Goal: Task Accomplishment & Management: Use online tool/utility

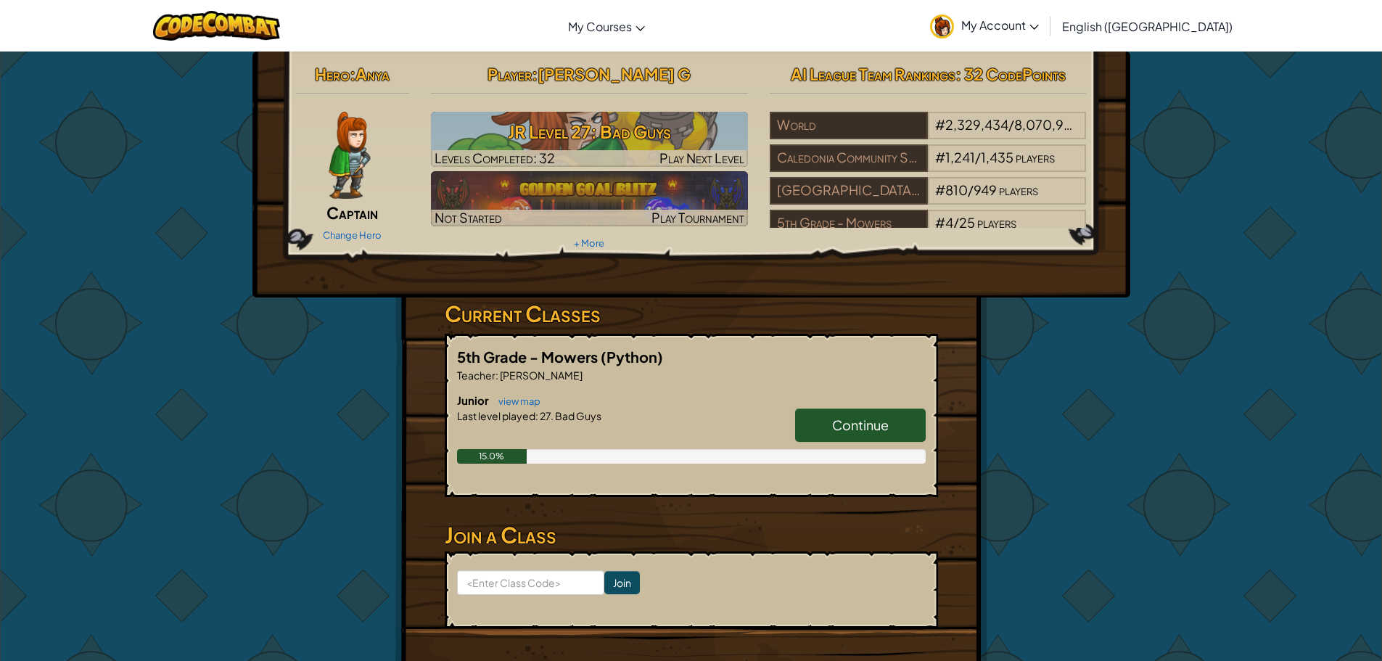
click at [822, 413] on link "Continue" at bounding box center [860, 424] width 131 height 33
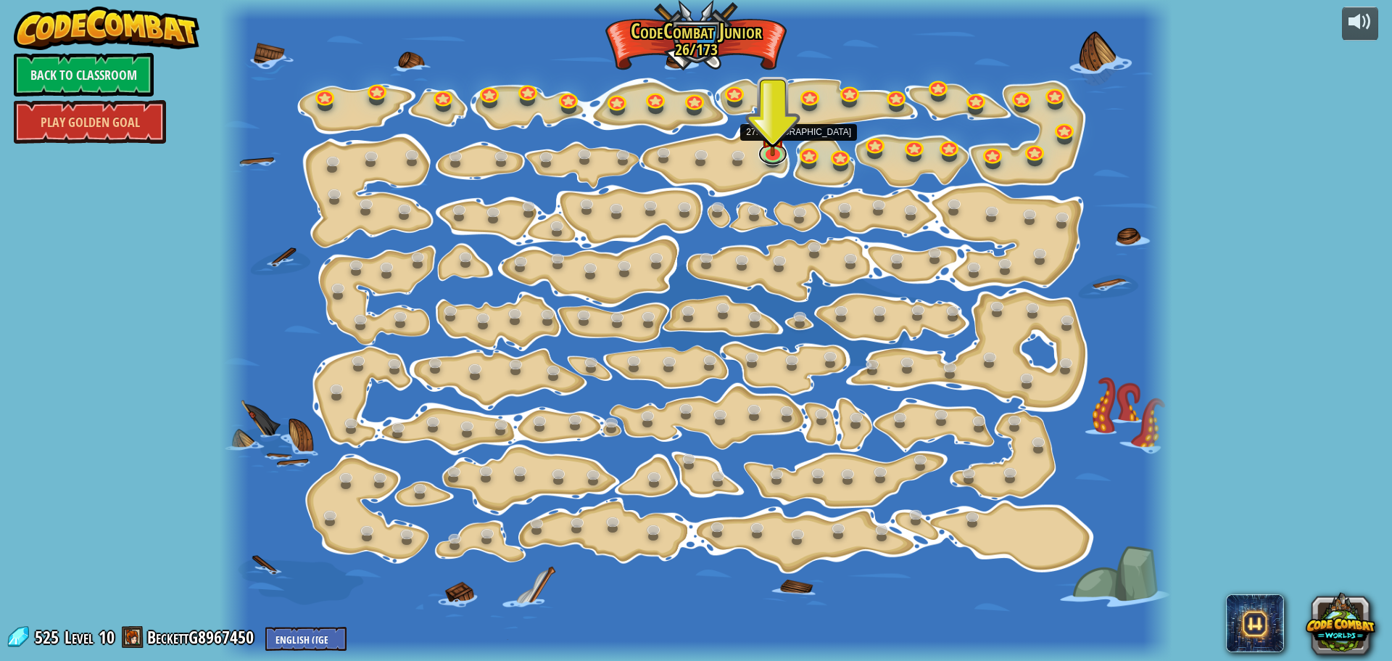
click at [758, 149] on div "15. Step Change Change step arguments. 15a. Step Change A (practice) 11. Go Sma…" at bounding box center [696, 330] width 952 height 661
click at [782, 154] on link at bounding box center [773, 150] width 29 height 29
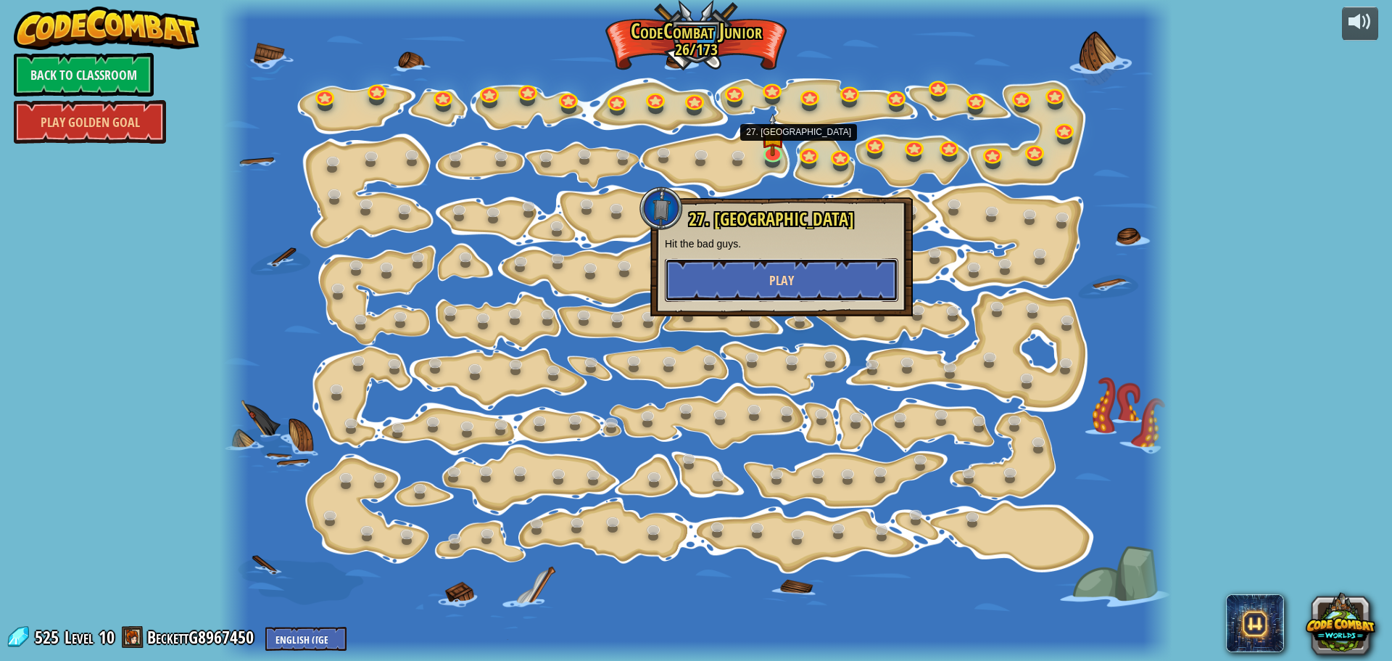
click at [688, 261] on button "Play" at bounding box center [782, 280] width 234 height 44
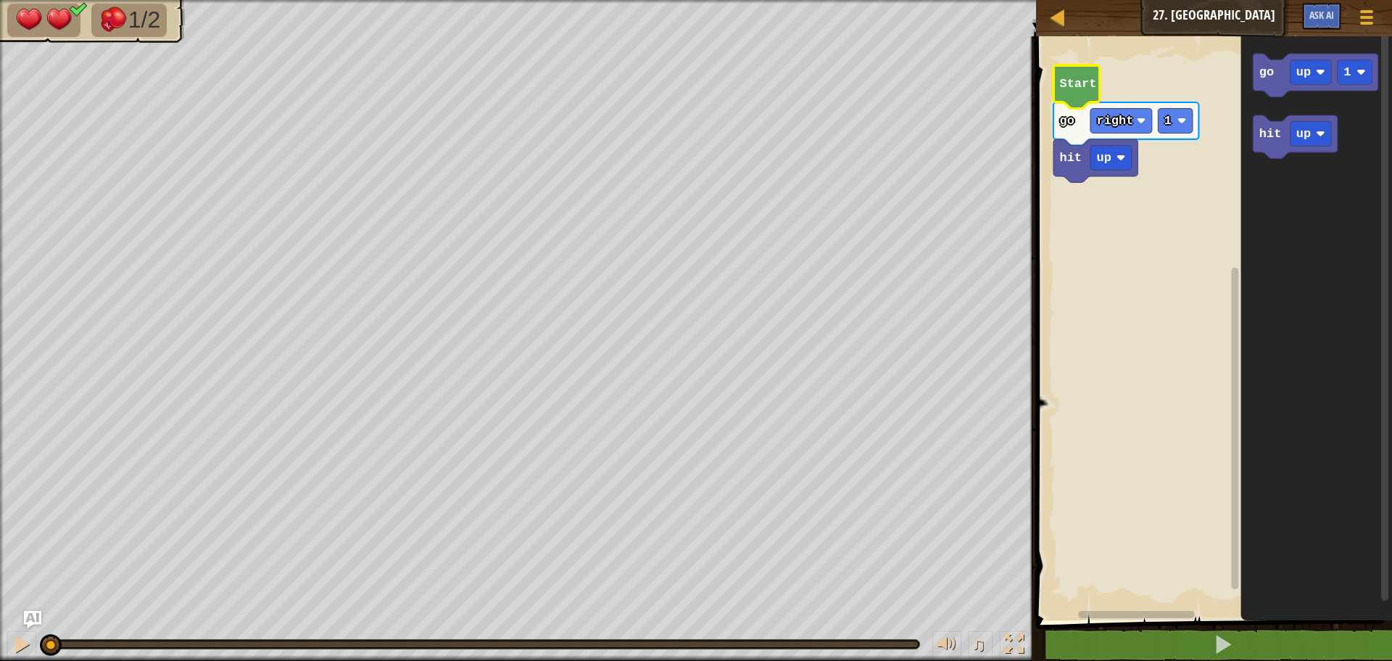
click at [1079, 77] on text "Start" at bounding box center [1078, 84] width 37 height 14
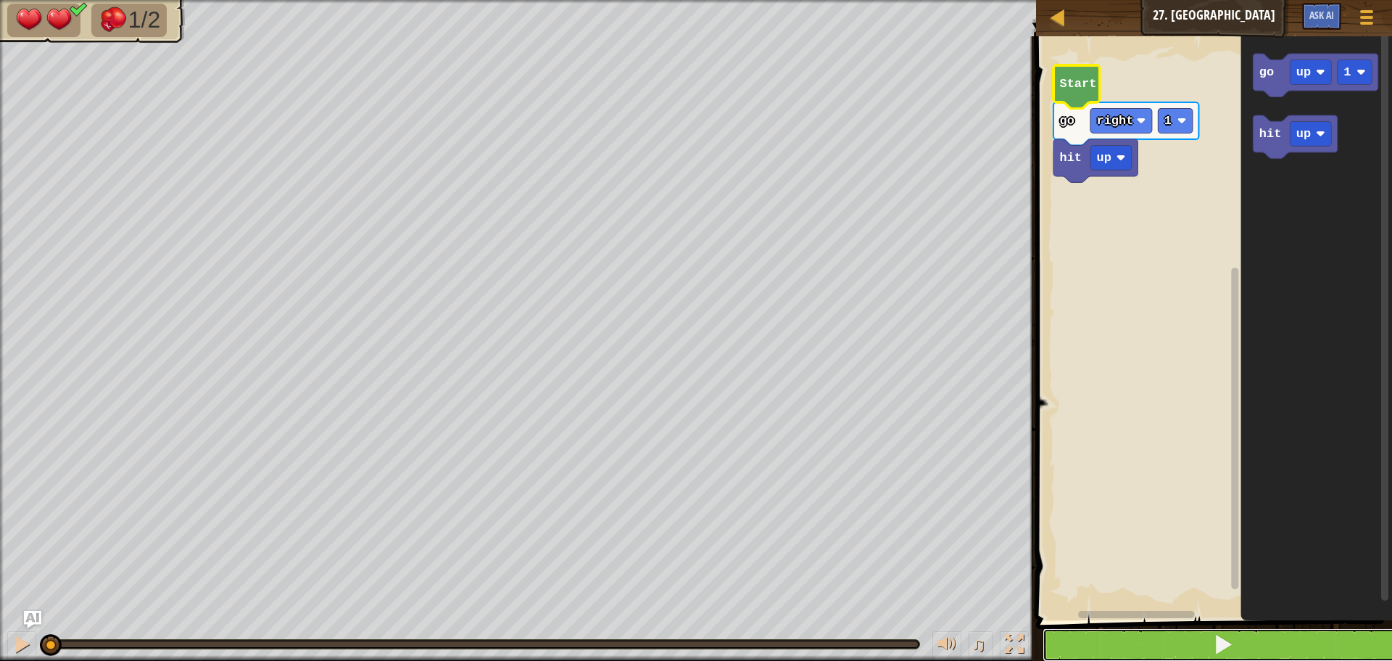
click at [1259, 635] on button at bounding box center [1223, 644] width 360 height 33
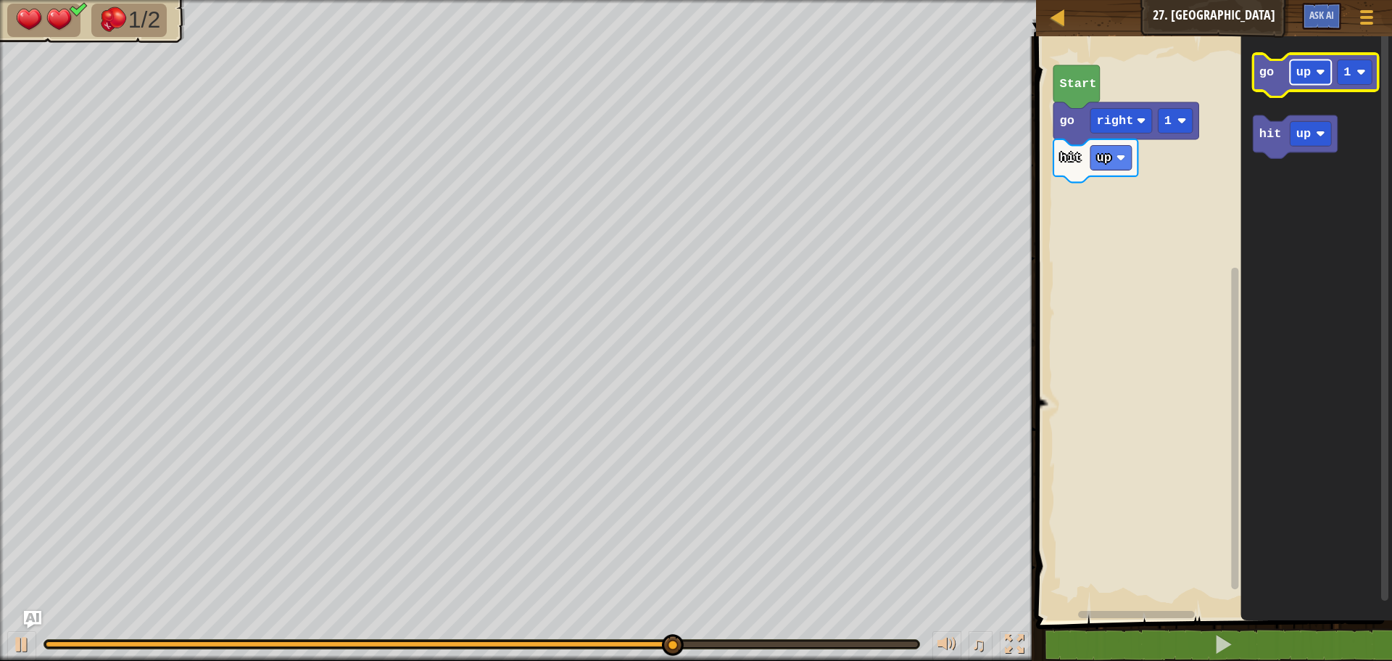
click at [1298, 70] on text "up" at bounding box center [1304, 72] width 15 height 14
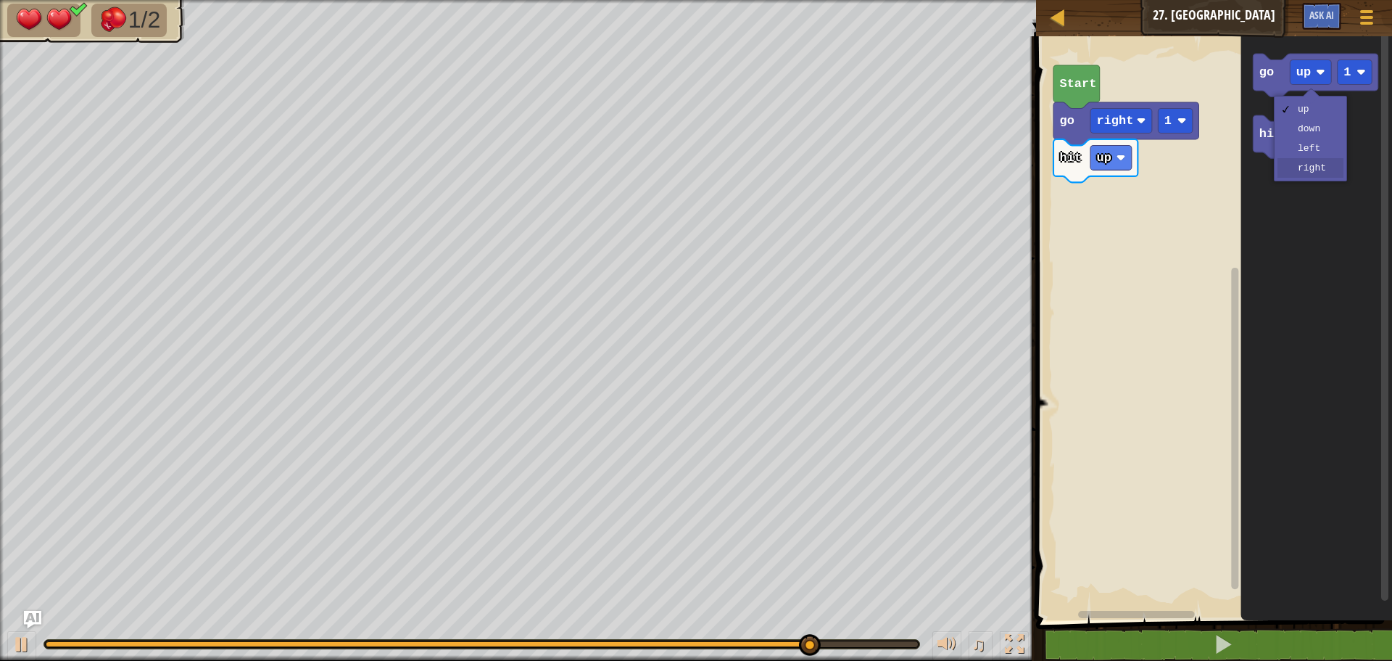
drag, startPoint x: 1328, startPoint y: 170, endPoint x: 1289, endPoint y: 200, distance: 49.0
click at [1325, 178] on div "up down left right" at bounding box center [1310, 139] width 73 height 86
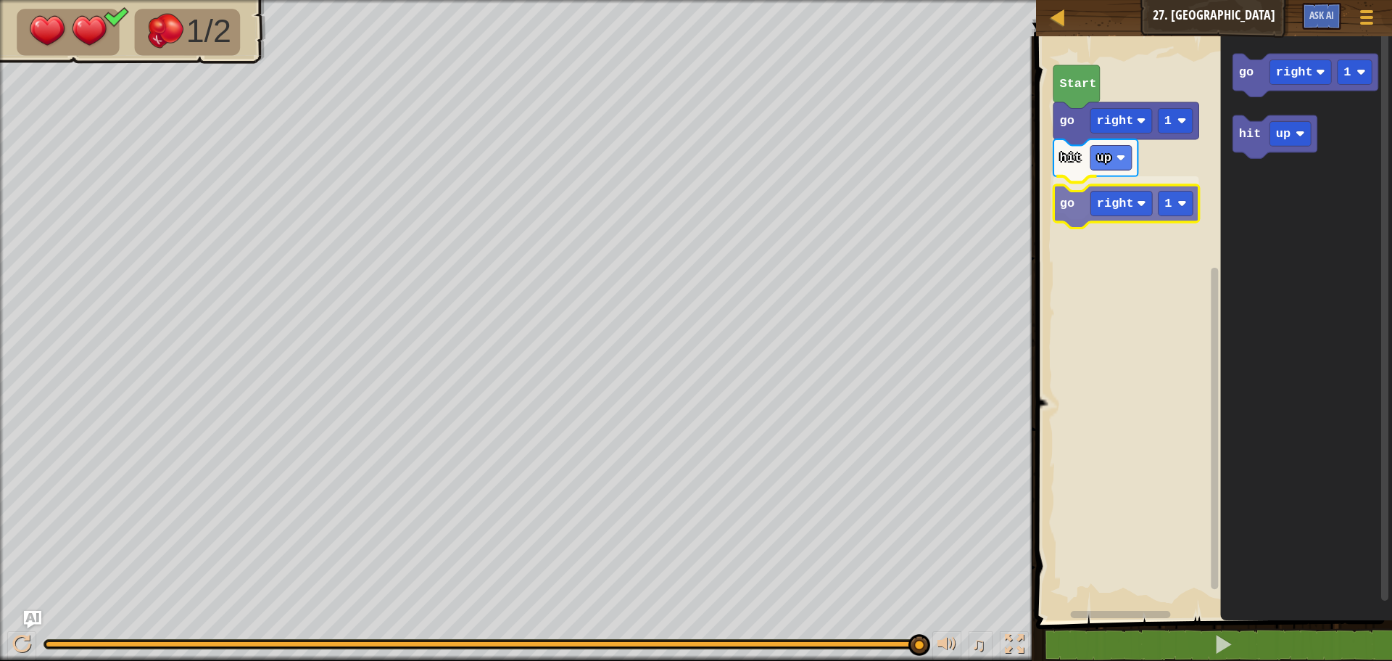
click at [1064, 207] on div "hit up go right 1 go right 1 Start go right 1 hit up go right 1" at bounding box center [1212, 324] width 360 height 591
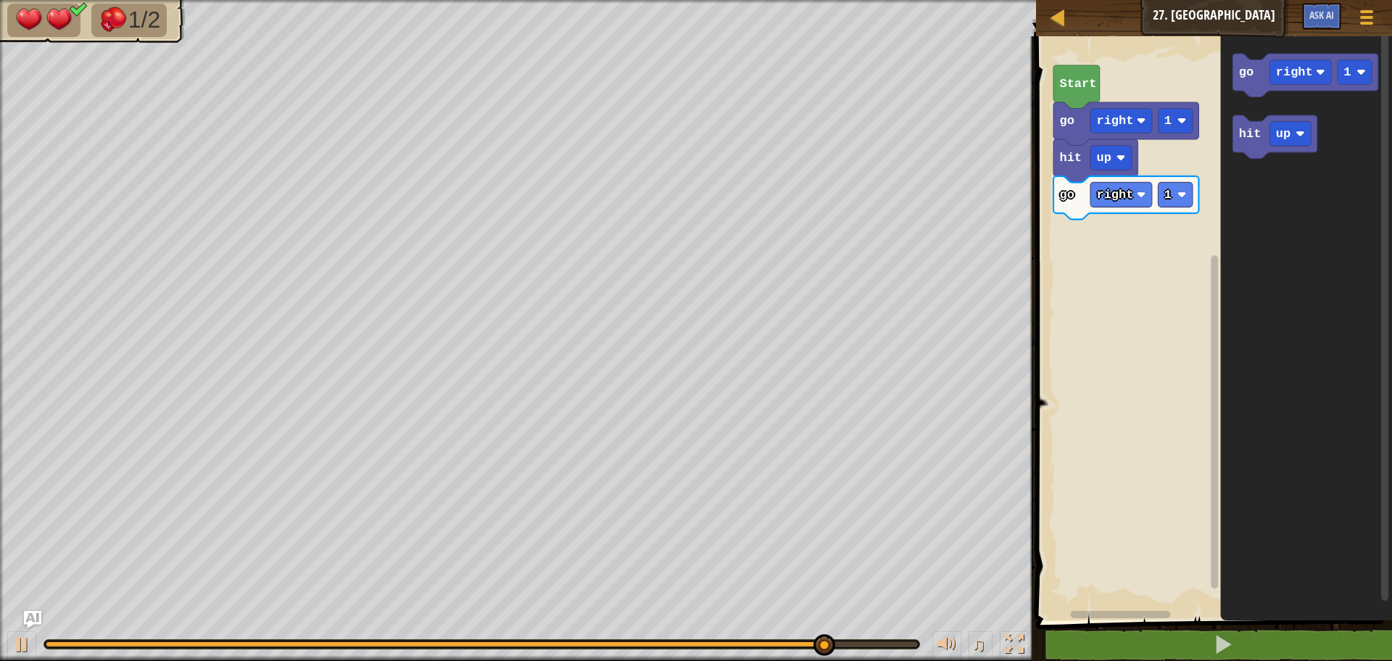
click at [1197, 202] on div "Start go right 1 hit up go right 1 go right 1 hit up" at bounding box center [1212, 324] width 360 height 591
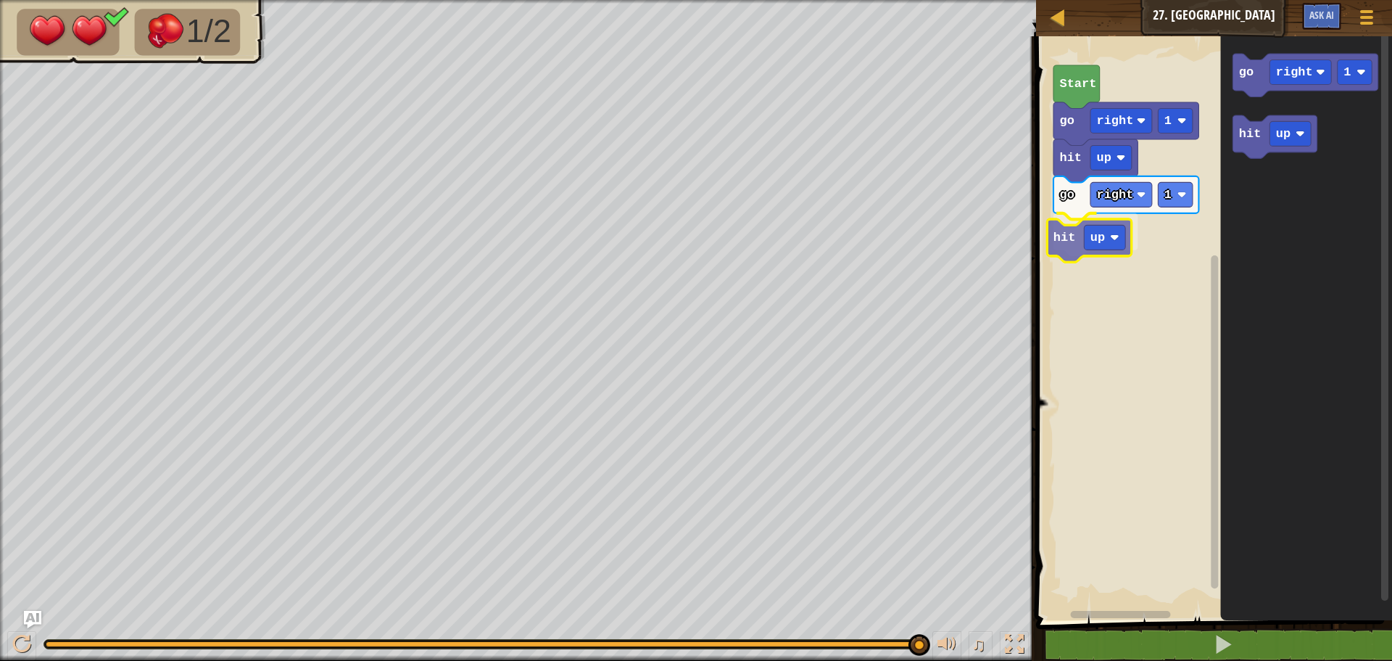
click at [1068, 252] on div "Start go right 1 hit up go right 1 hit up go right 1 hit up hit up" at bounding box center [1212, 324] width 360 height 591
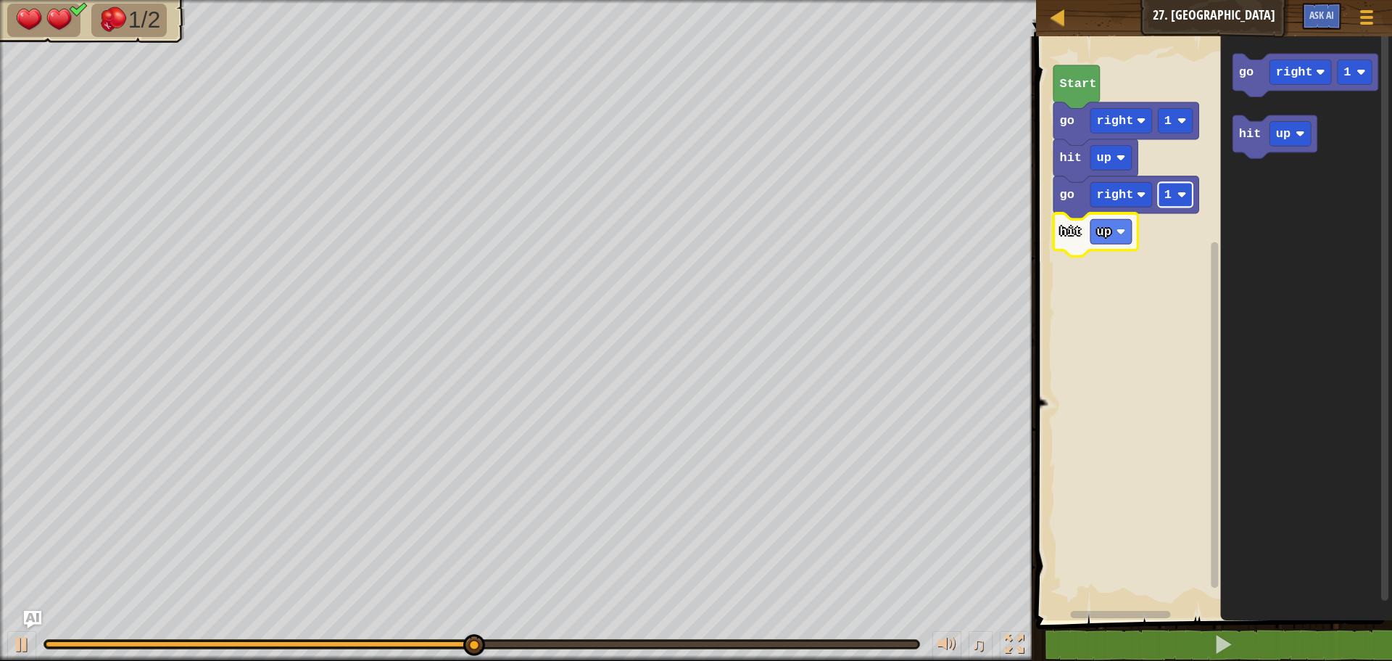
click at [1180, 196] on image "Blockly Workspace" at bounding box center [1182, 194] width 9 height 9
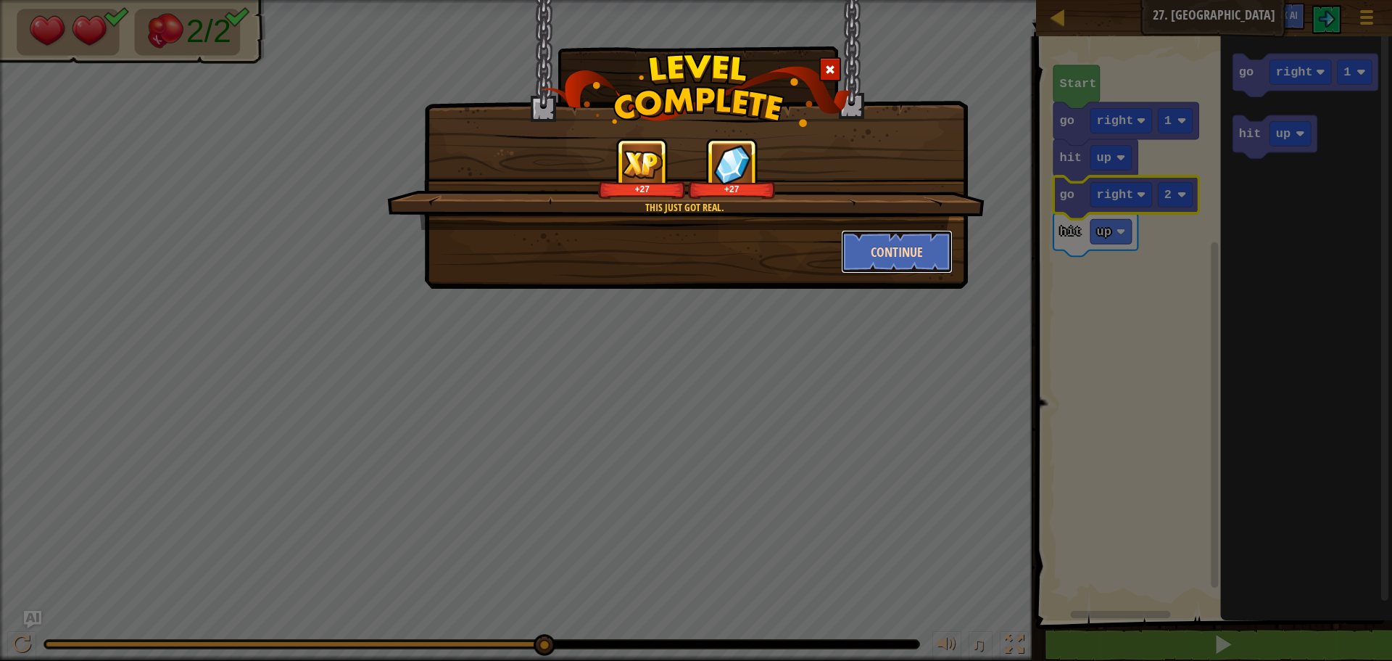
click at [896, 249] on button "Continue" at bounding box center [897, 252] width 112 height 44
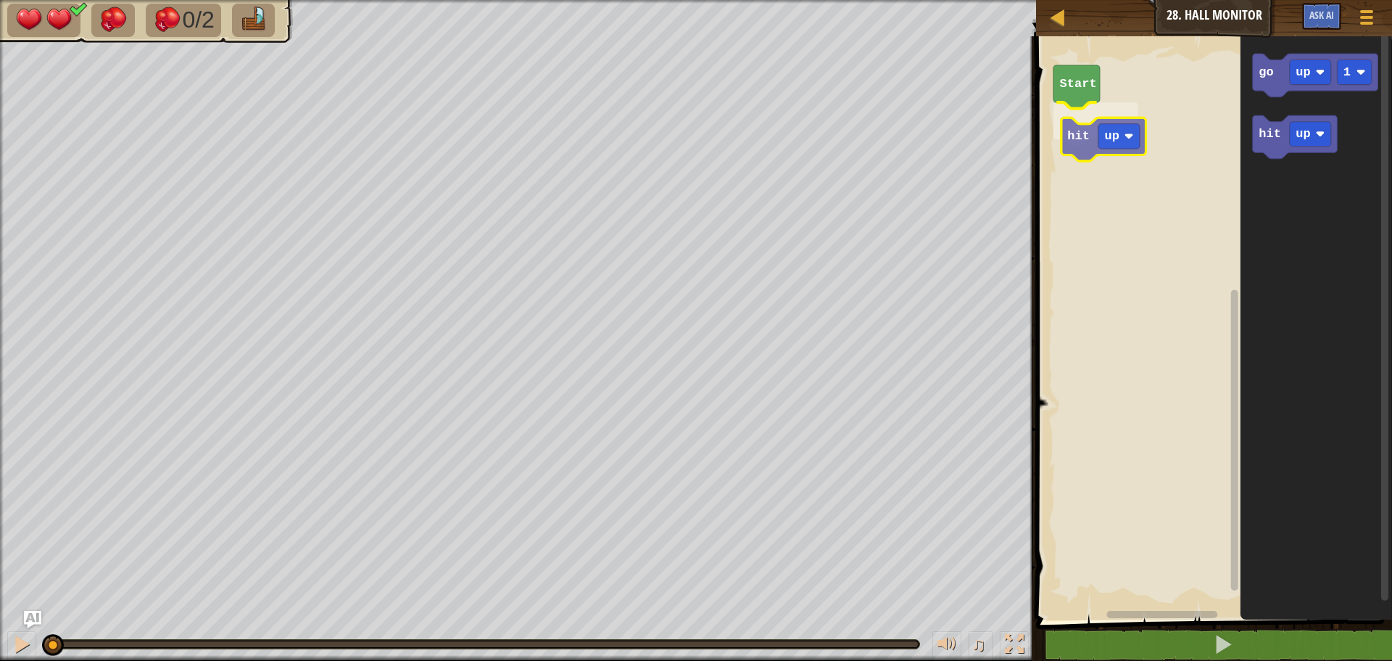
click at [1079, 133] on div "Start hit up go up 1 hit up hit up" at bounding box center [1212, 324] width 360 height 591
click at [1125, 131] on rect "Blockly Workspace" at bounding box center [1111, 121] width 41 height 25
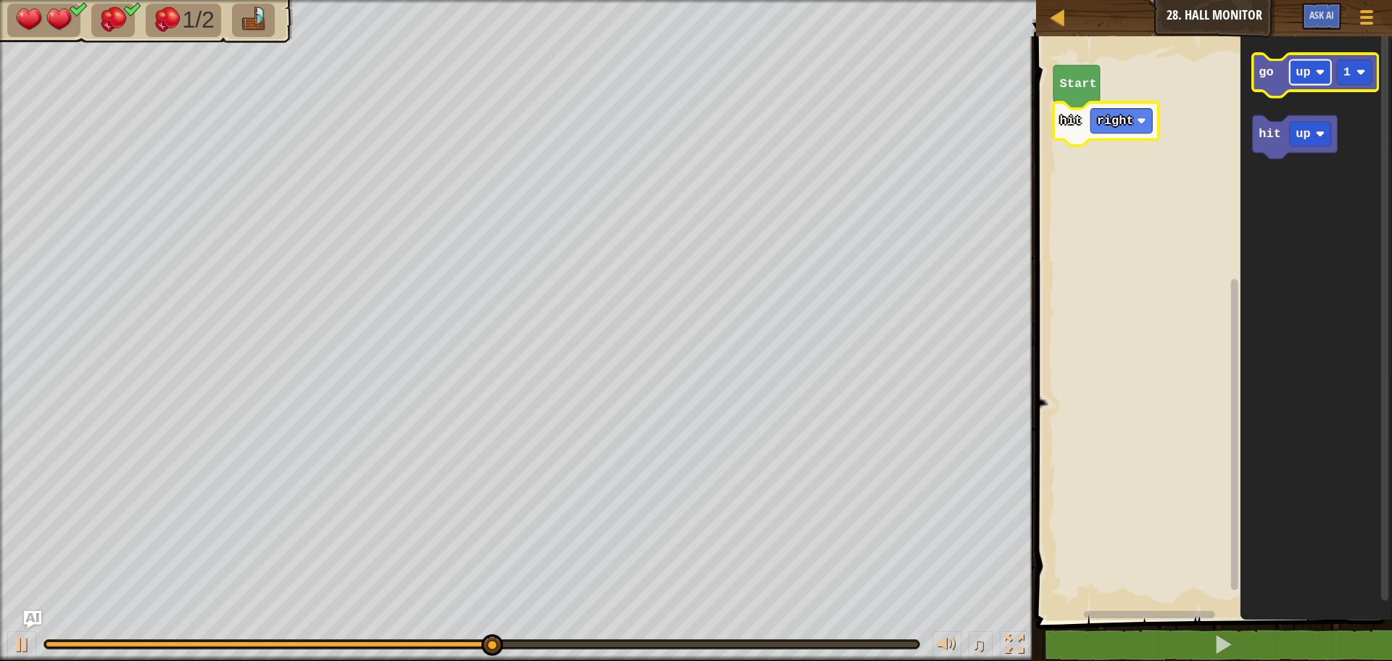
click at [1328, 74] on rect "Blockly Workspace" at bounding box center [1310, 72] width 41 height 25
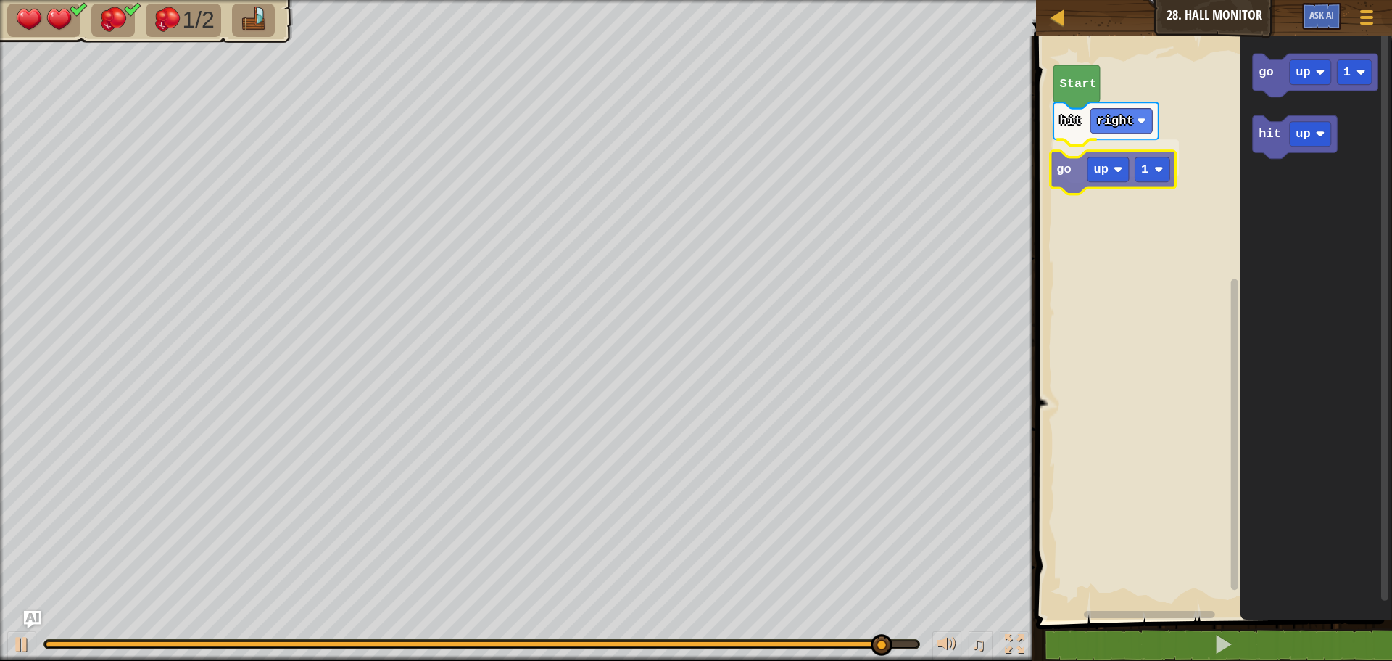
click at [1047, 180] on div "Start hit right go up 1 go up 1 hit up go up 1" at bounding box center [1212, 324] width 360 height 591
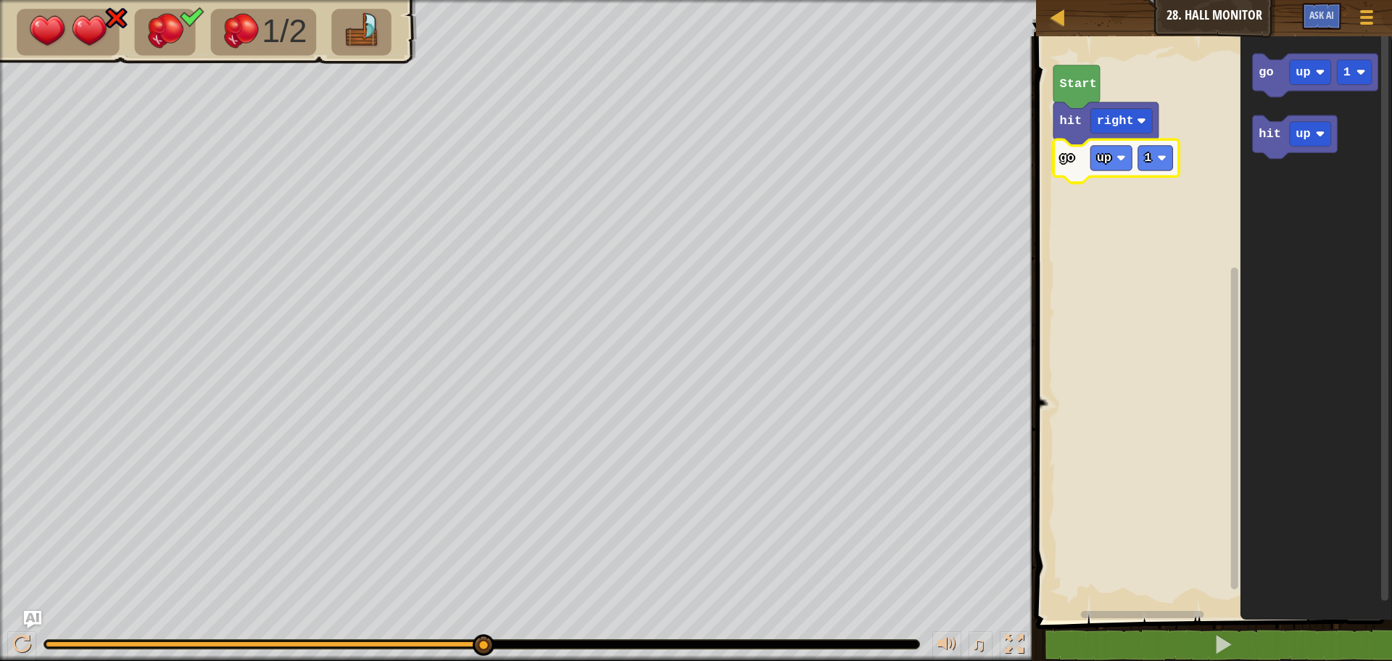
click at [1116, 158] on rect "Blockly Workspace" at bounding box center [1111, 158] width 41 height 25
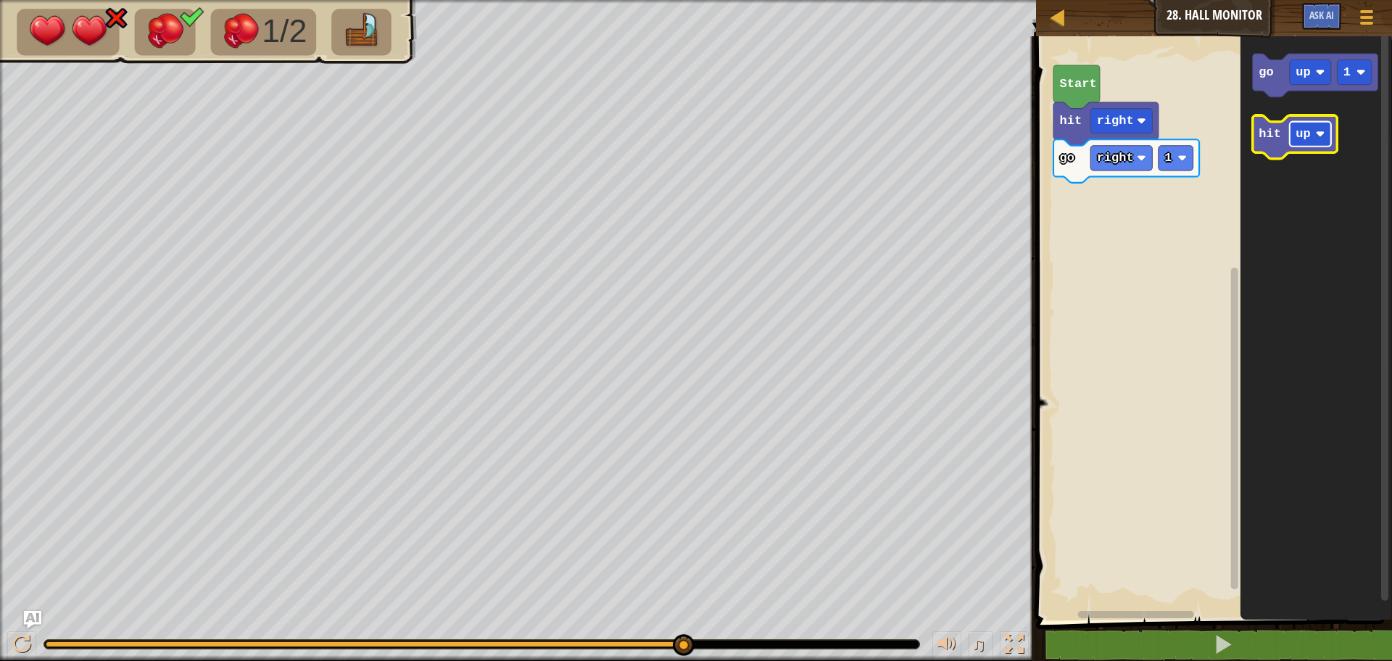
click at [1296, 144] on rect "Blockly Workspace" at bounding box center [1310, 134] width 41 height 25
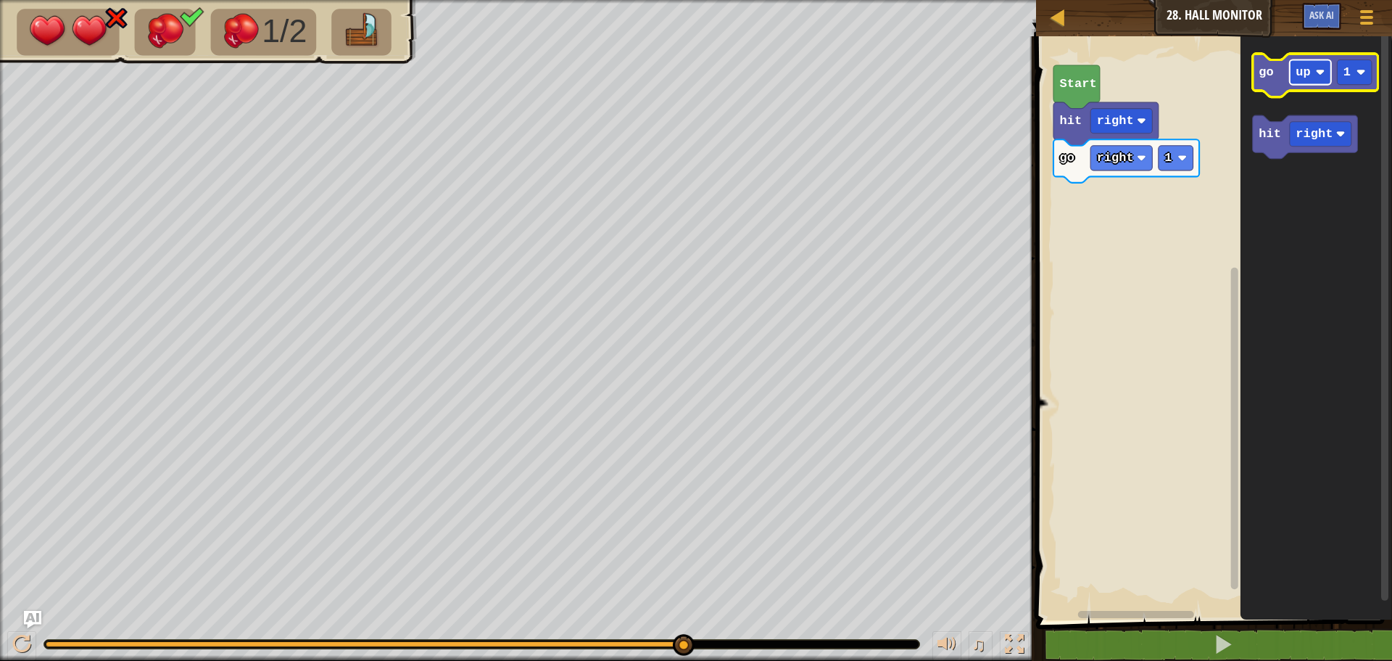
click at [1316, 65] on rect "Blockly Workspace" at bounding box center [1310, 72] width 41 height 25
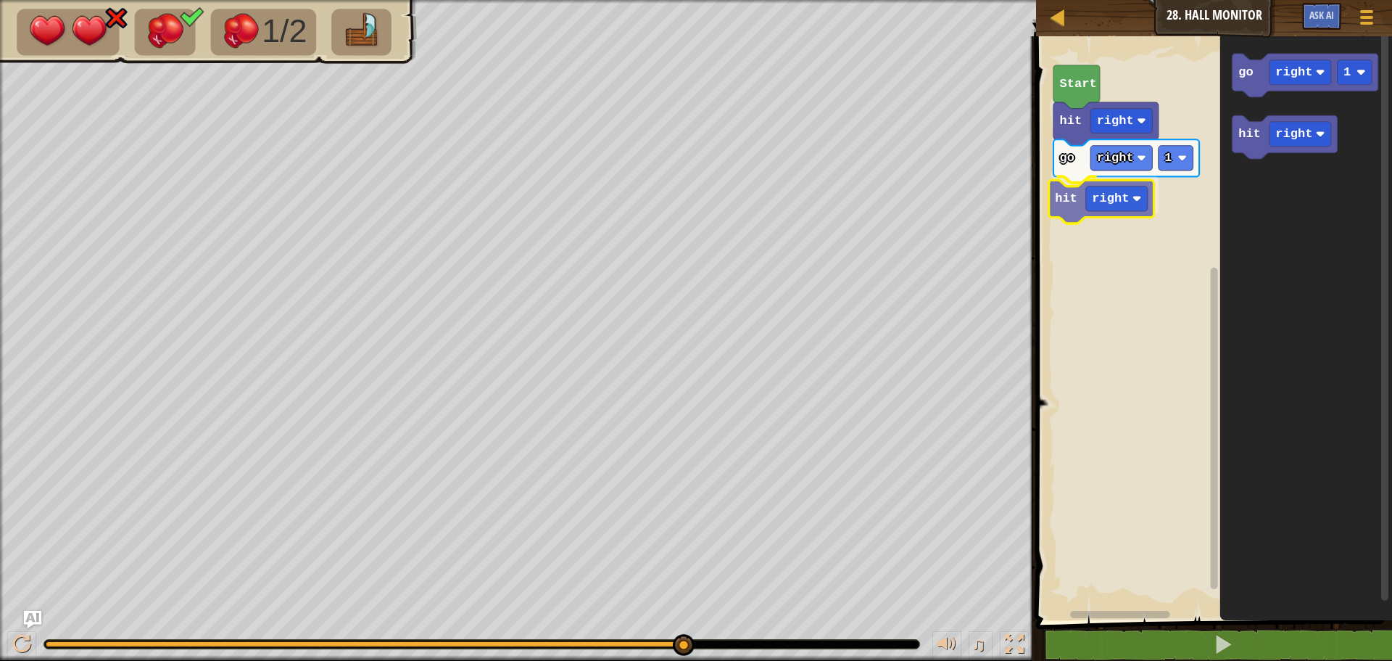
click at [1077, 213] on div "Start hit right go right 1 hit right go right 1 hit right hit right" at bounding box center [1212, 324] width 360 height 591
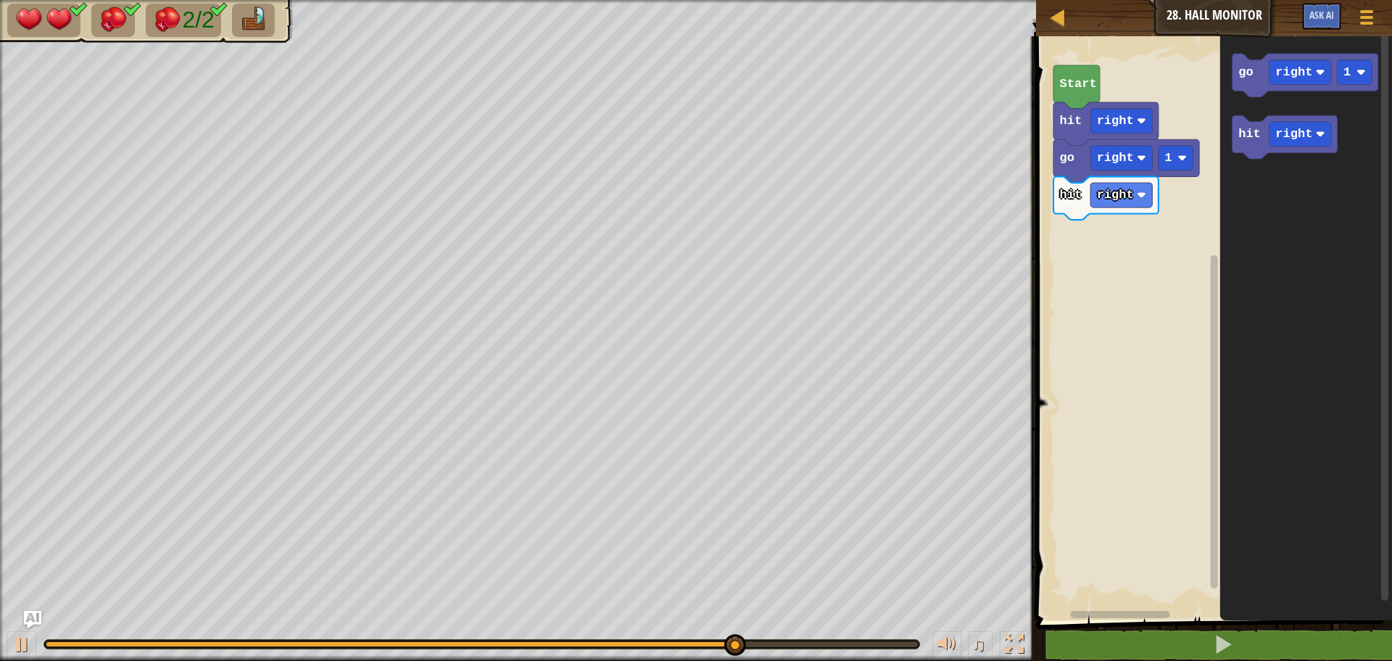
click at [1182, 169] on div "Start hit right go right 1 hit right go right 1 hit right" at bounding box center [1212, 324] width 360 height 591
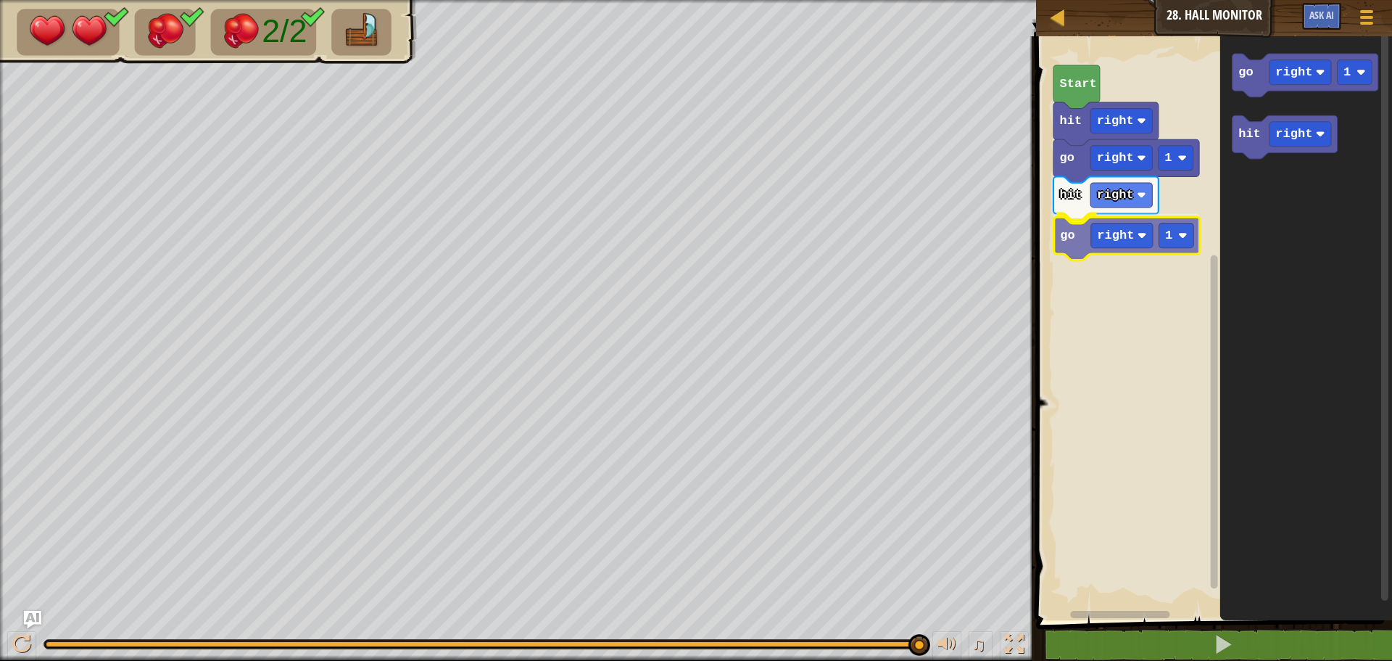
click at [1084, 244] on div "Start hit right go right 1 hit right go right 1 go right 1 hit right go right 1" at bounding box center [1212, 324] width 360 height 591
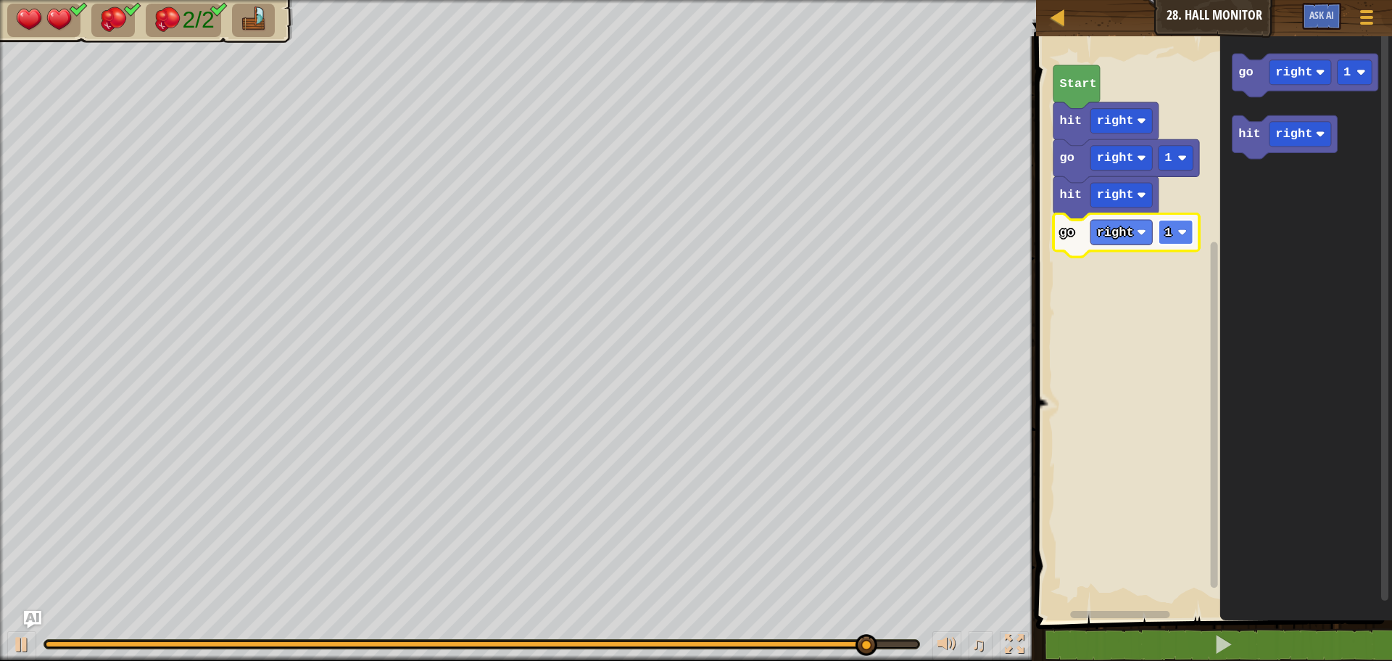
click at [1169, 243] on rect "Blockly Workspace" at bounding box center [1176, 232] width 35 height 25
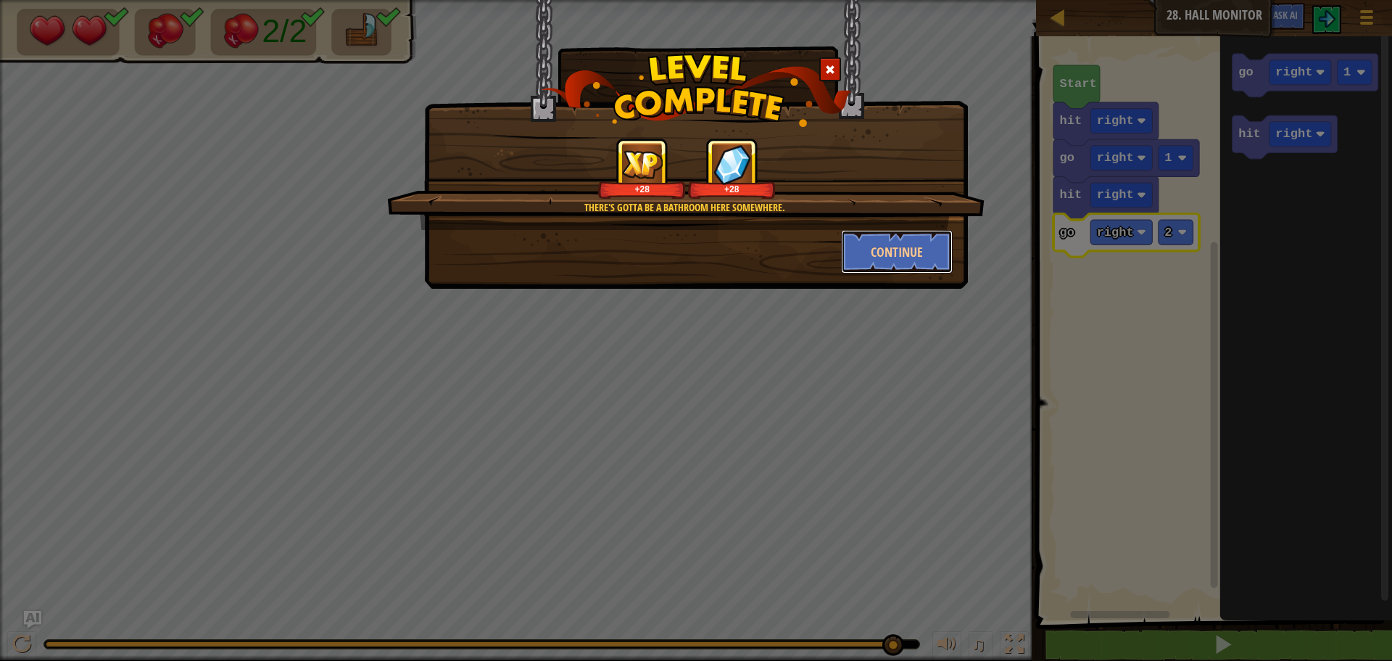
click at [872, 278] on div "There's gotta be a bathroom here somewhere. +28 +28 Continue" at bounding box center [696, 144] width 544 height 289
click at [899, 254] on button "Continue" at bounding box center [897, 252] width 112 height 44
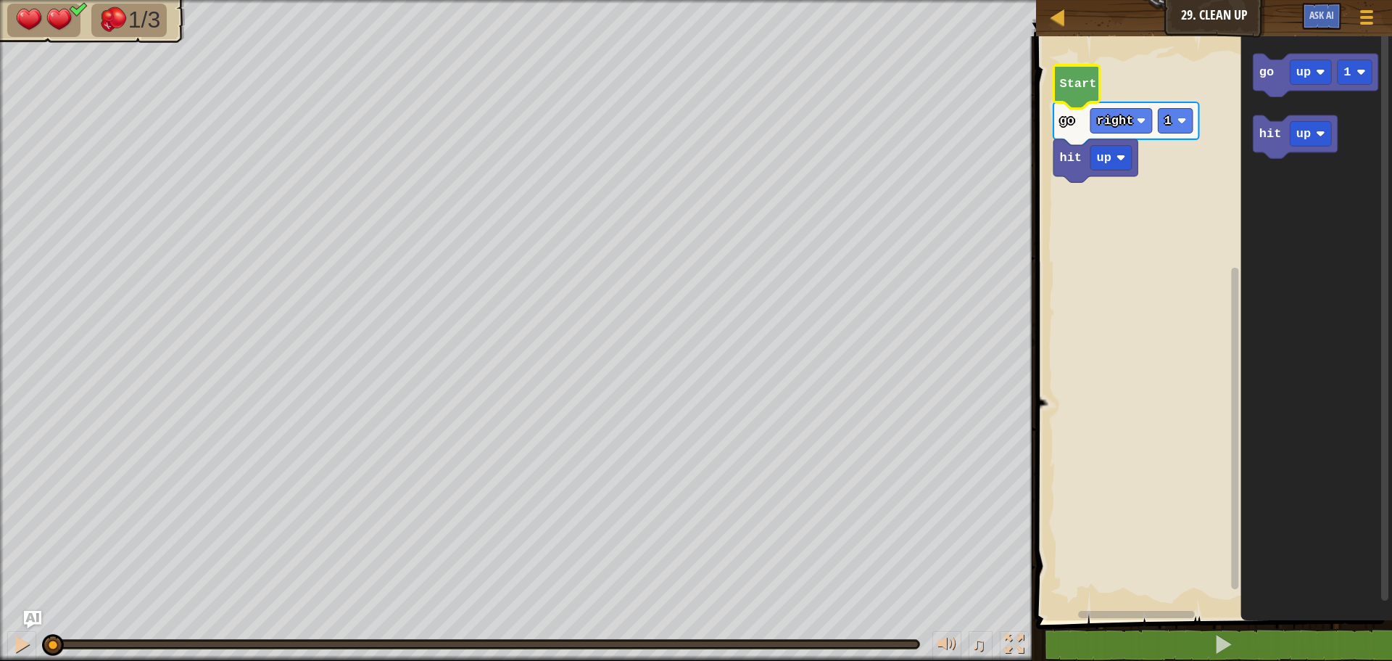
click at [1088, 96] on icon "Blockly Workspace" at bounding box center [1077, 86] width 46 height 43
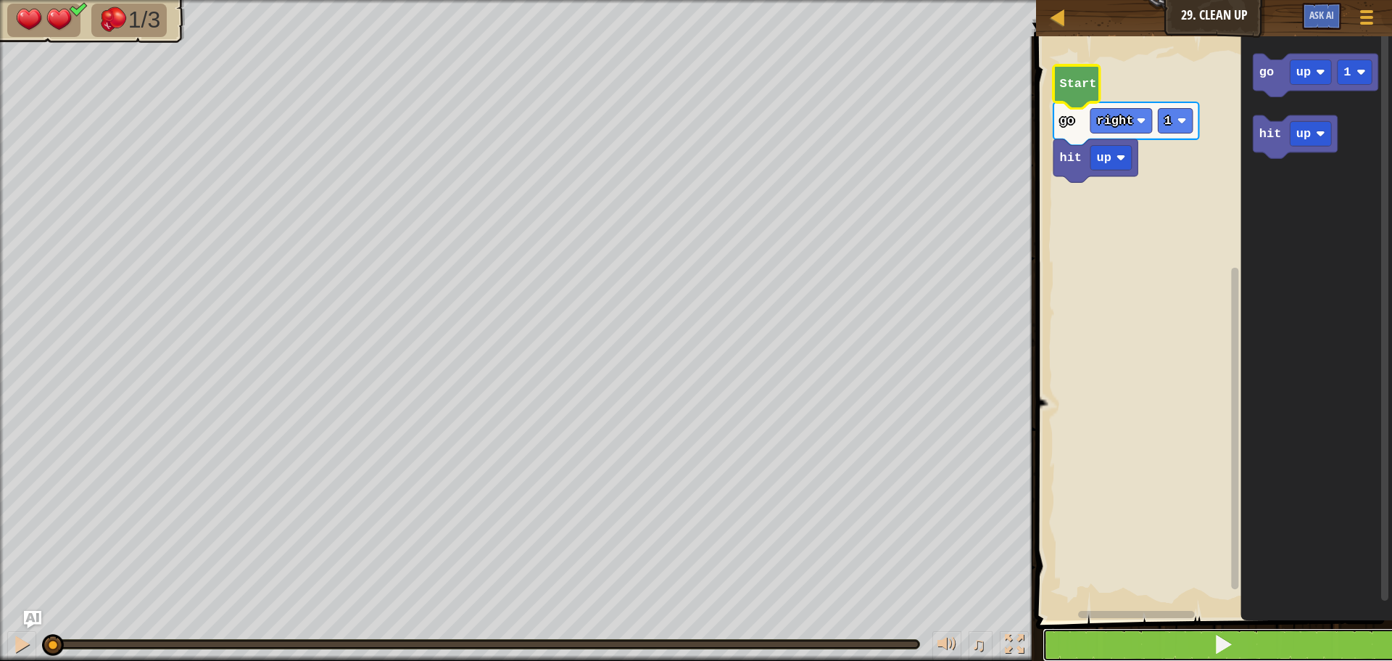
click at [1217, 648] on span at bounding box center [1223, 644] width 20 height 20
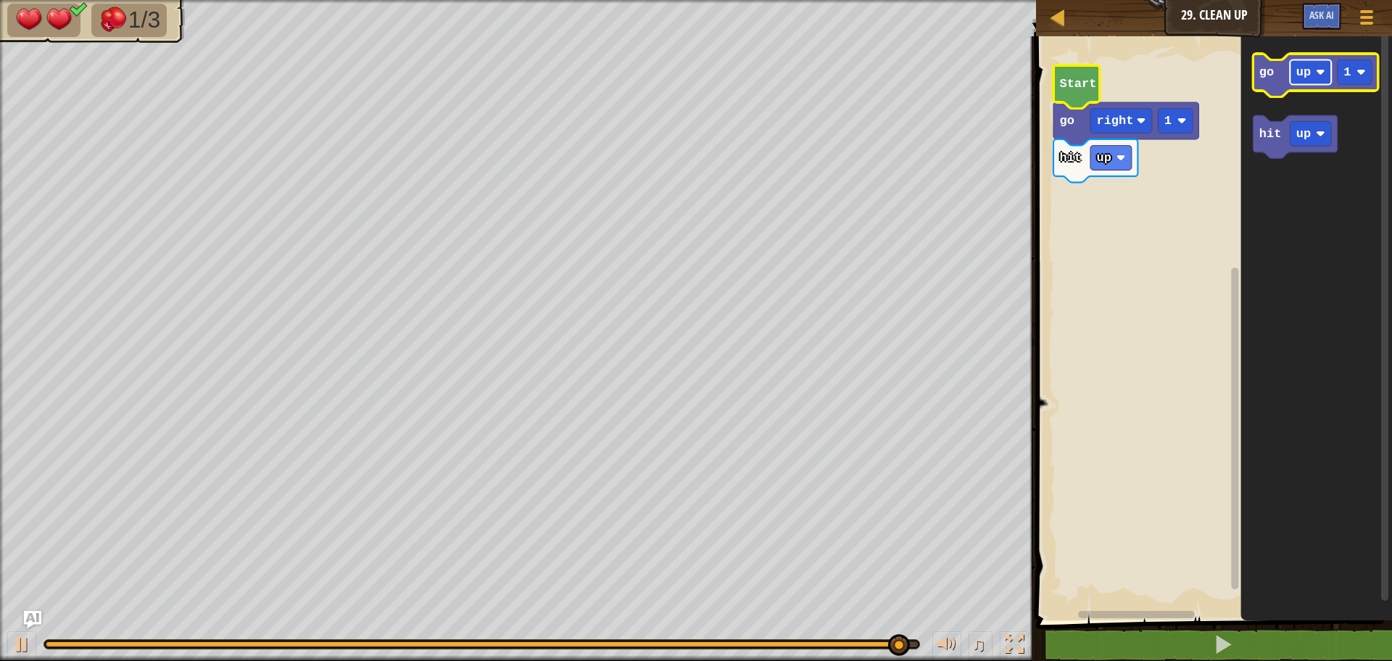
click at [1297, 83] on rect "Blockly Workspace" at bounding box center [1310, 71] width 41 height 25
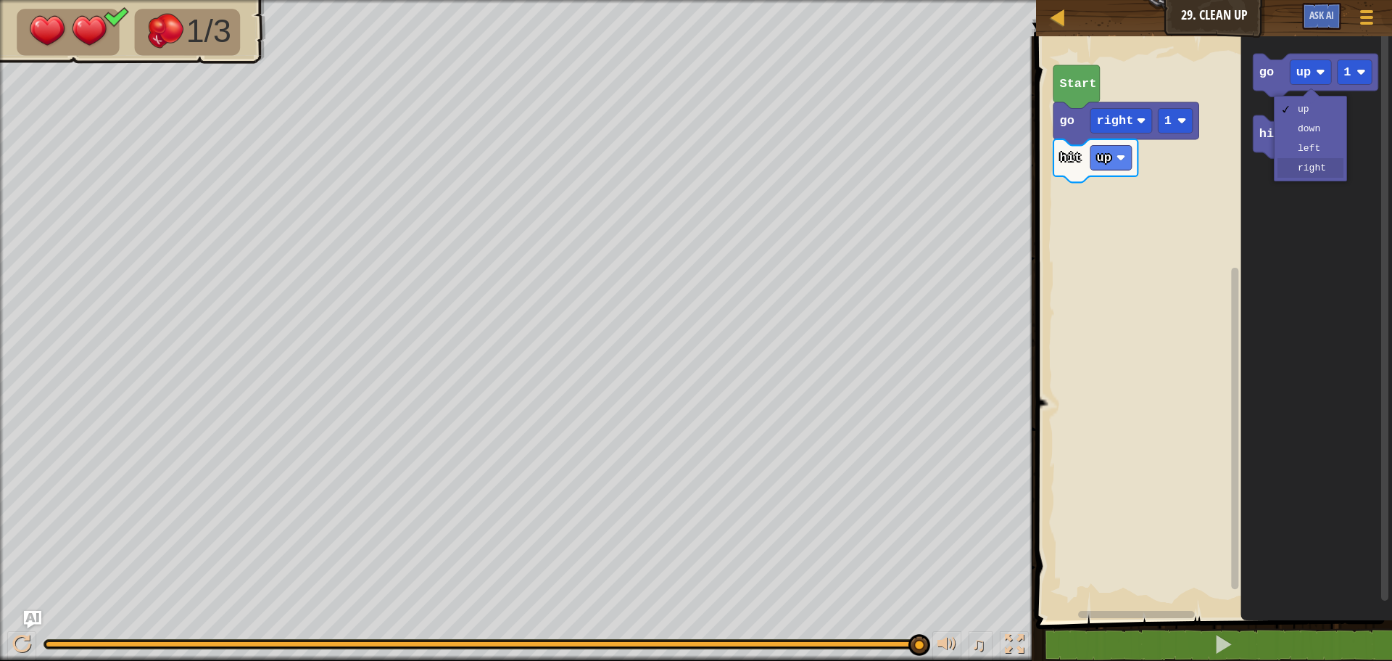
drag, startPoint x: 1299, startPoint y: 170, endPoint x: 1279, endPoint y: 175, distance: 20.1
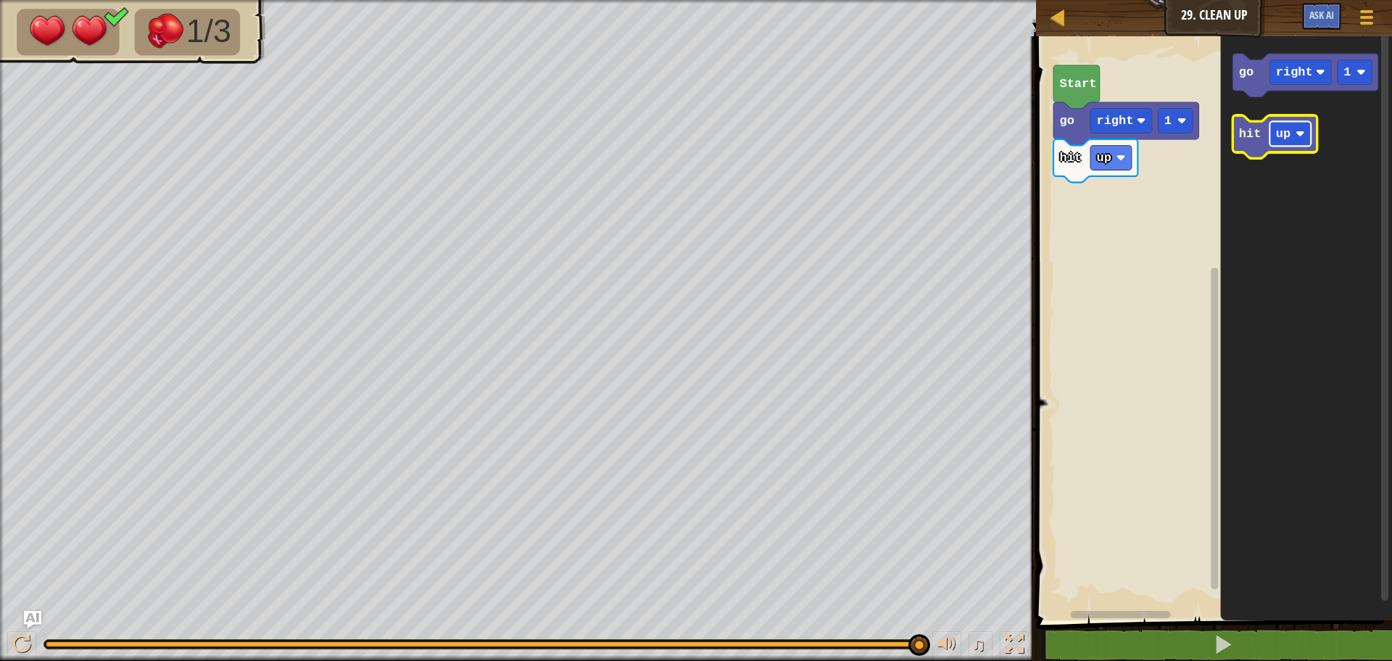
click at [1284, 145] on rect "Blockly Workspace" at bounding box center [1290, 133] width 41 height 25
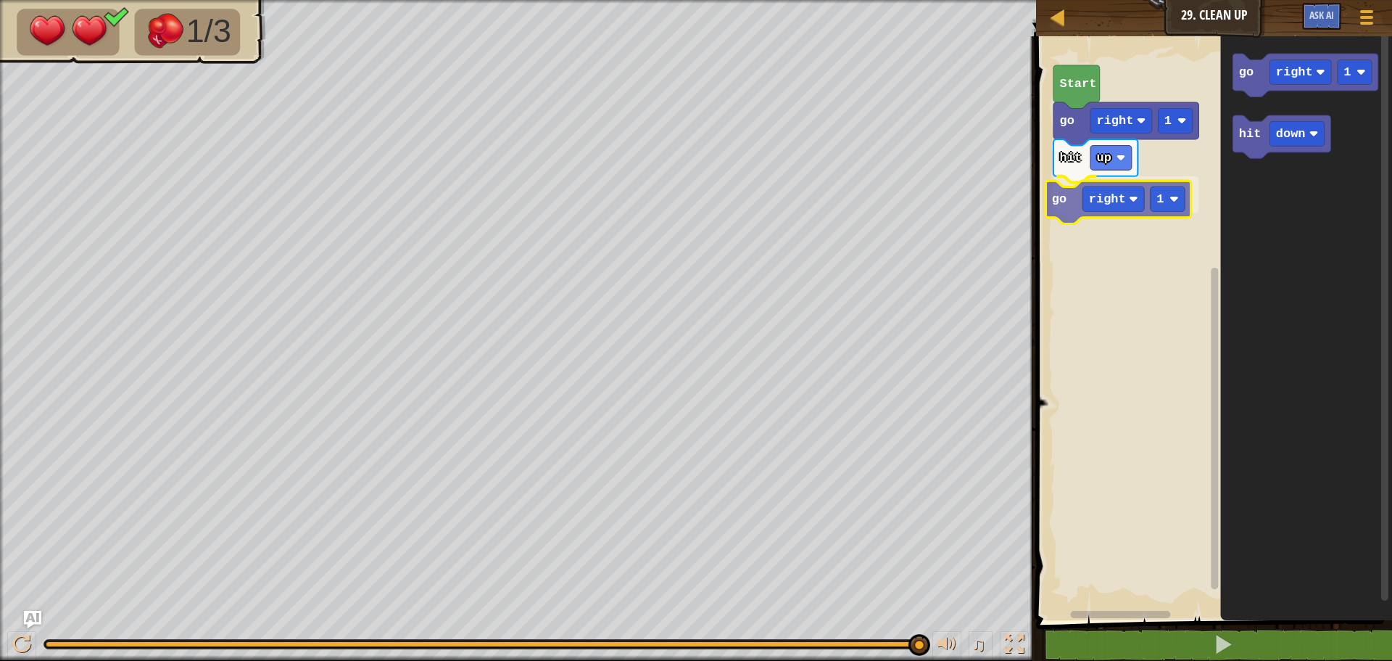
click at [1063, 218] on div "hit up go right 1 go right 1 Start go right 1 hit down go right 1" at bounding box center [1212, 324] width 360 height 591
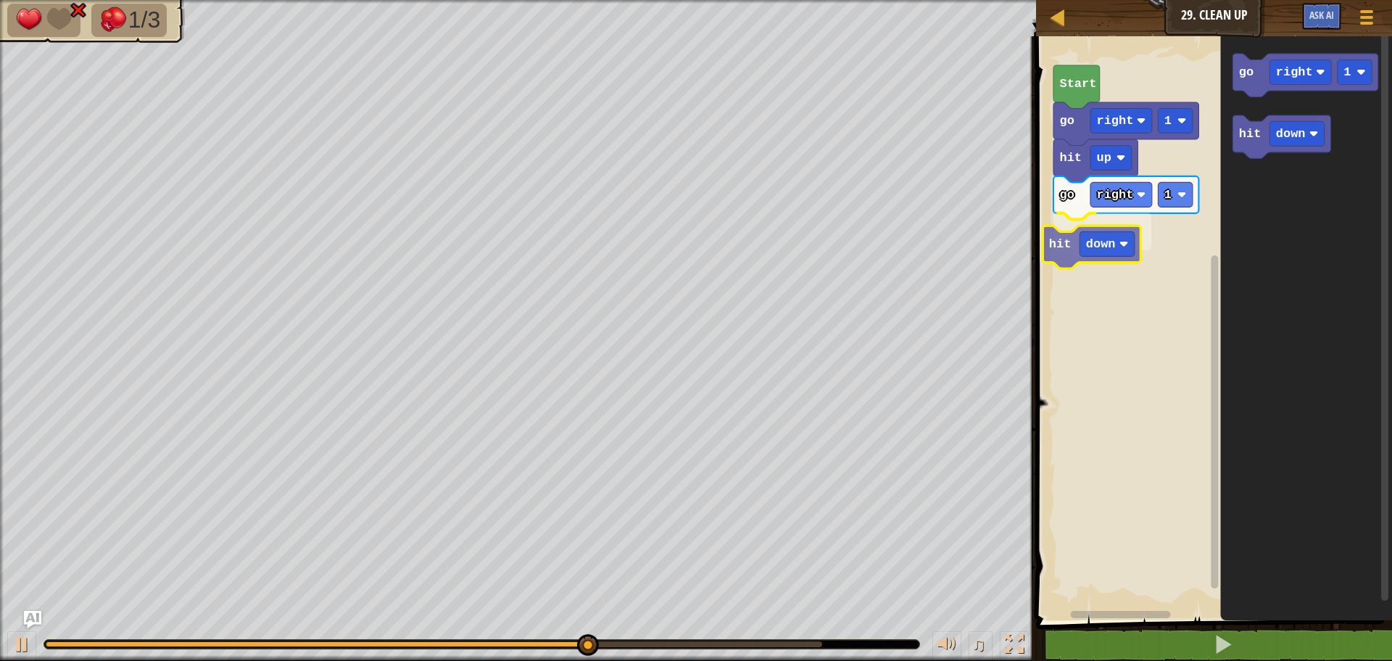
click at [1064, 260] on div "hit up go right 1 hit down go right 1 Start go right 1 hit down hit down" at bounding box center [1212, 324] width 360 height 591
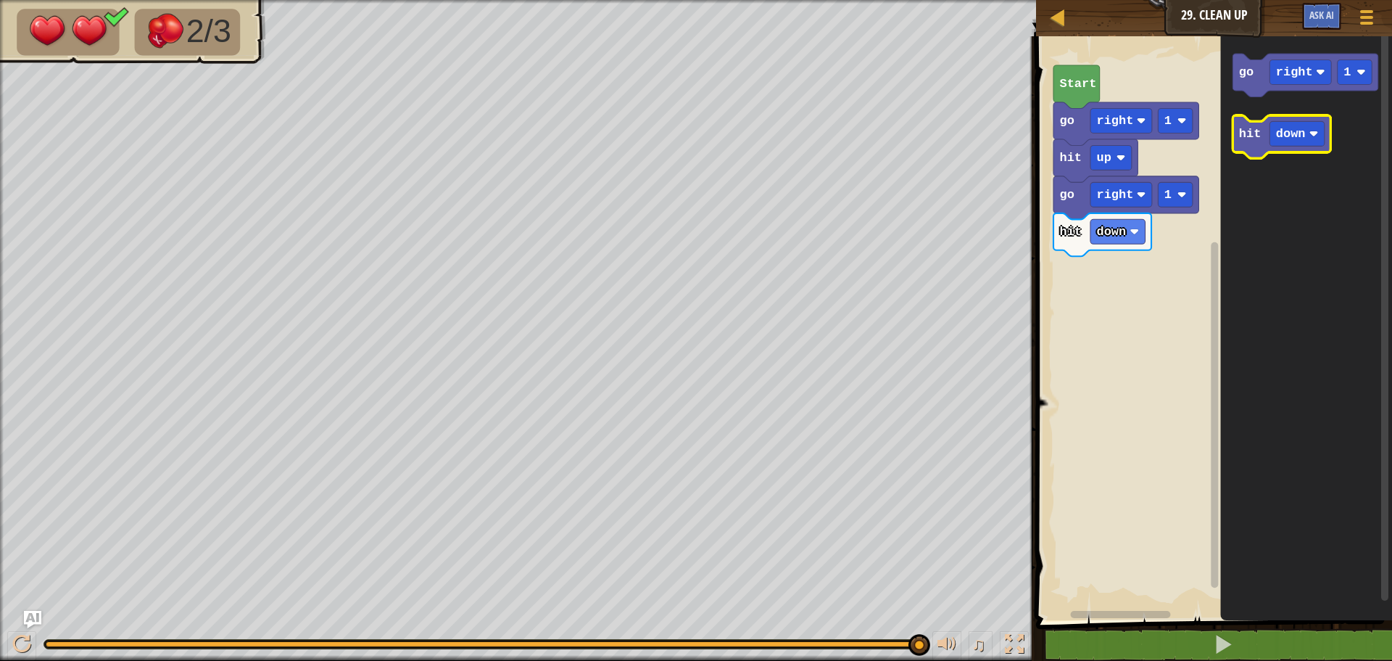
click at [1231, 101] on icon "go right 1 hit down" at bounding box center [1307, 324] width 172 height 591
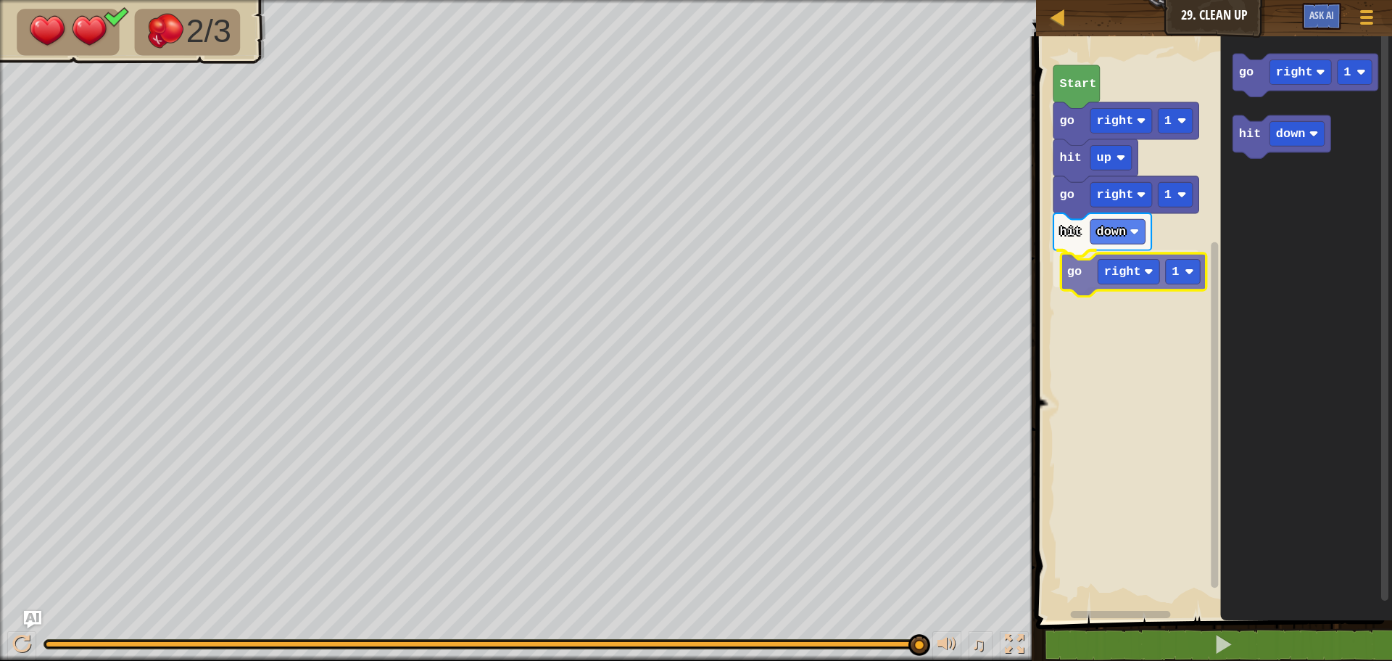
click at [1065, 281] on div "hit up go right 1 hit down go right 1 go right 1 Start go right 1 hit down go r…" at bounding box center [1212, 324] width 360 height 591
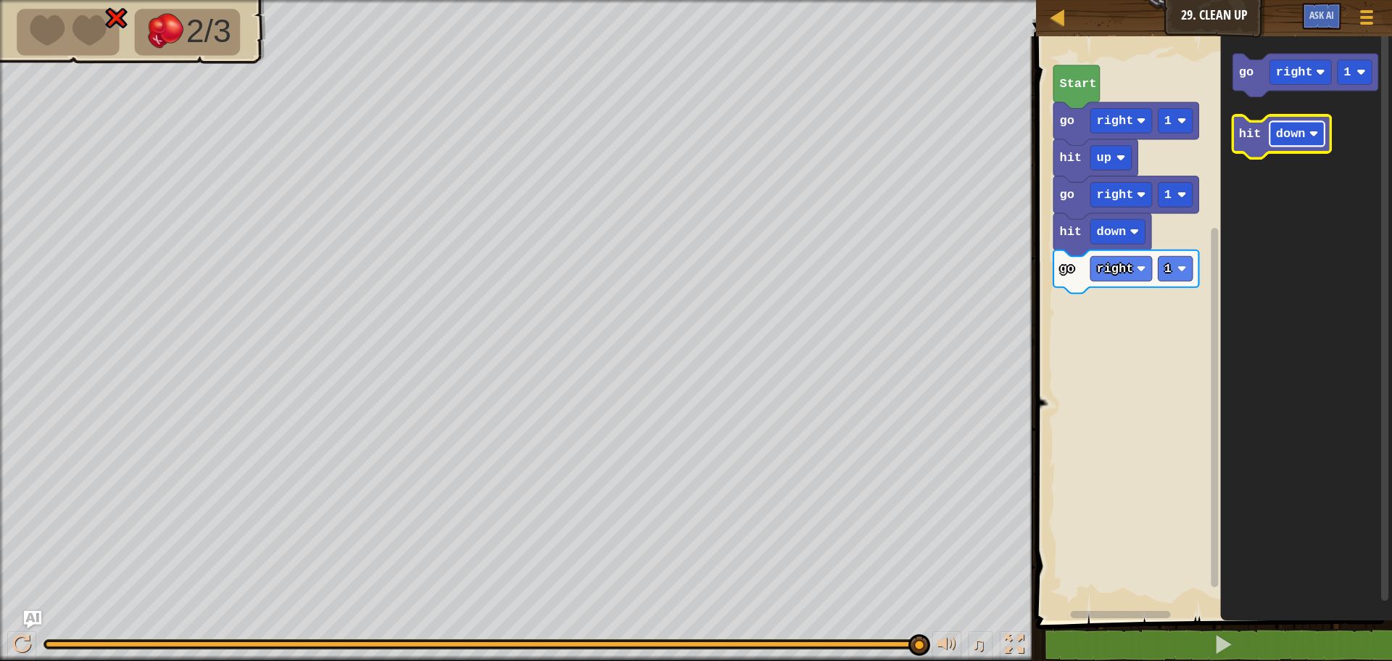
click at [1306, 136] on rect "Blockly Workspace" at bounding box center [1297, 133] width 55 height 25
click at [1101, 314] on div "hit up go right 1 hit down go right 1 hit up go right 1 Start go right 1 hit up…" at bounding box center [1212, 324] width 360 height 591
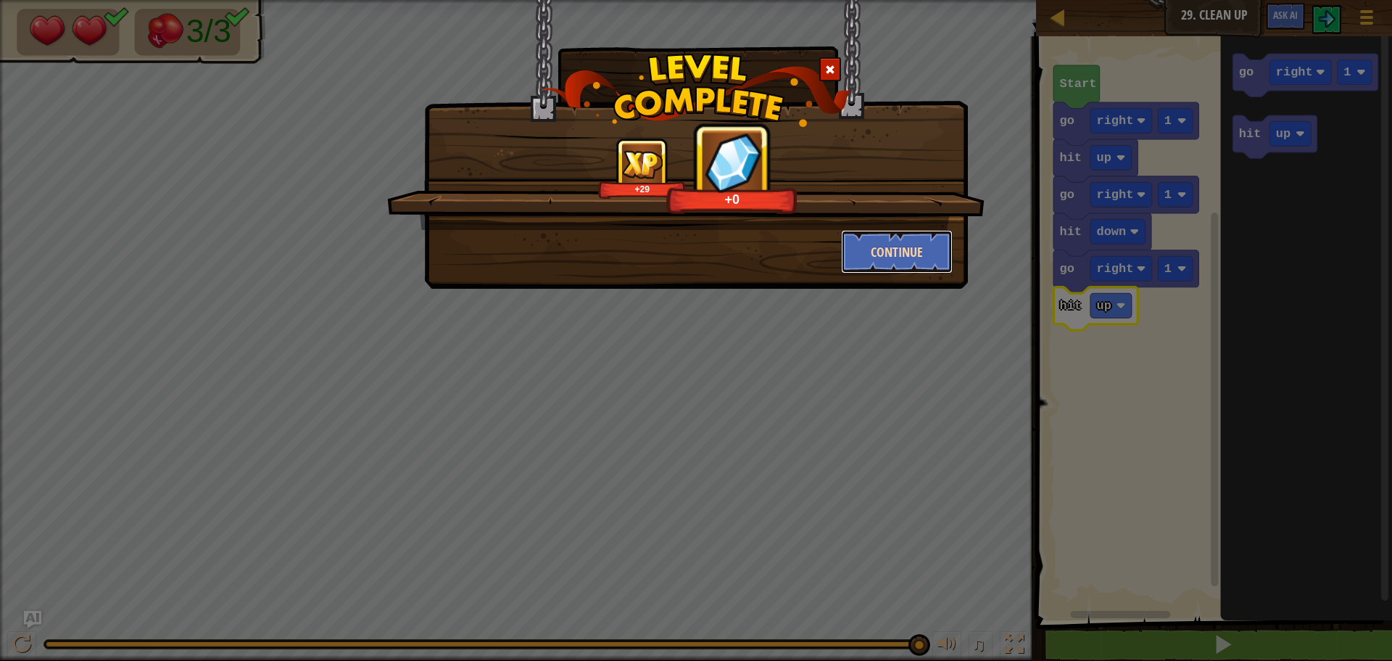
drag, startPoint x: 889, startPoint y: 244, endPoint x: 896, endPoint y: 249, distance: 7.8
click at [896, 249] on button "Continue" at bounding box center [897, 252] width 112 height 44
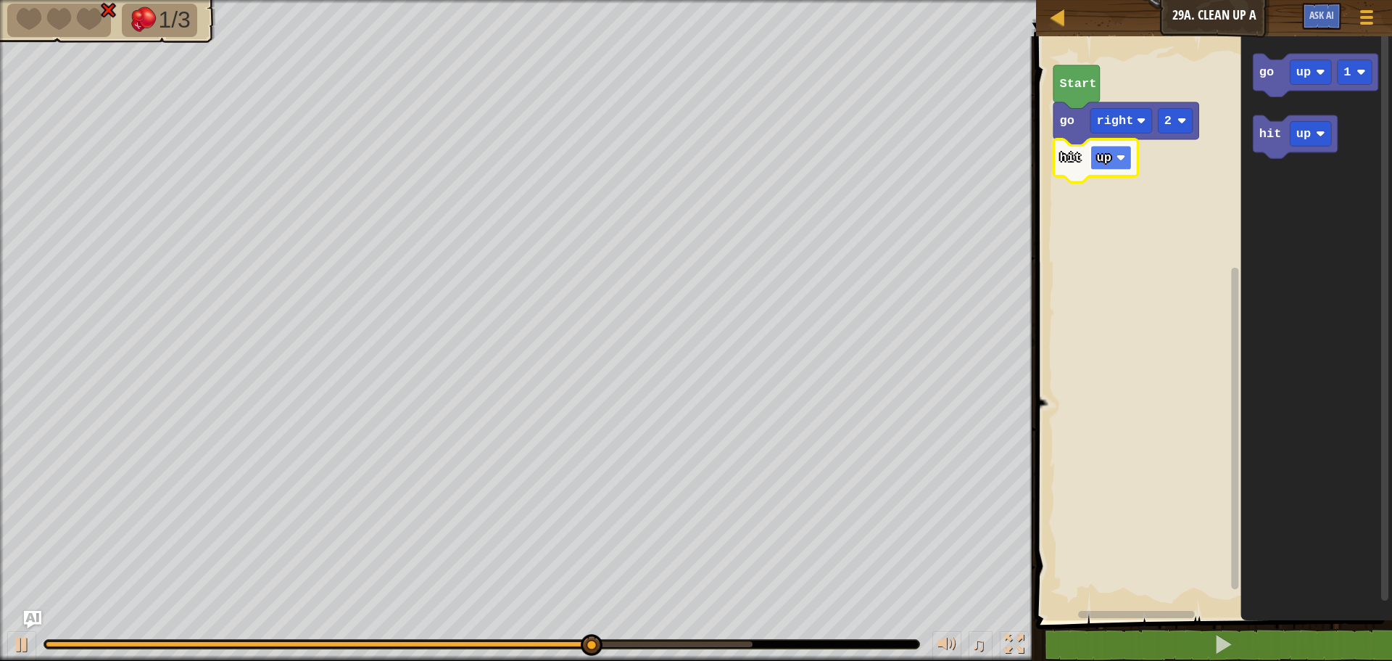
click at [1105, 168] on rect "Blockly Workspace" at bounding box center [1111, 157] width 41 height 25
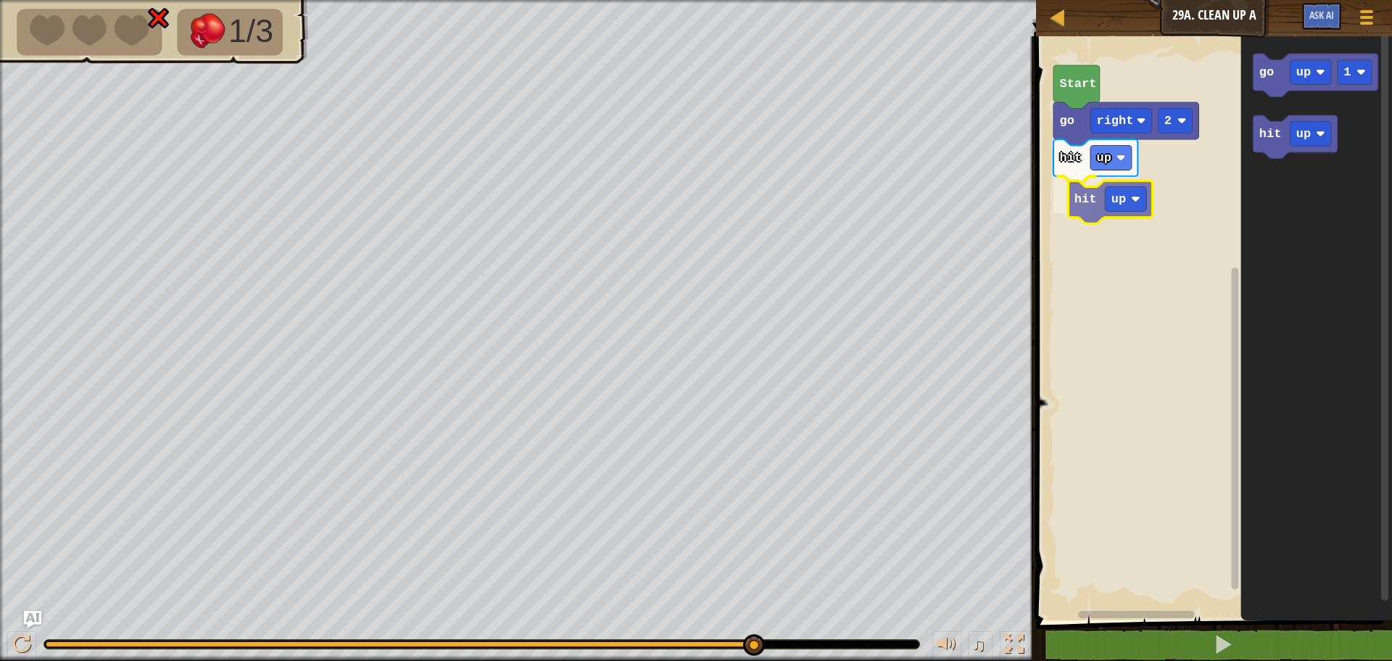
click at [1084, 201] on div "Start go right 2 hit up hit up go up 1 hit up hit up" at bounding box center [1212, 324] width 360 height 591
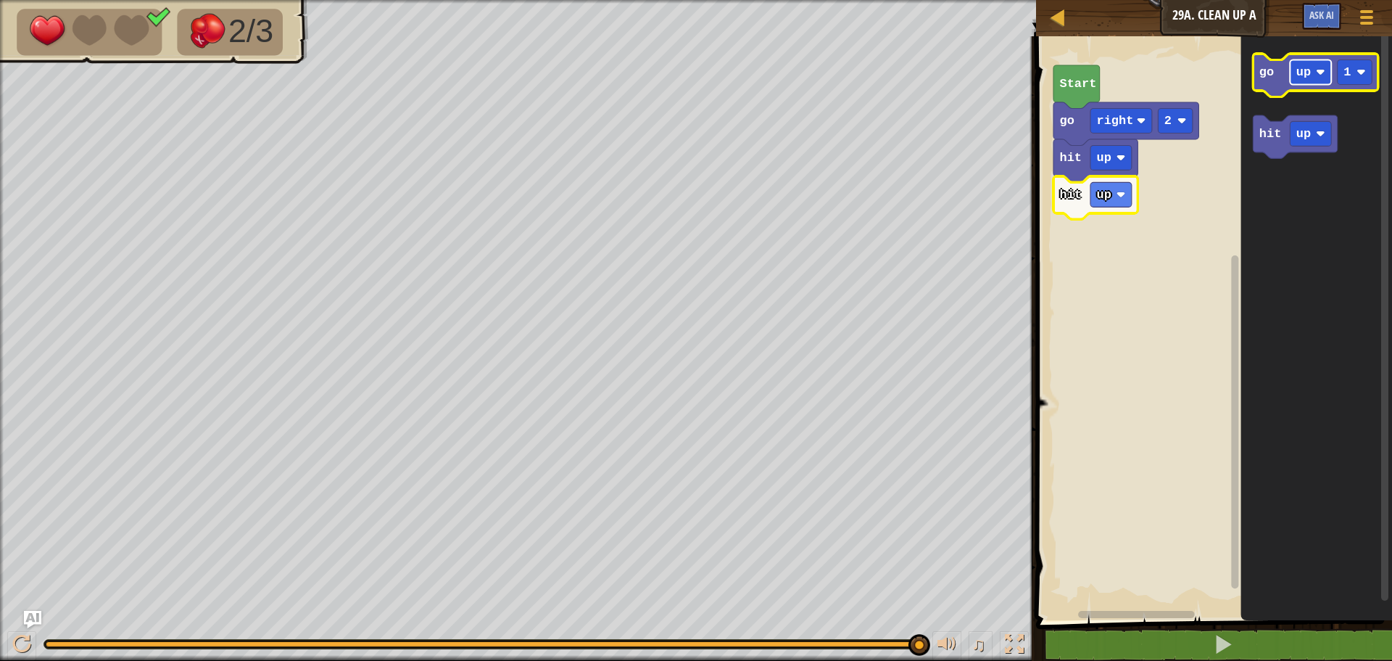
click at [1309, 83] on rect "Blockly Workspace" at bounding box center [1310, 71] width 41 height 25
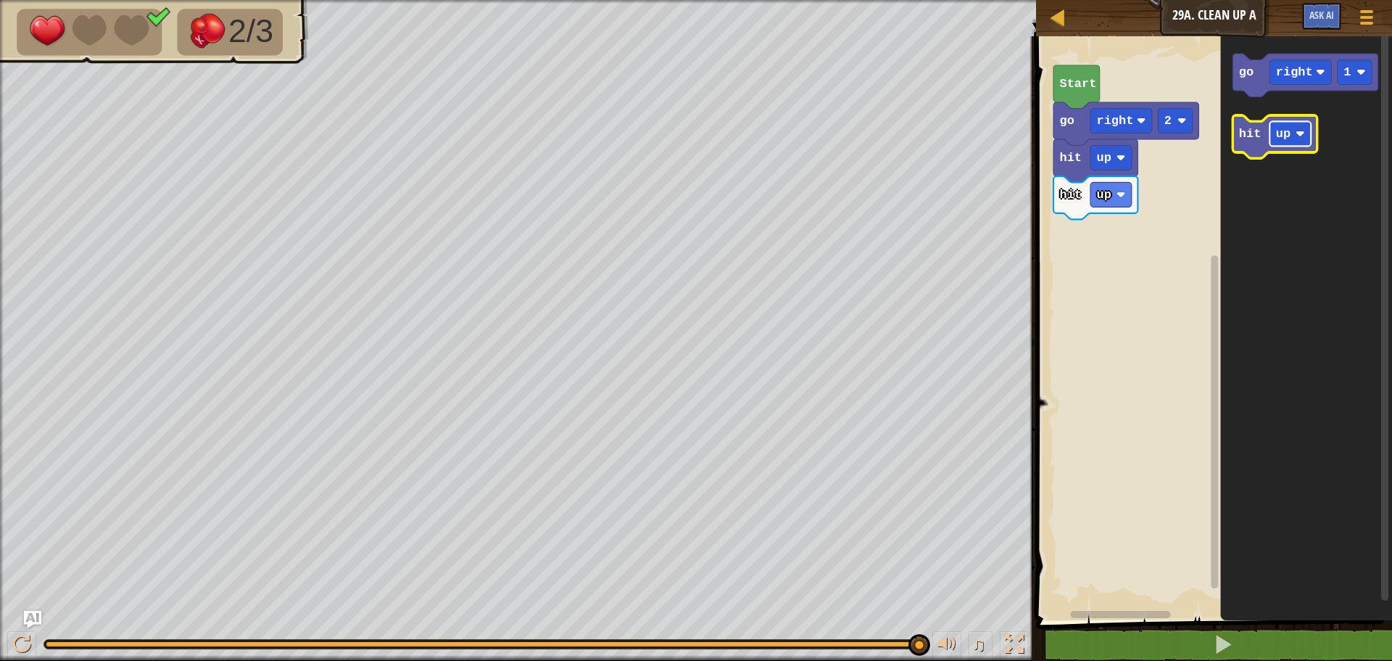
click at [1284, 140] on text "up" at bounding box center [1283, 134] width 15 height 14
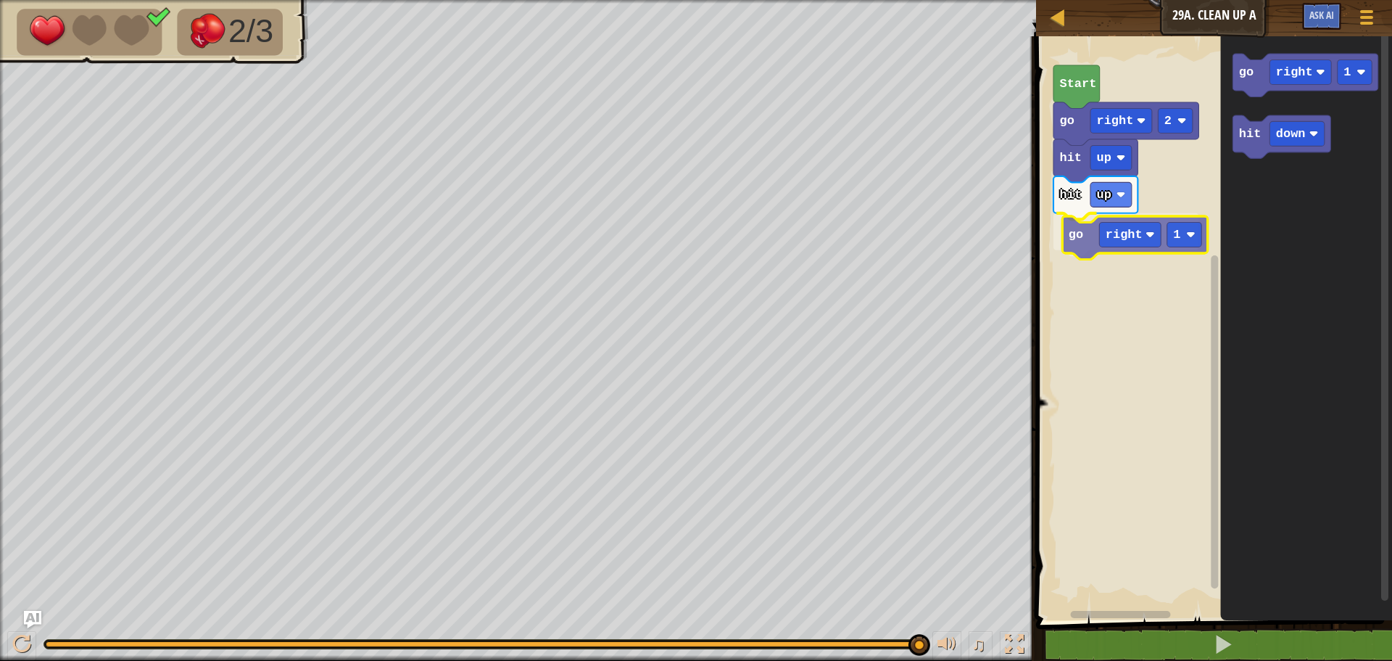
click at [1091, 251] on div "Start go right 2 hit up hit up go right 1 go right 1 hit down go right 1" at bounding box center [1212, 324] width 360 height 591
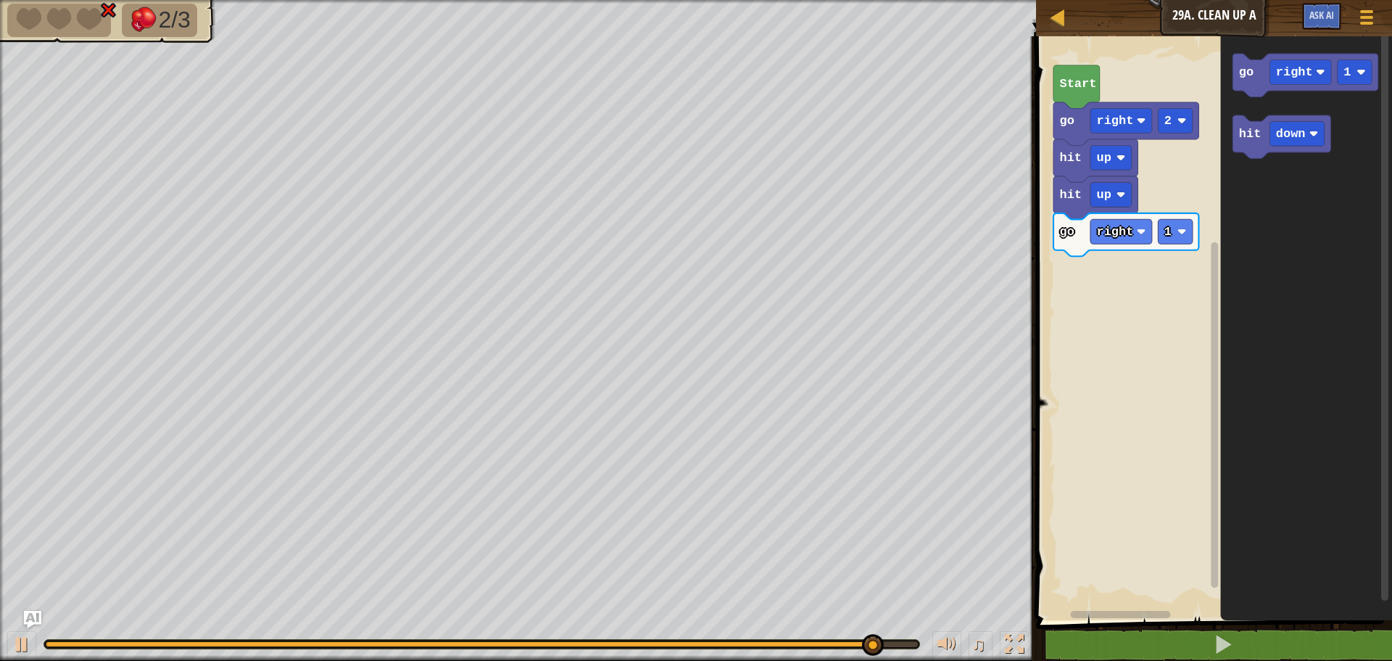
click at [1176, 246] on div "Start go right 2 hit up hit up go right 1 go right 1 hit down" at bounding box center [1212, 324] width 360 height 591
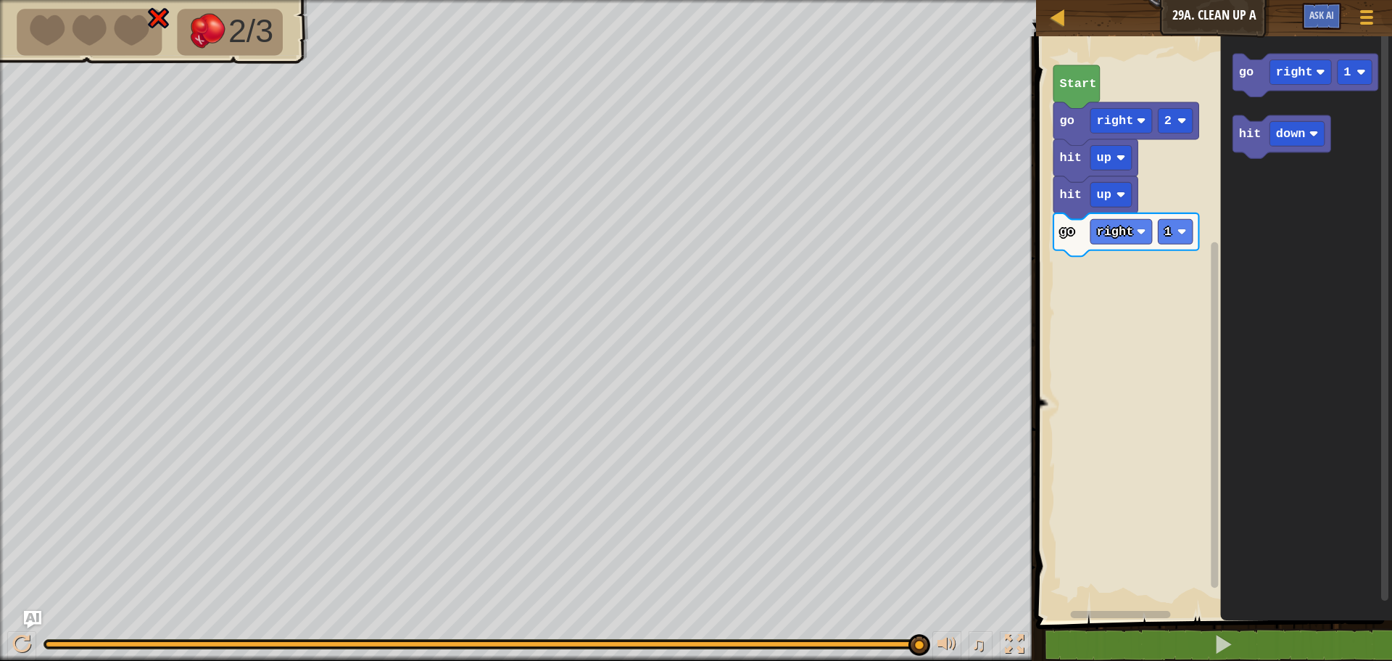
click at [1248, 158] on g "go right 1 hit down" at bounding box center [1305, 106] width 145 height 104
click at [1068, 293] on div "Start go right 2 hit up hit up go right 1 hit down go right 1 hit down hit down" at bounding box center [1212, 324] width 360 height 591
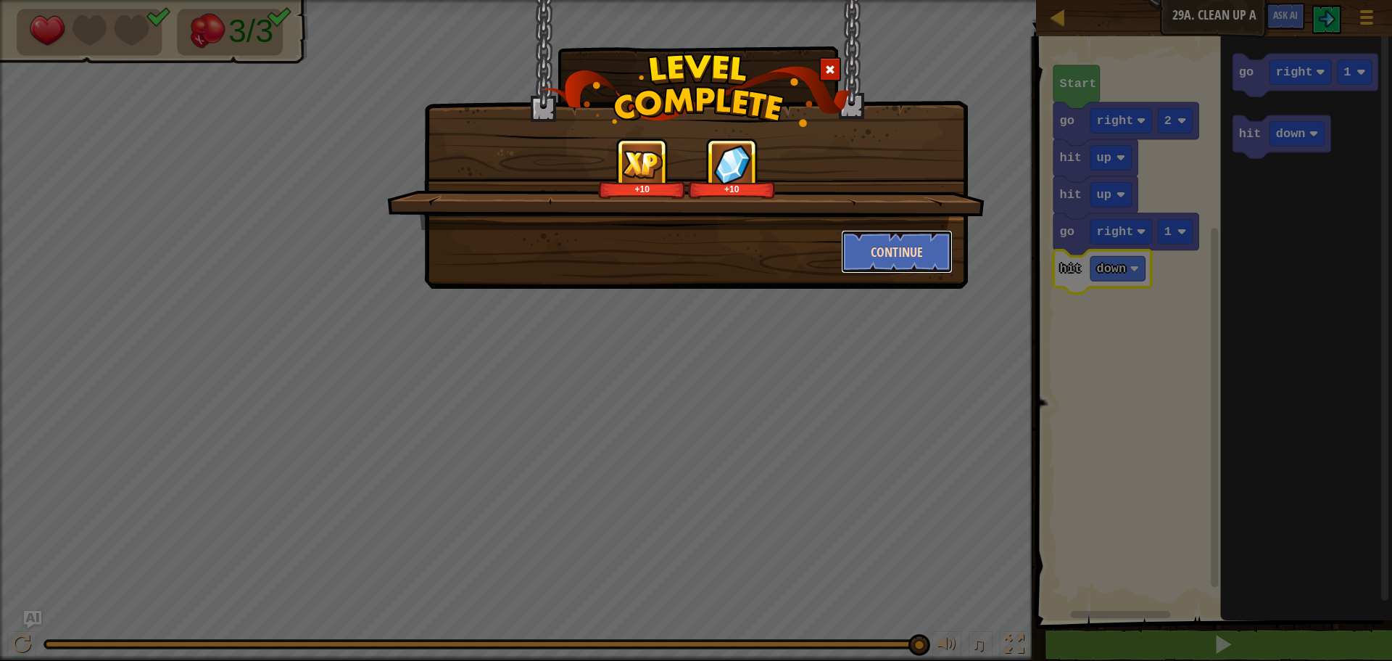
click at [938, 247] on button "Continue" at bounding box center [897, 252] width 112 height 44
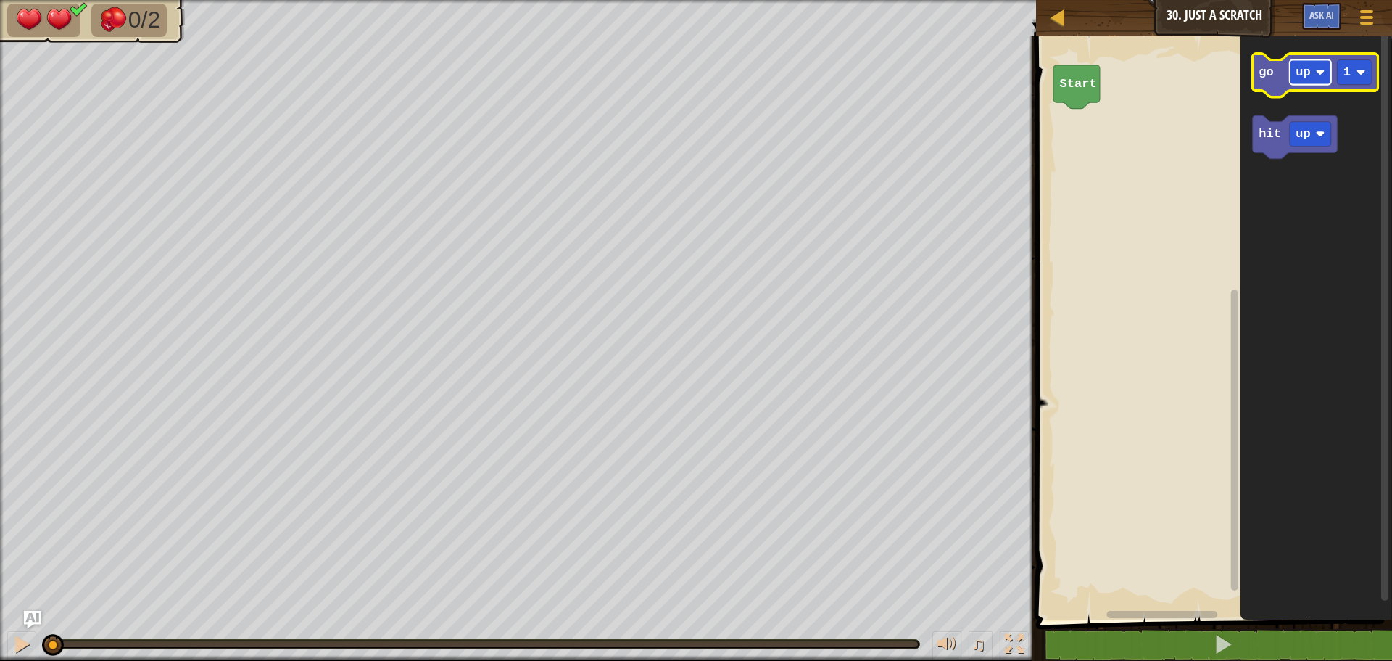
click at [1325, 69] on image "Blockly Workspace" at bounding box center [1320, 71] width 9 height 9
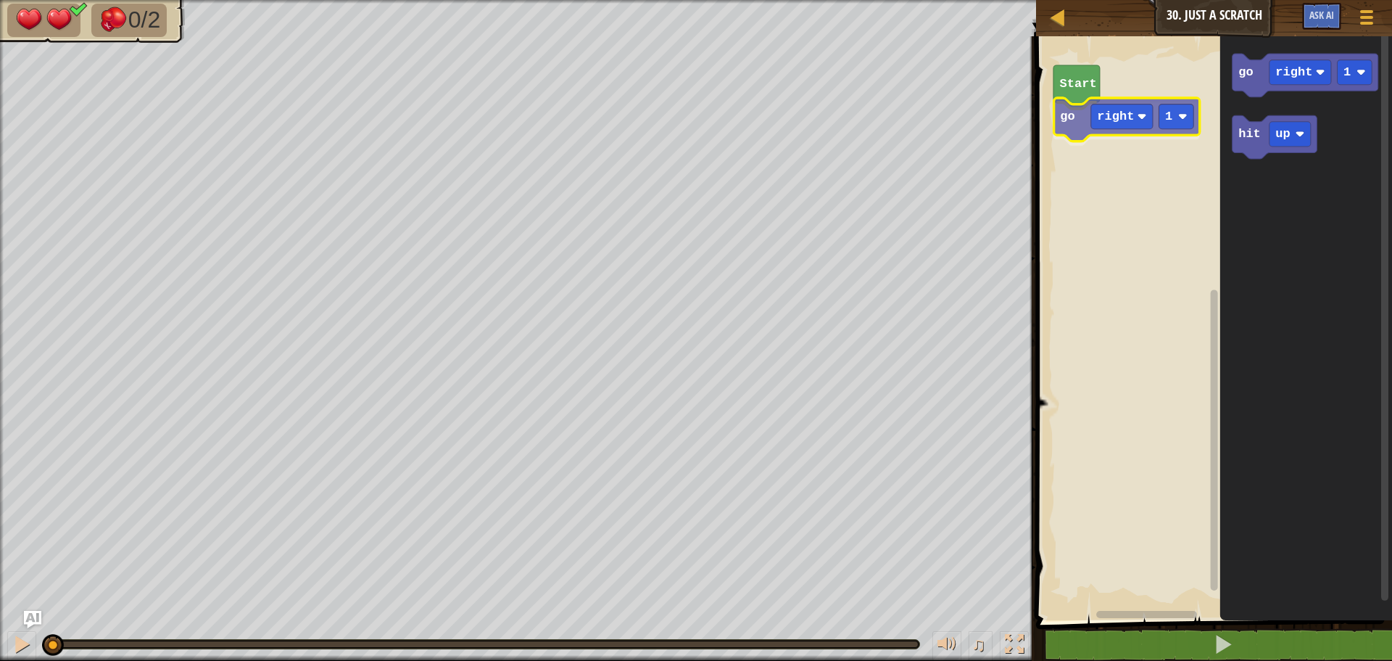
click at [1081, 117] on div "Start go right 1 go right 1 hit up go right 1" at bounding box center [1212, 324] width 360 height 591
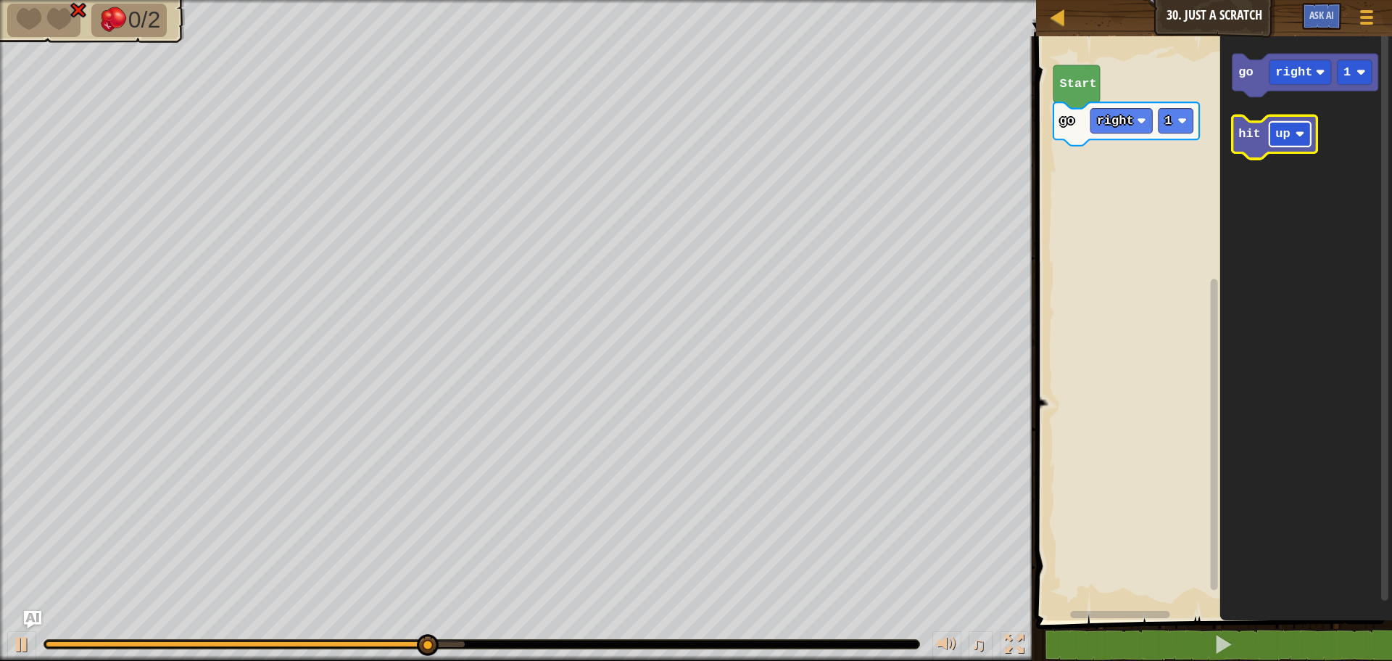
click at [1276, 133] on text "up" at bounding box center [1283, 134] width 15 height 14
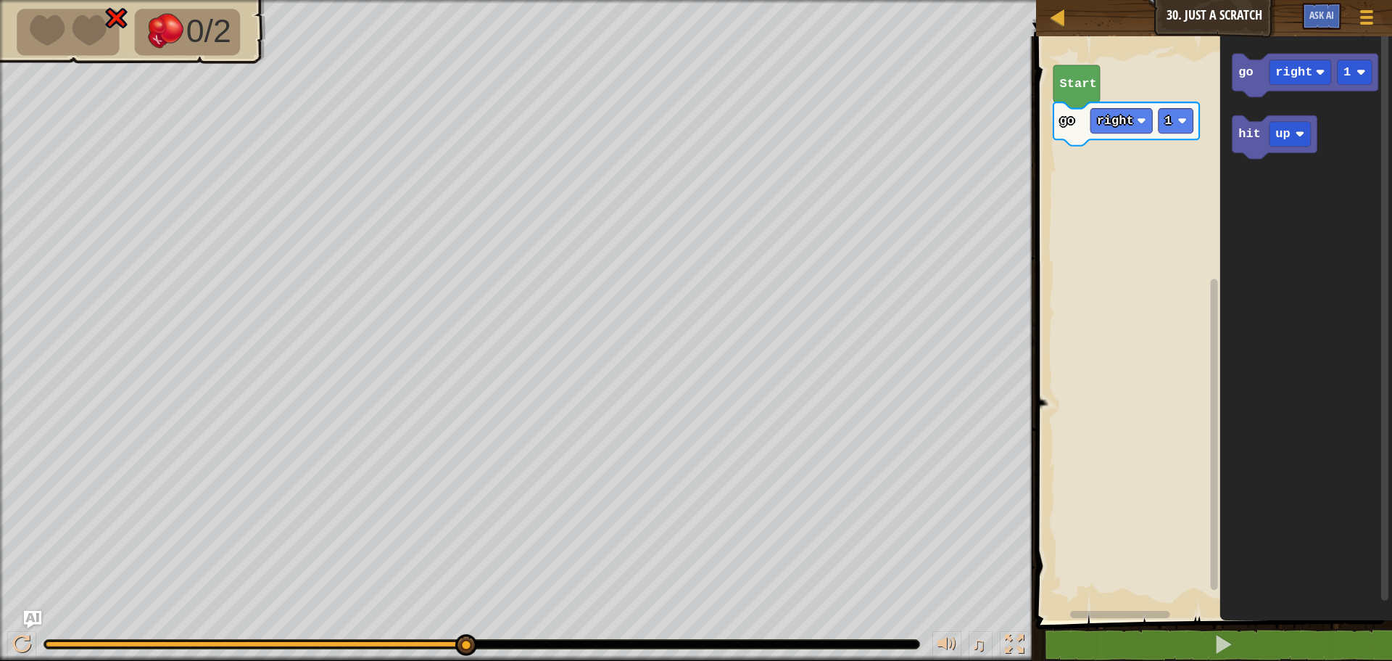
click at [1245, 140] on g "hit up" at bounding box center [1275, 137] width 85 height 44
click at [1070, 166] on div "Start go right 1 hit up go right 1 hit up hit up" at bounding box center [1212, 324] width 360 height 591
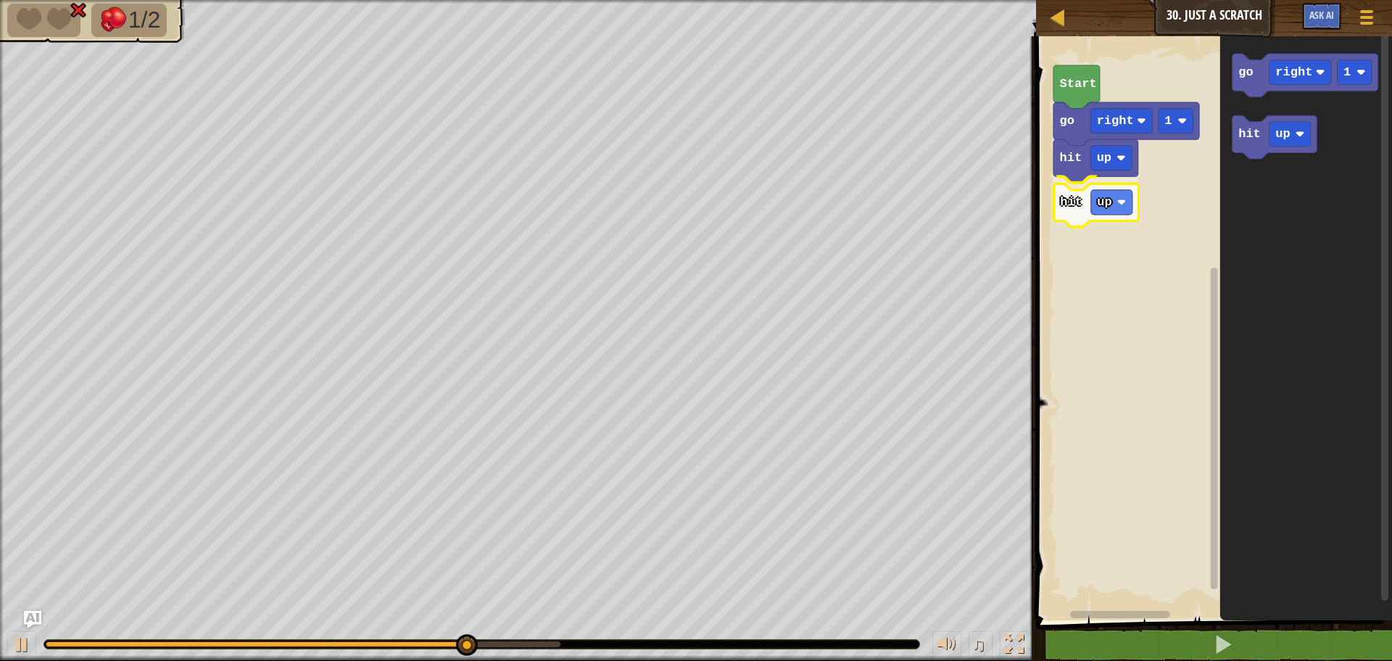
click at [1073, 220] on div "Start go right 1 hit up hit up go right 1 hit up hit up" at bounding box center [1212, 324] width 360 height 591
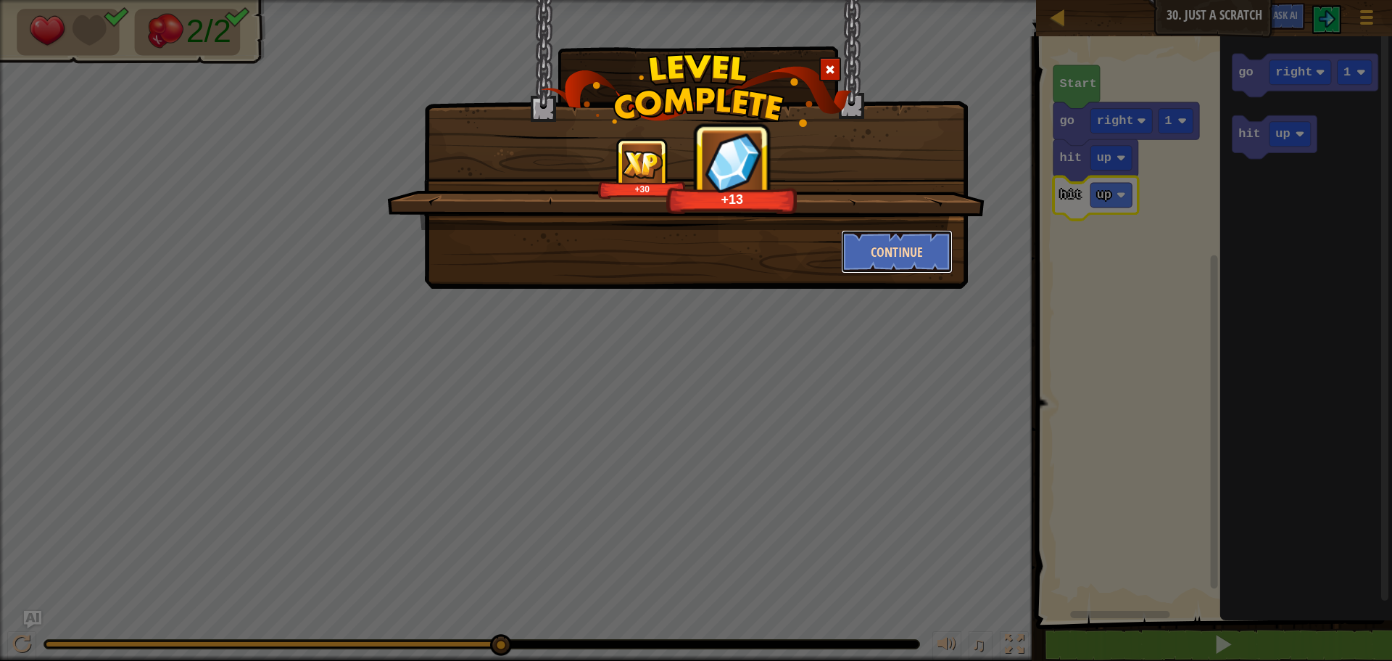
click at [907, 251] on button "Continue" at bounding box center [897, 252] width 112 height 44
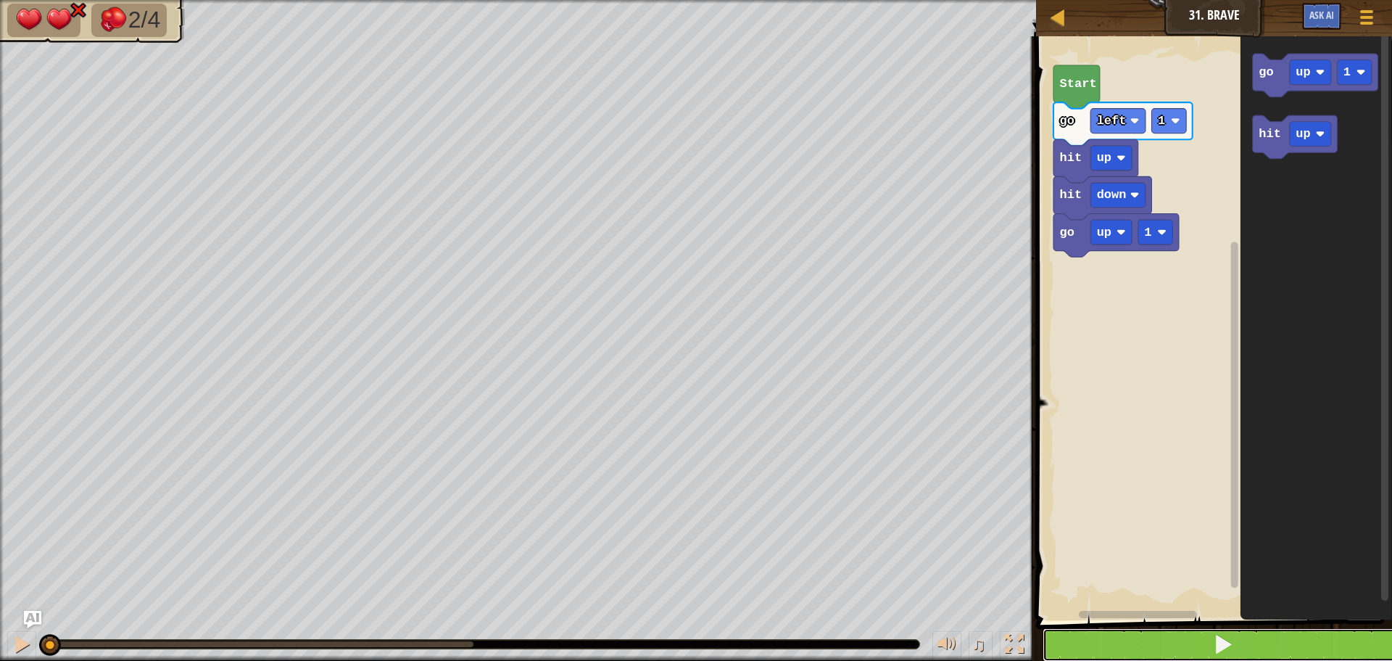
click at [1134, 629] on button at bounding box center [1223, 644] width 360 height 33
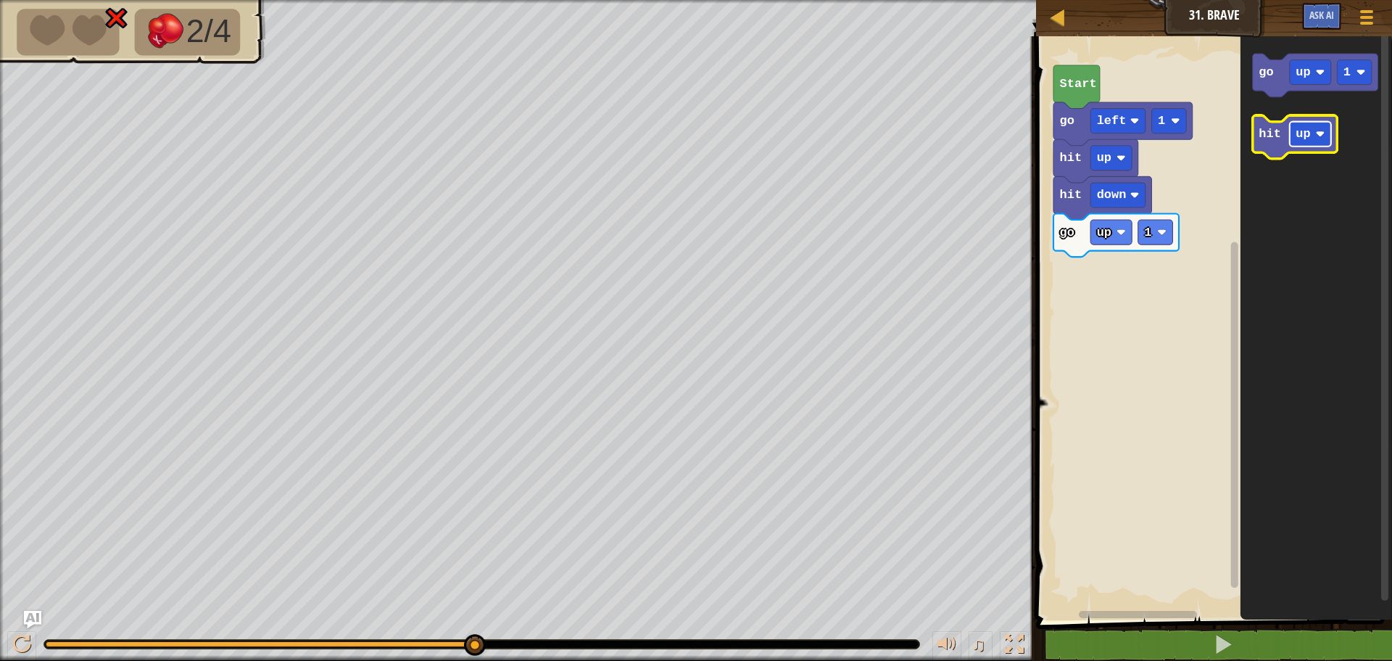
click at [1296, 144] on rect "Blockly Workspace" at bounding box center [1310, 134] width 41 height 25
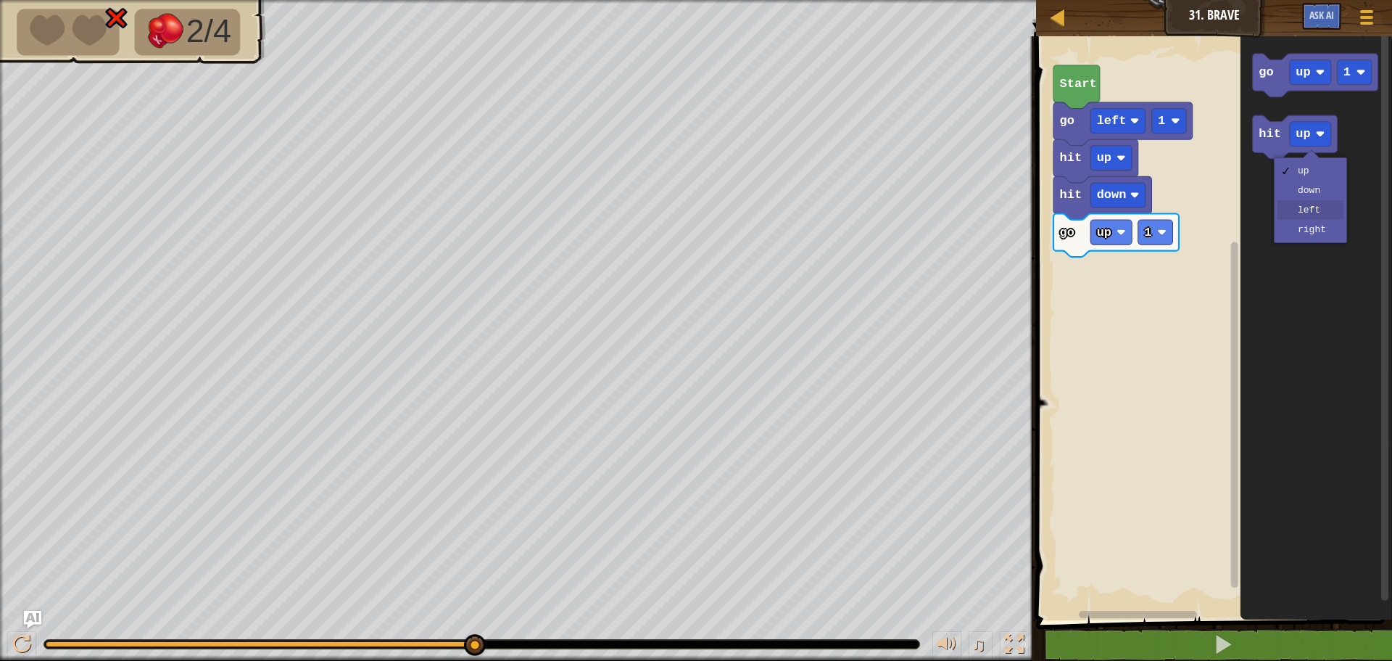
drag, startPoint x: 1300, startPoint y: 202, endPoint x: 1300, endPoint y: 191, distance: 10.2
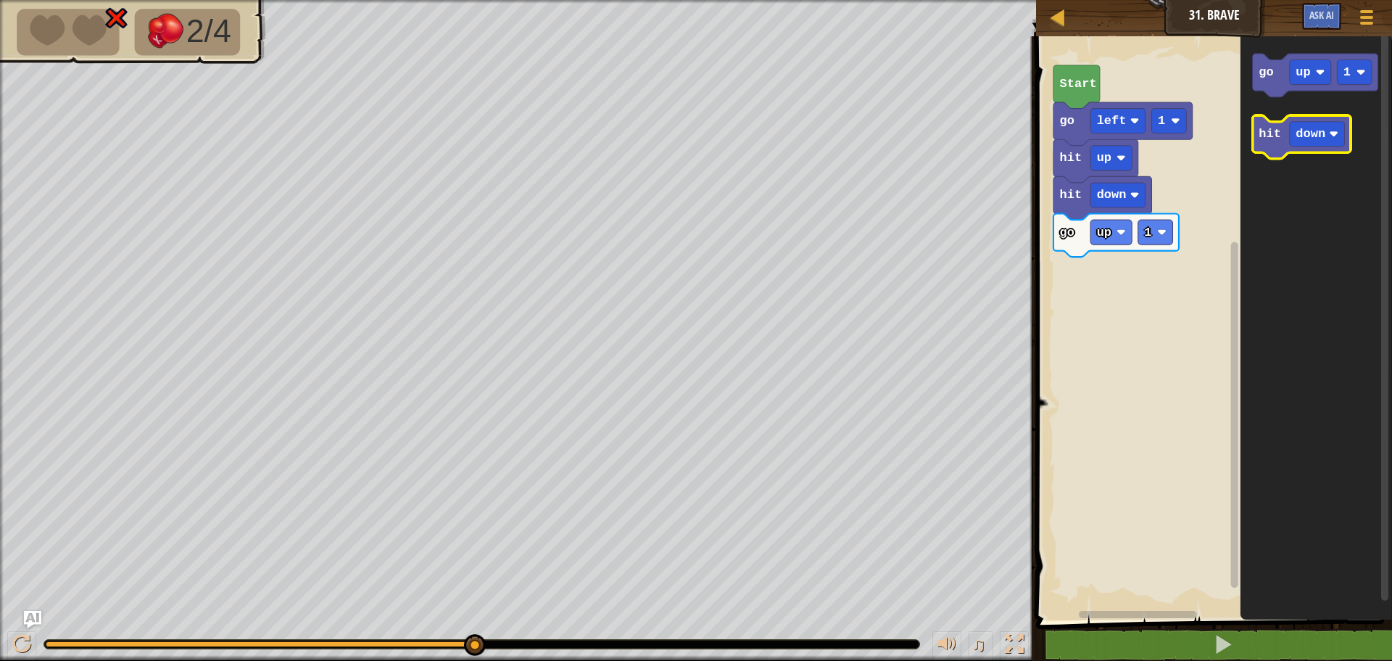
click at [1272, 146] on g "hit down" at bounding box center [1302, 137] width 98 height 44
click at [1315, 134] on text "down" at bounding box center [1312, 134] width 30 height 14
click at [1062, 282] on div "go up 1 hit left hit down hit up go left 1 Start go up 1 hit left hit left" at bounding box center [1212, 324] width 360 height 591
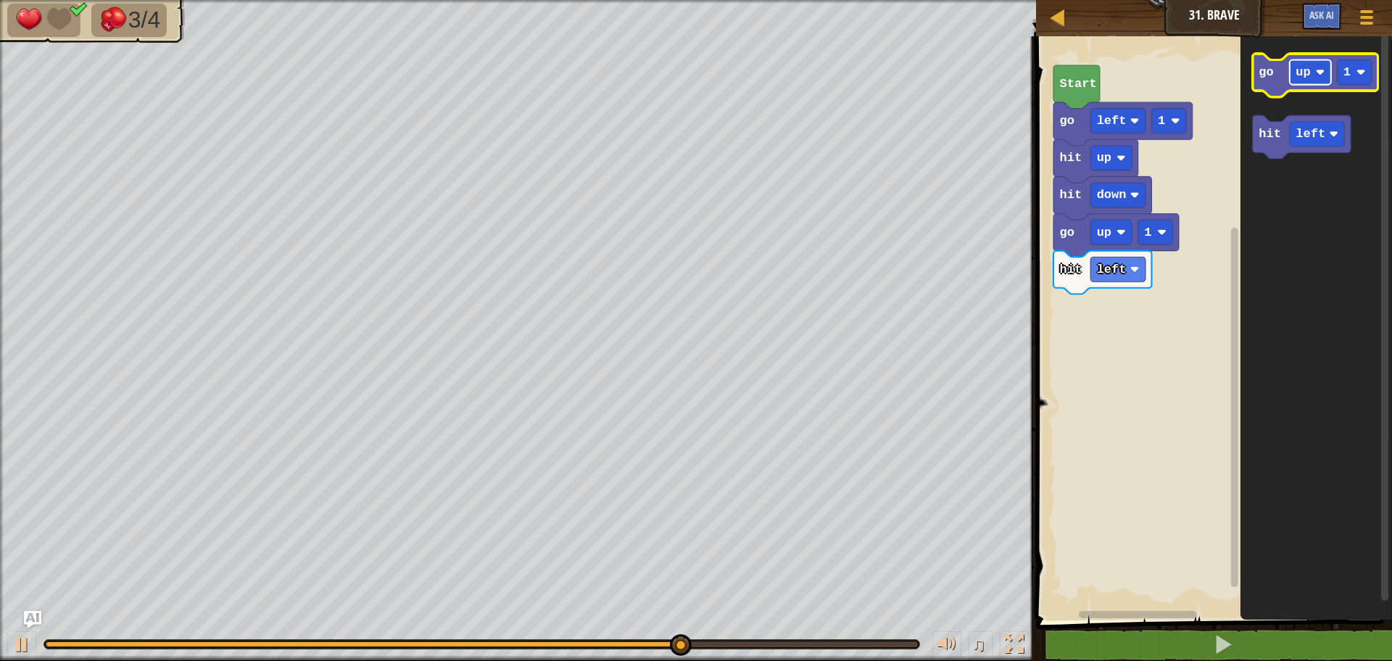
click at [1322, 68] on image "Blockly Workspace" at bounding box center [1320, 71] width 9 height 9
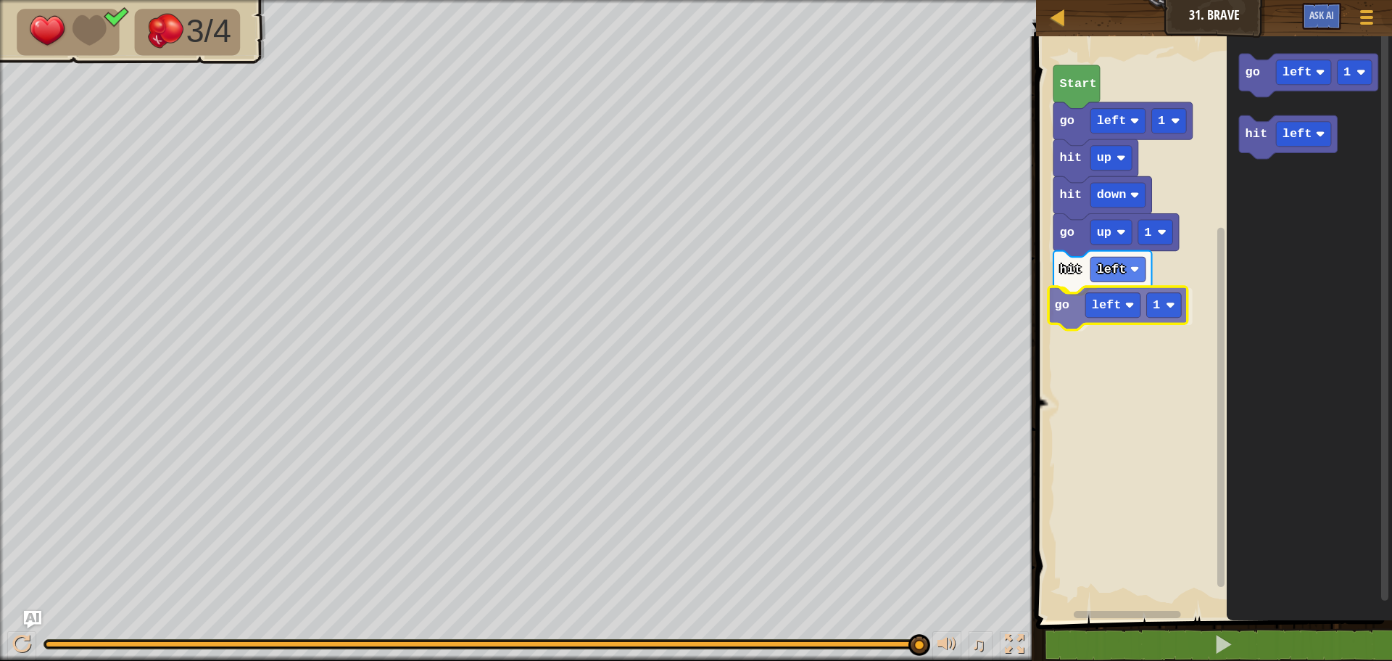
click at [1068, 318] on div "go up 1 hit left go left 1 hit down hit up go left 1 Start go left 1 hit left g…" at bounding box center [1212, 324] width 360 height 591
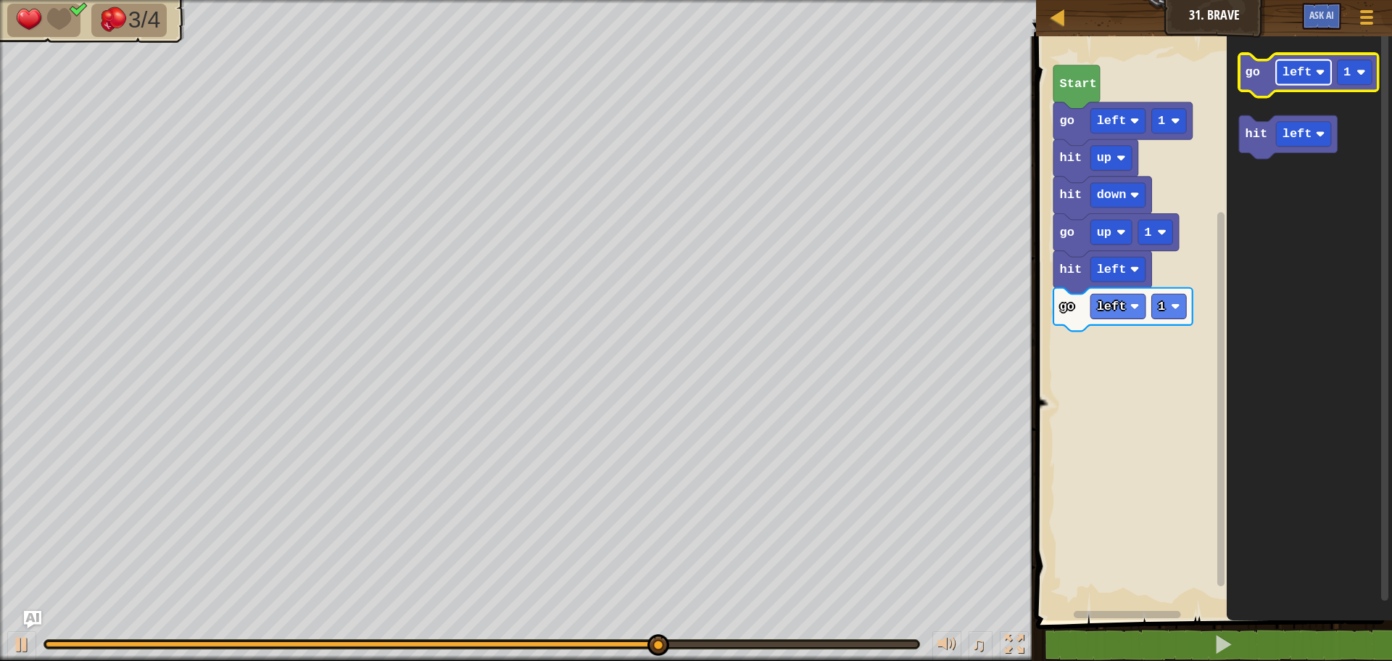
click at [1288, 77] on text "left" at bounding box center [1298, 72] width 30 height 14
click at [1351, 81] on rect "Blockly Workspace" at bounding box center [1355, 72] width 35 height 25
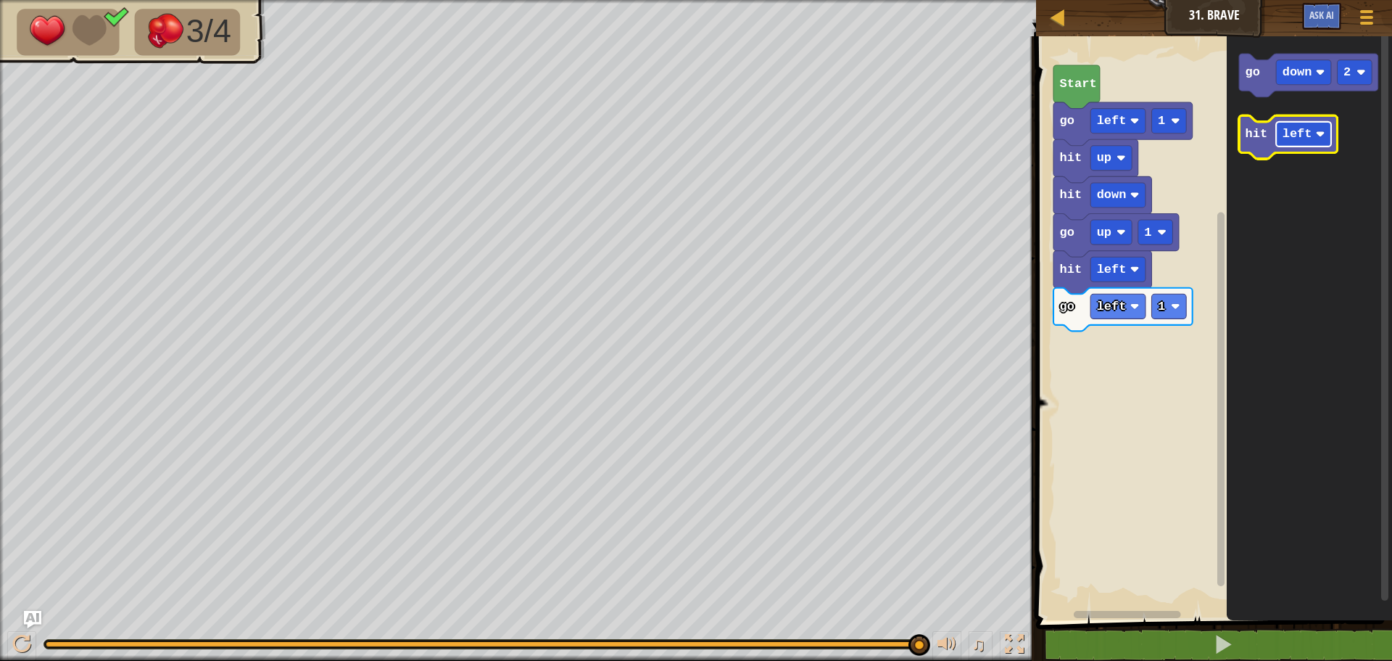
click at [1302, 143] on rect "Blockly Workspace" at bounding box center [1303, 134] width 55 height 25
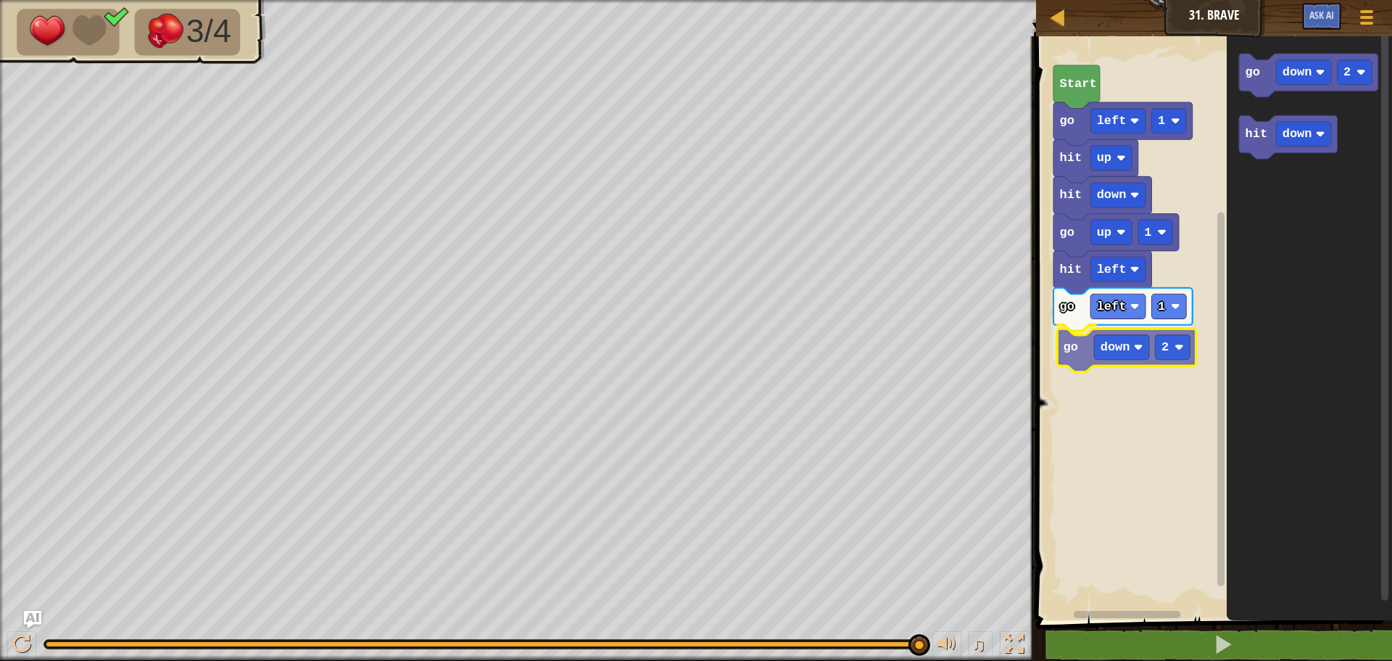
click at [1076, 339] on div "go up 1 hit left go left 1 go down 2 hit down hit up go left 1 Start go down 2 …" at bounding box center [1212, 324] width 360 height 591
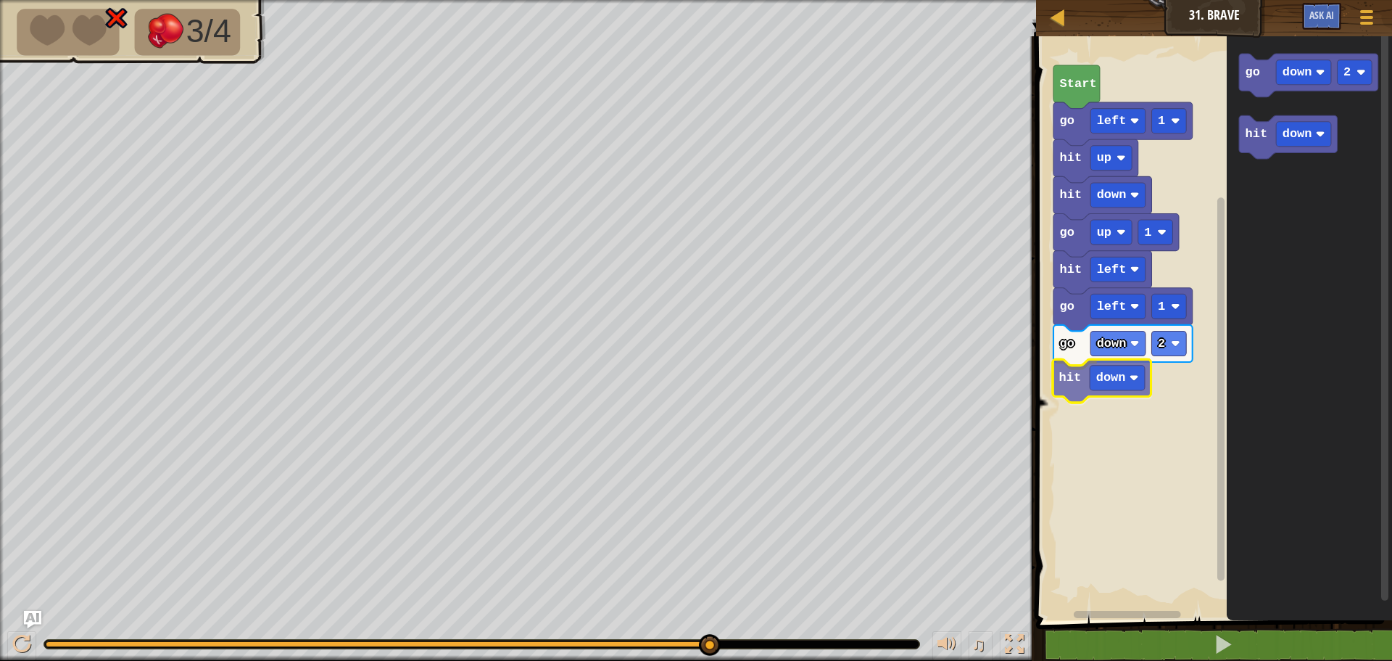
click at [1055, 385] on div "go up 1 hit left go left 1 go down 2 hit down hit down hit up go left 1 Start g…" at bounding box center [1212, 324] width 360 height 591
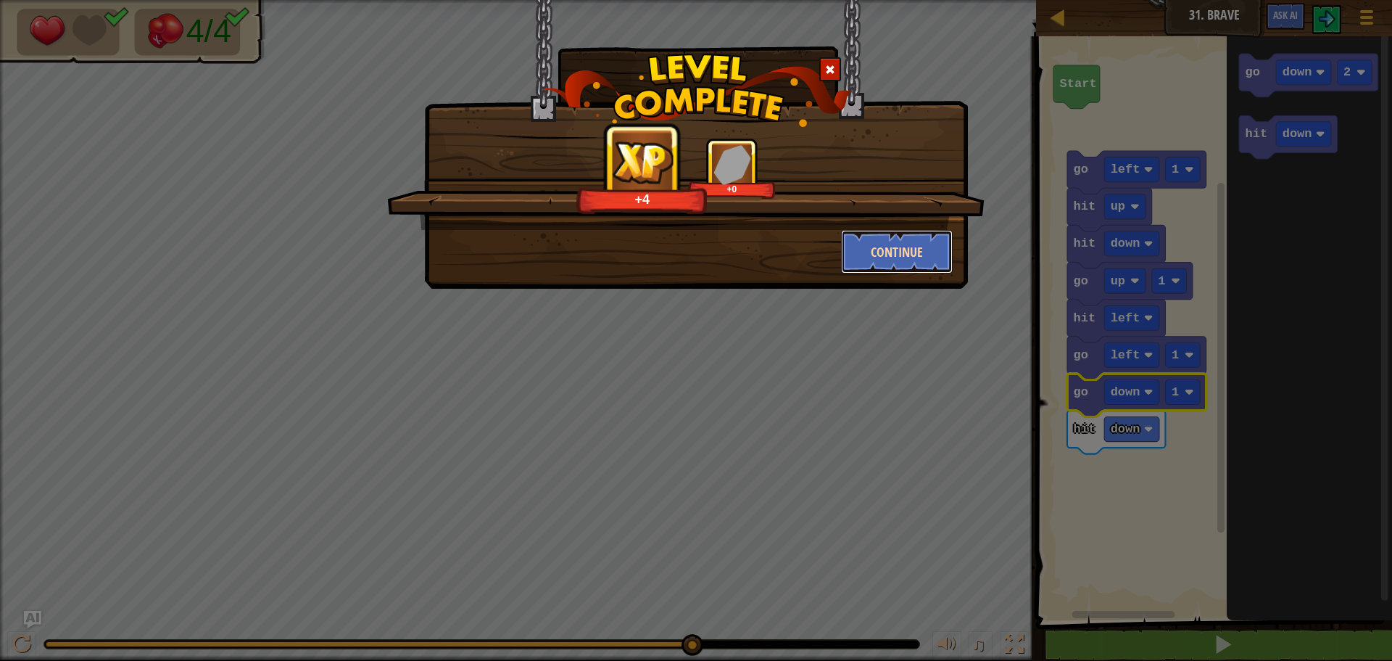
click at [876, 251] on button "Continue" at bounding box center [897, 252] width 112 height 44
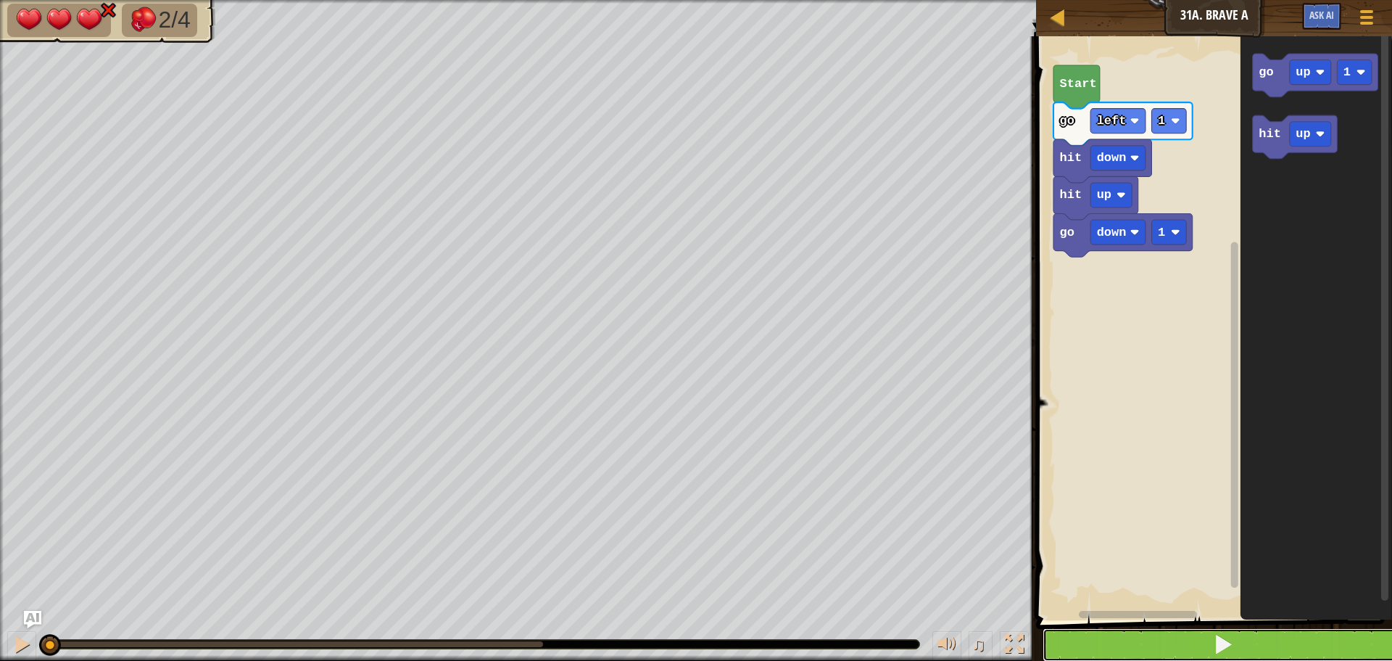
click at [1252, 634] on button at bounding box center [1223, 644] width 360 height 33
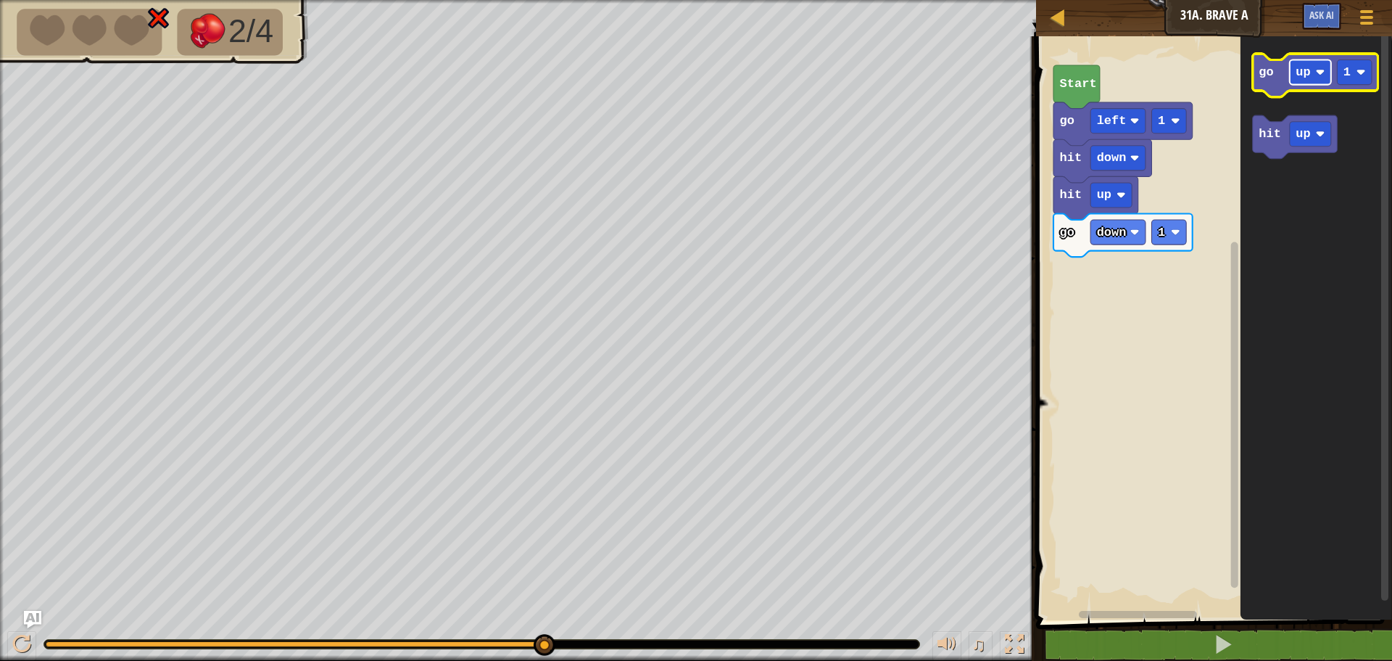
click at [1316, 73] on rect "Blockly Workspace" at bounding box center [1310, 72] width 41 height 25
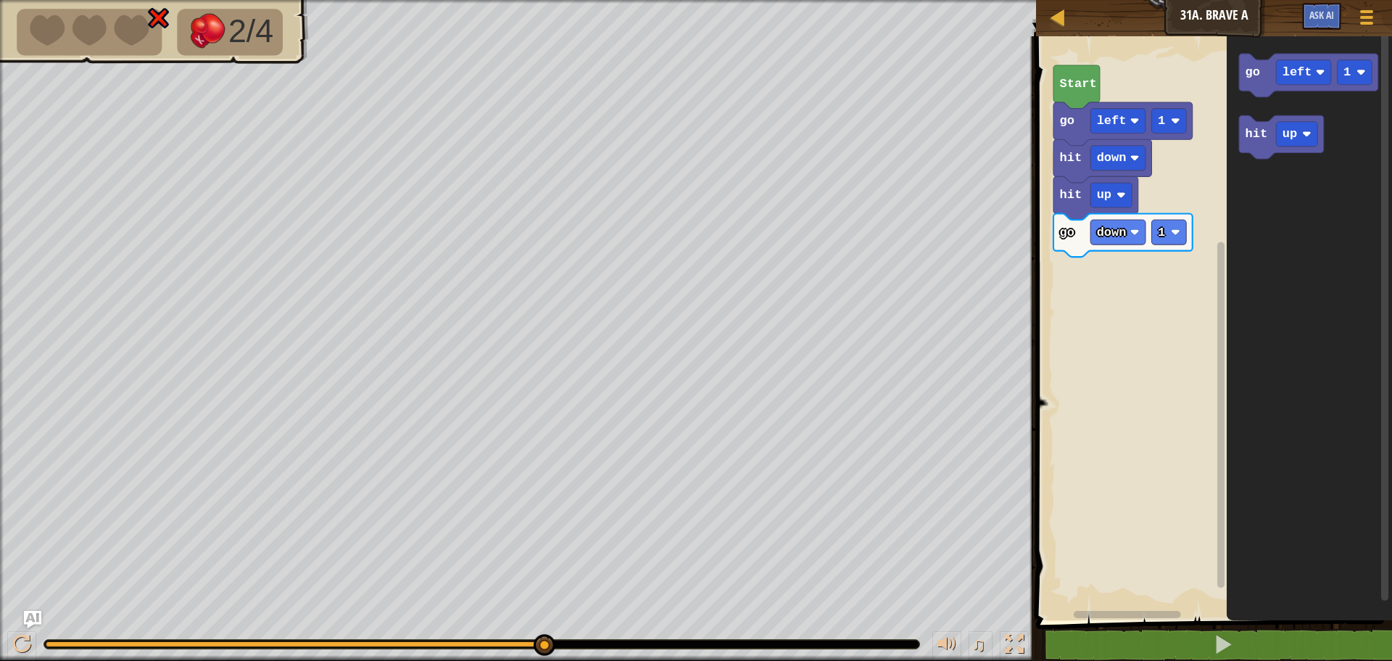
click at [1231, 113] on icon "go left 1 hit up" at bounding box center [1309, 324] width 165 height 591
click at [1233, 160] on icon "go left 1 hit up" at bounding box center [1309, 324] width 165 height 591
click at [1234, 102] on icon "go left 1 hit up" at bounding box center [1309, 324] width 165 height 591
click at [1068, 270] on div "go down 1 go left 1 hit up hit down go left 1 Start go left 1 hit up go left 1" at bounding box center [1212, 324] width 360 height 591
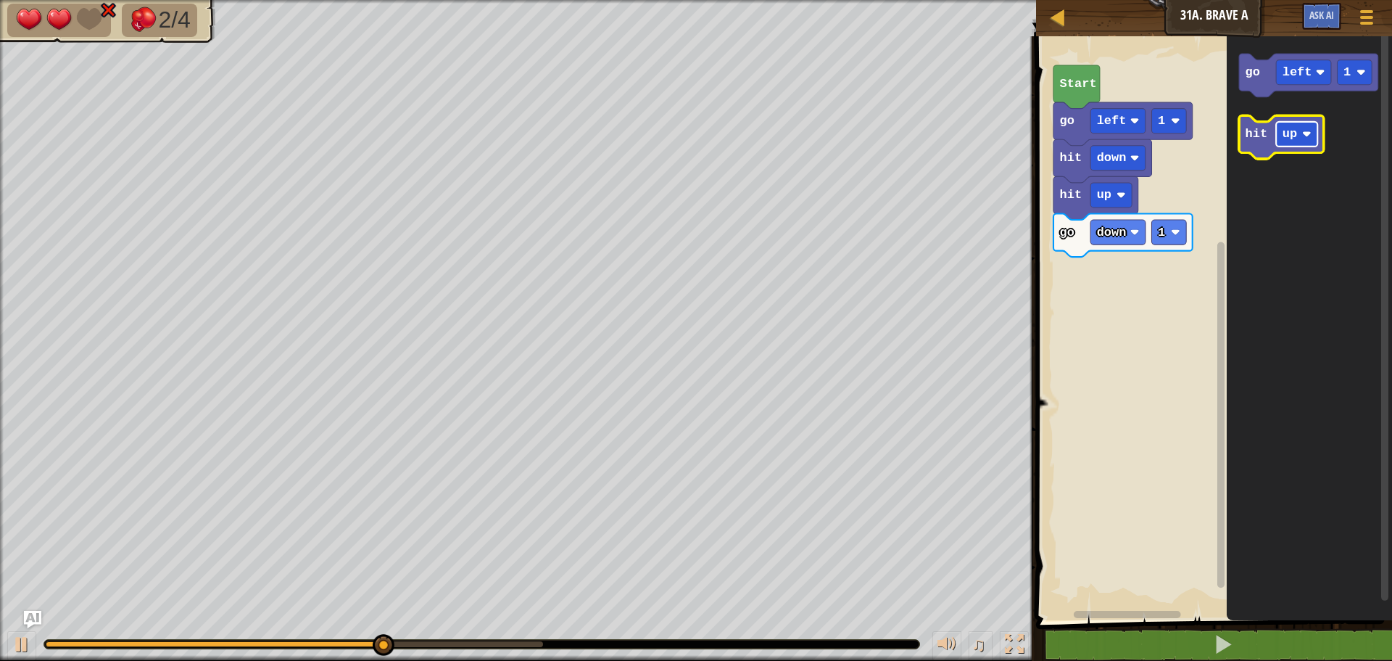
click at [1295, 136] on g "up" at bounding box center [1296, 134] width 41 height 25
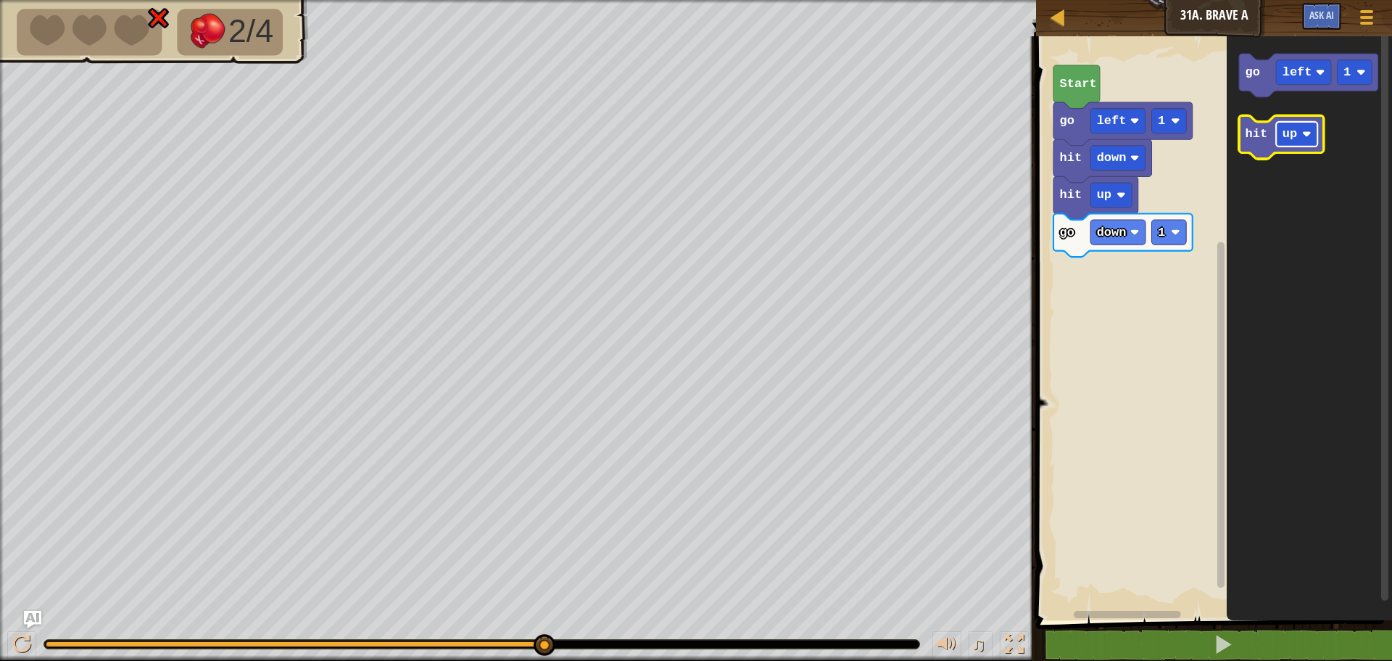
click at [1305, 135] on g "up" at bounding box center [1296, 134] width 41 height 25
click at [1302, 136] on rect "Blockly Workspace" at bounding box center [1296, 134] width 41 height 25
click at [1072, 295] on div "go down 1 hit down hit up hit down go left 1 Start go left 1 hit down hit down" at bounding box center [1212, 324] width 360 height 591
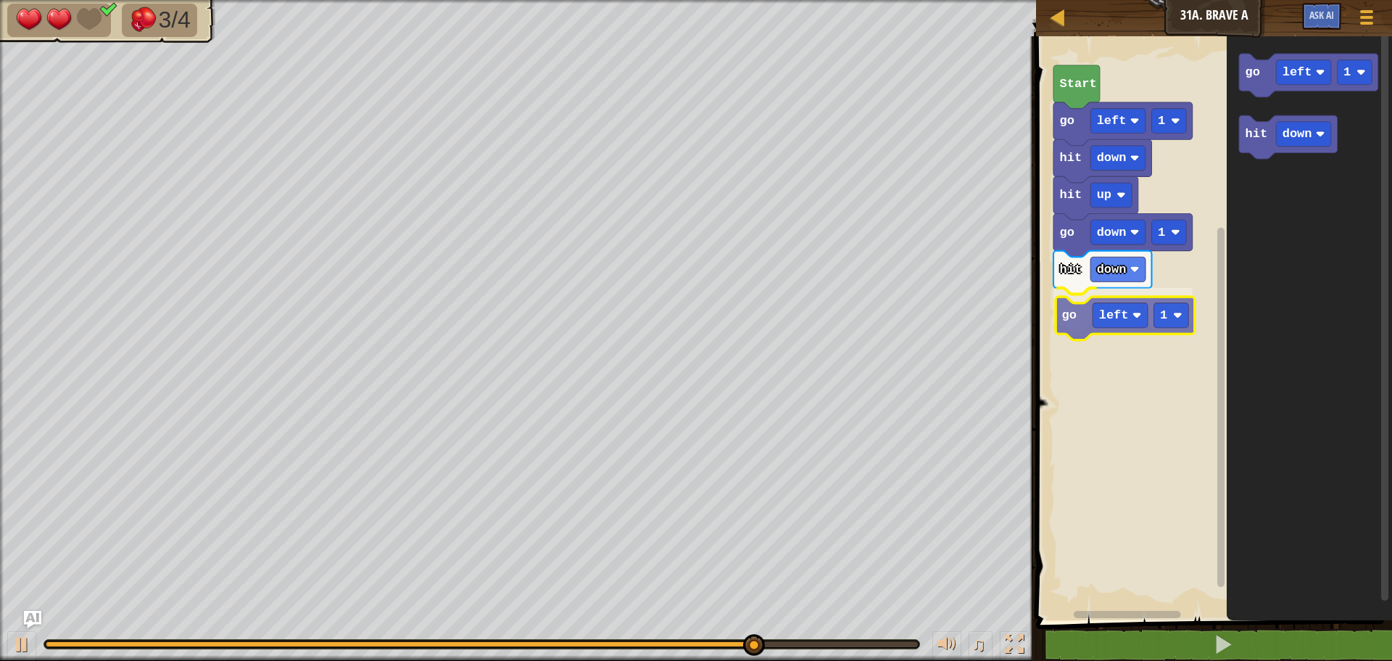
click at [1071, 313] on div "go down 1 hit down go left 1 hit up hit down go left 1 Start go left 1 hit down…" at bounding box center [1212, 324] width 360 height 591
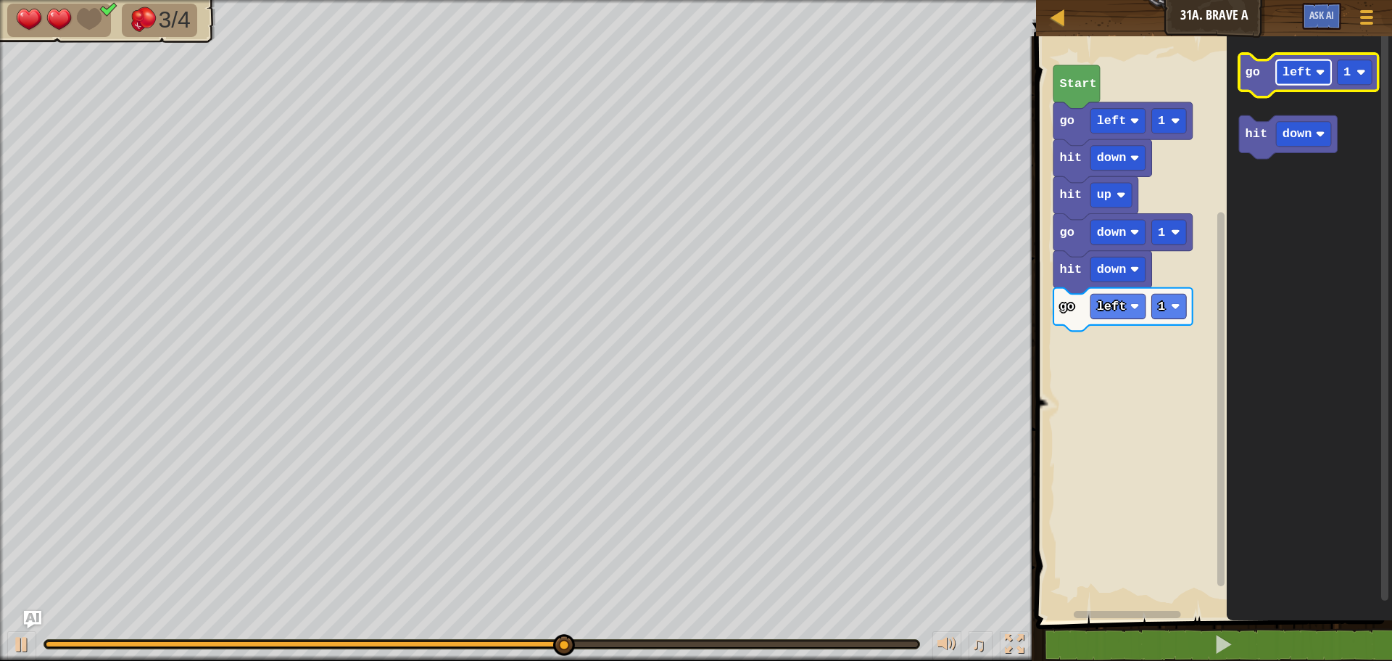
click at [1293, 82] on rect "Blockly Workspace" at bounding box center [1303, 72] width 55 height 25
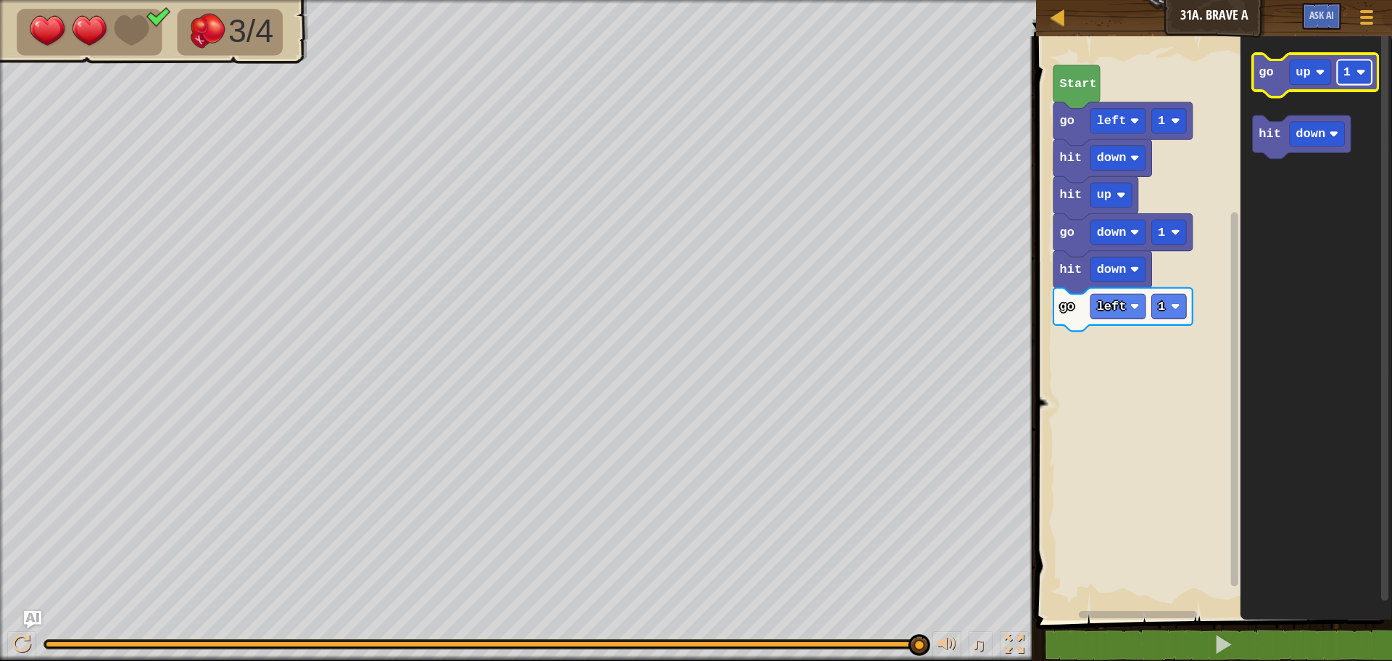
click at [1350, 72] on text "1" at bounding box center [1347, 72] width 7 height 14
click at [1297, 141] on text "down" at bounding box center [1312, 134] width 30 height 14
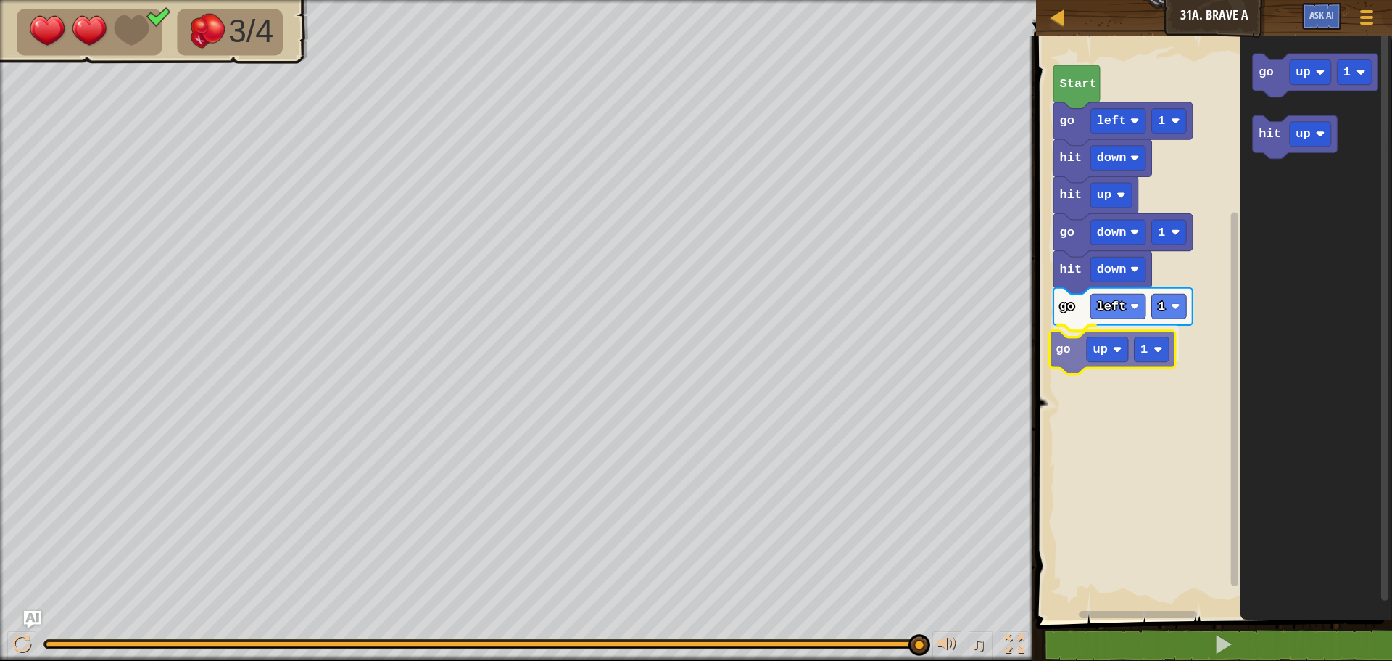
click at [1067, 357] on div "go down 1 hit down go left 1 go up 1 hit up hit down go left 1 Start go up 1 hi…" at bounding box center [1212, 324] width 360 height 591
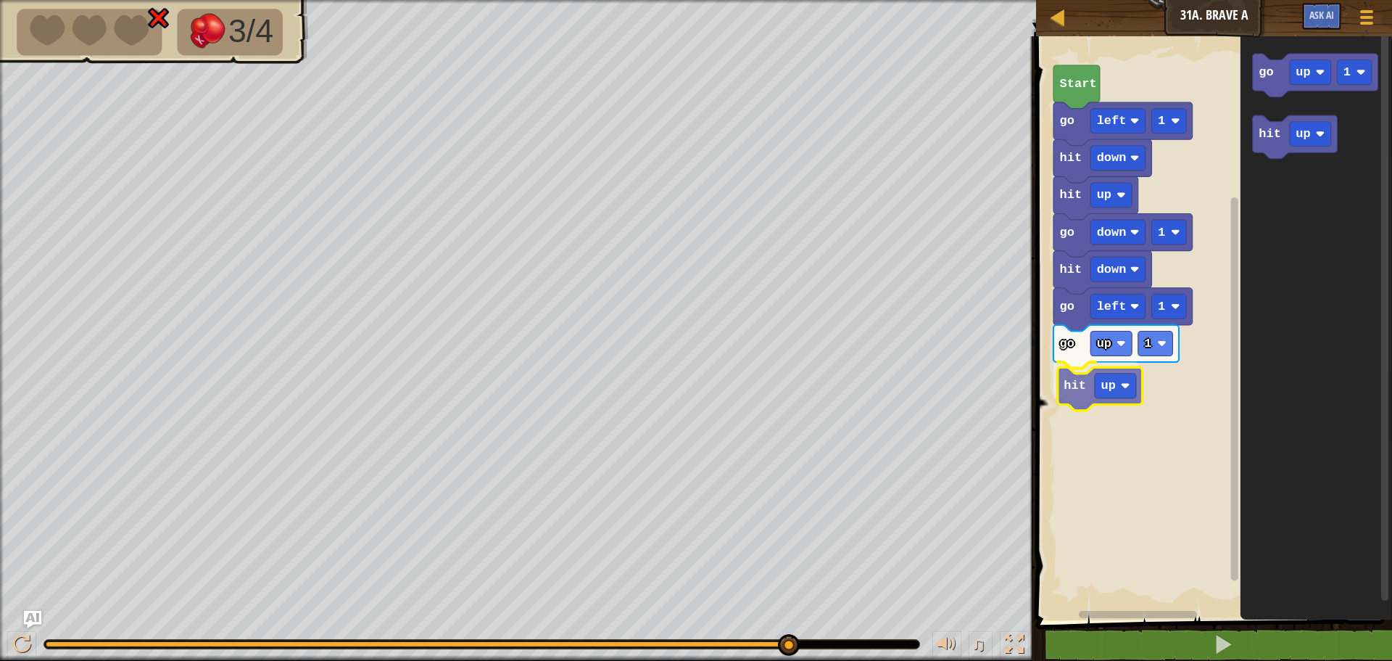
click at [1078, 387] on div "go down 1 hit down go left 1 go up 1 hit up hit up hit down go left 1 Start go …" at bounding box center [1212, 324] width 360 height 591
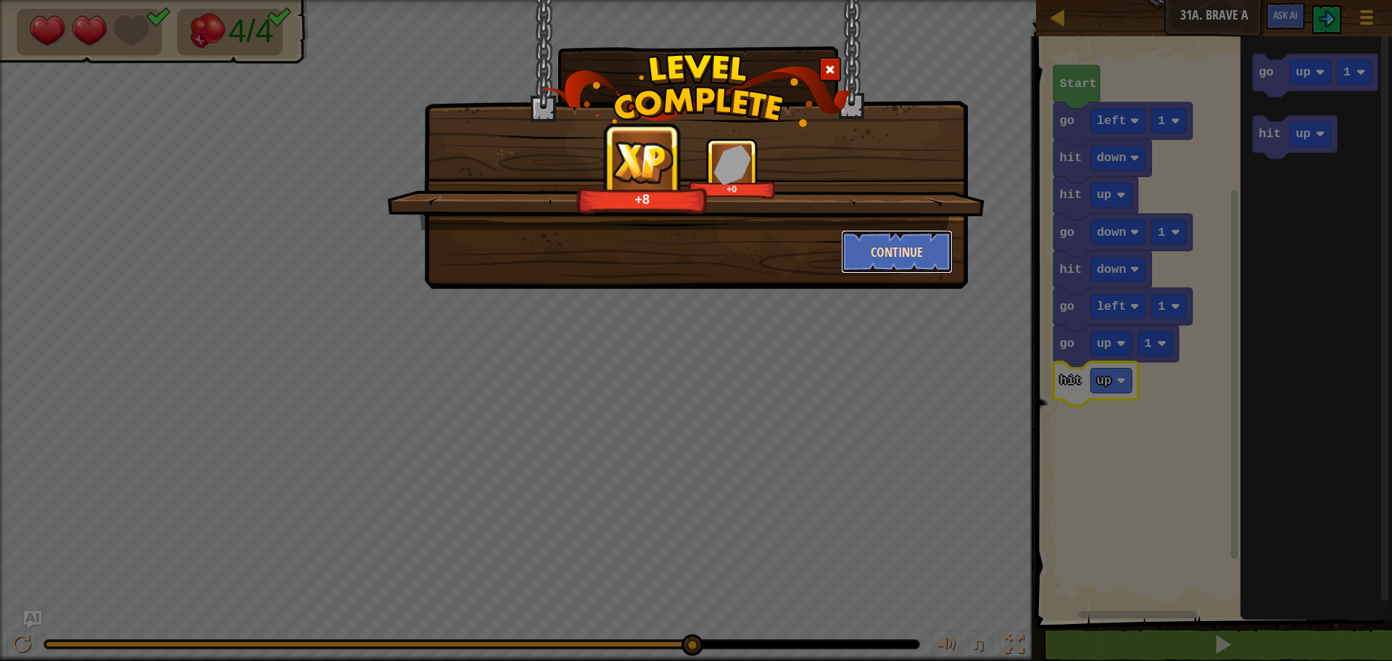
click at [921, 252] on button "Continue" at bounding box center [897, 252] width 112 height 44
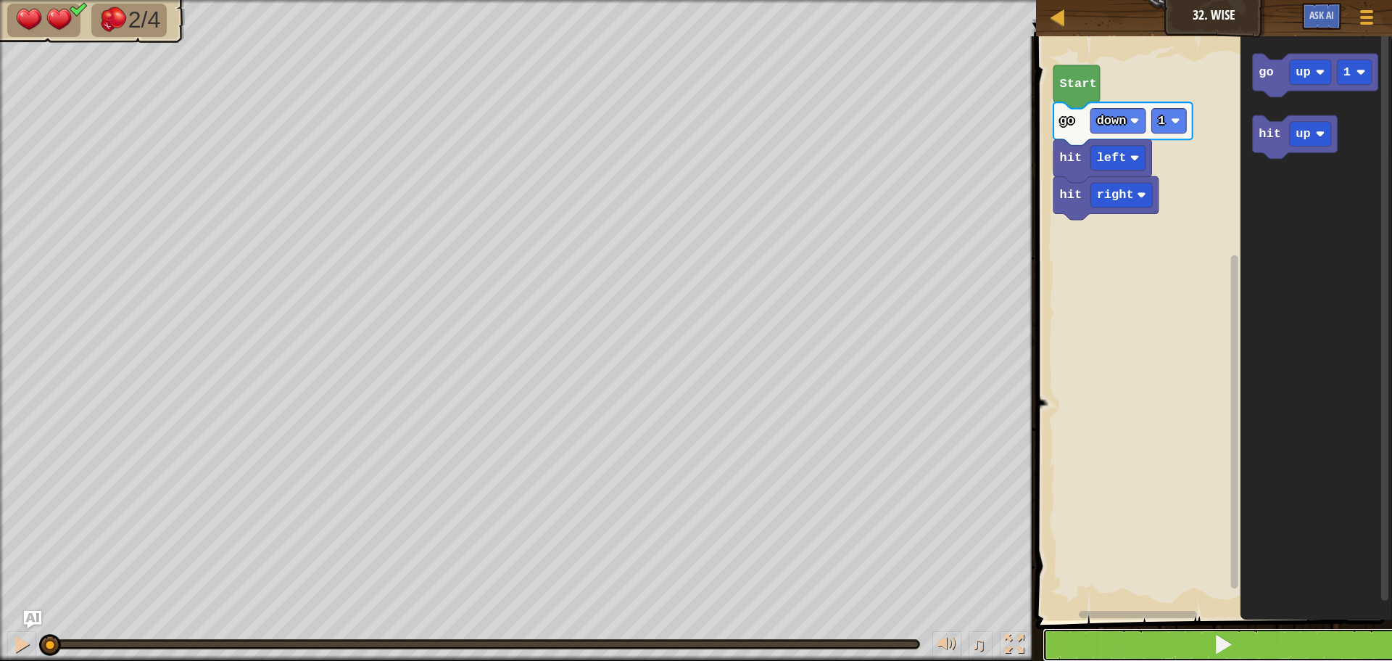
click at [1178, 653] on button at bounding box center [1223, 644] width 360 height 33
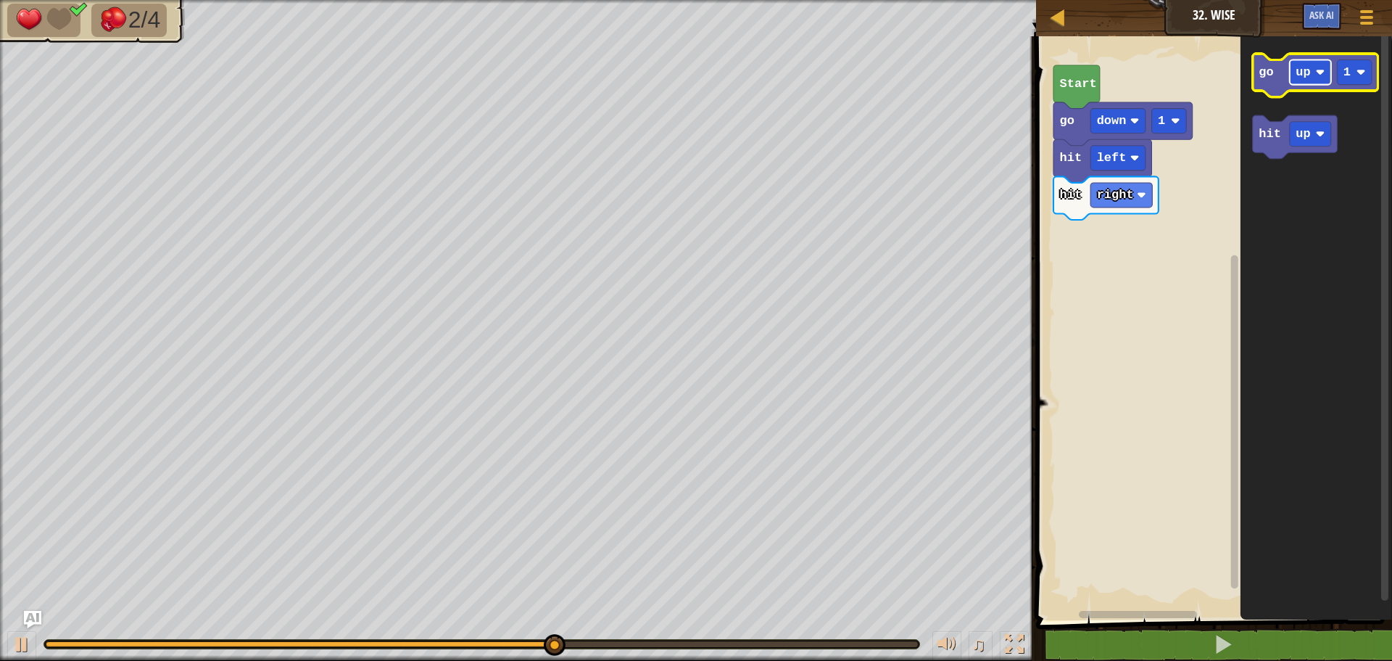
click at [1297, 79] on text "up" at bounding box center [1304, 72] width 15 height 14
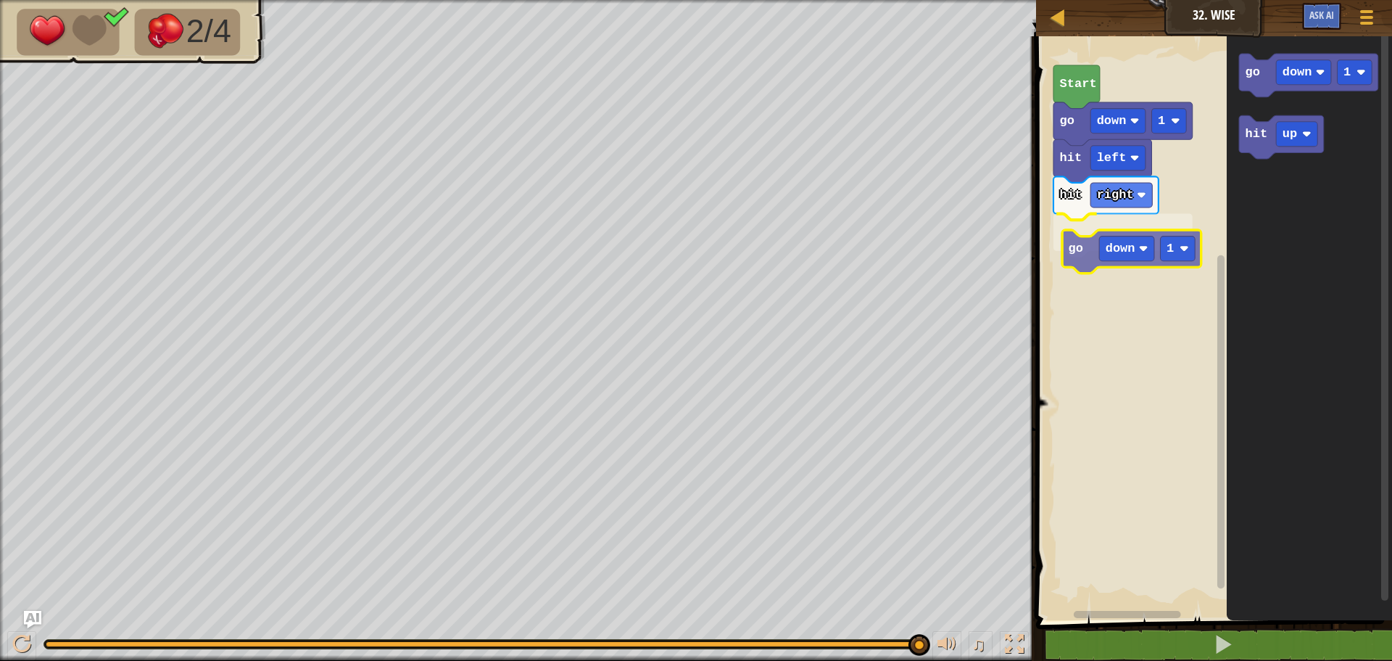
click at [1063, 258] on div "hit right go down 1 hit left go down 1 Start go down 1 hit up go down 1" at bounding box center [1212, 324] width 360 height 591
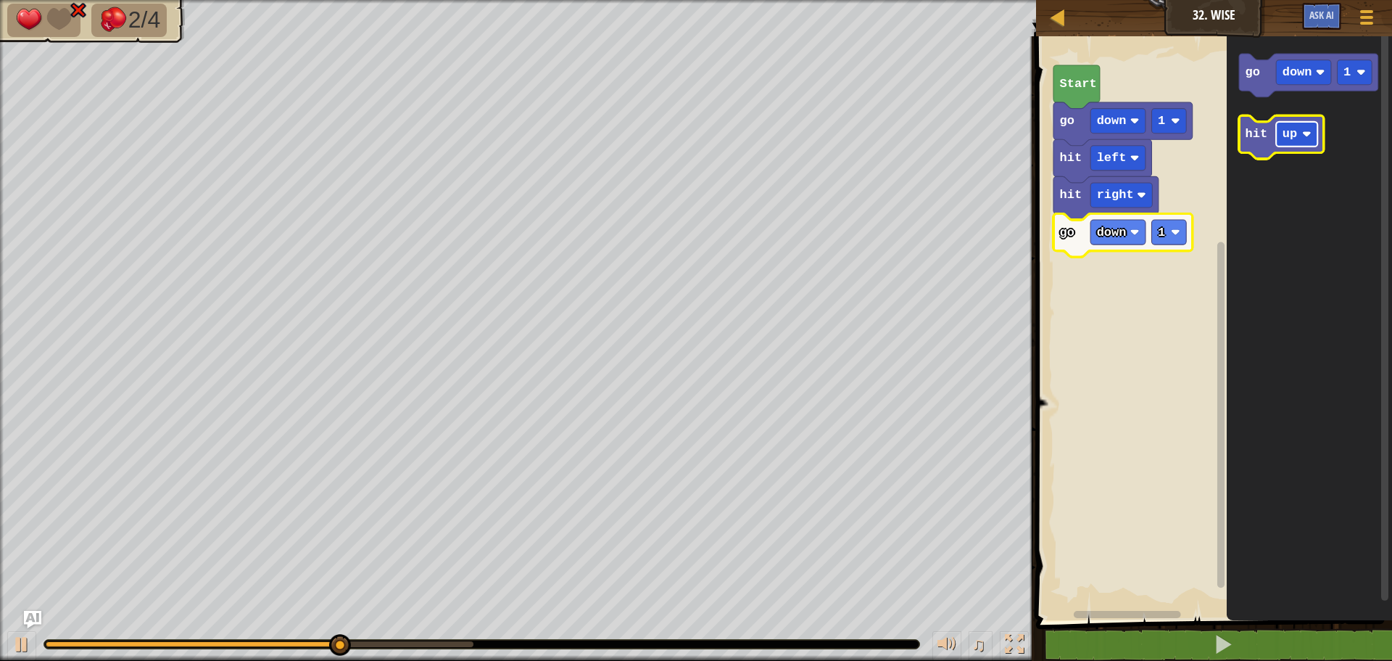
click at [1313, 143] on rect "Blockly Workspace" at bounding box center [1296, 134] width 41 height 25
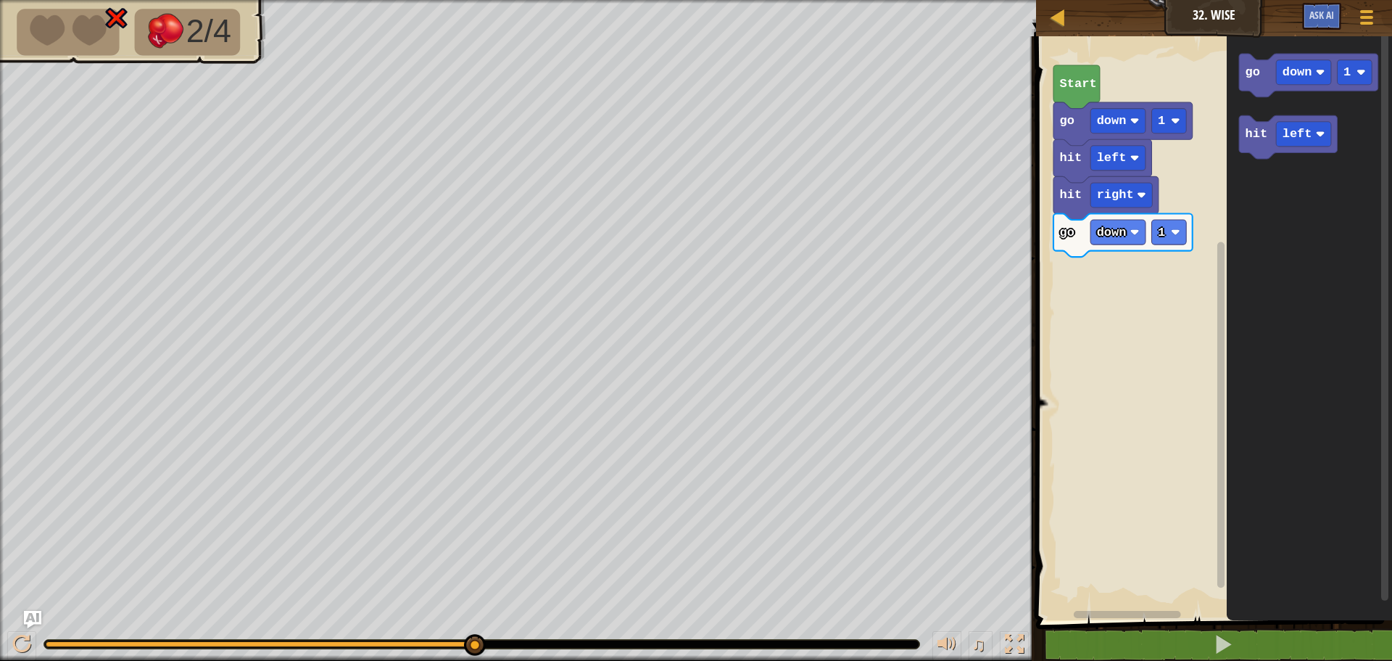
click at [1181, 220] on div "hit right go down 1 hit left go down 1 Start go down 1 hit left" at bounding box center [1212, 324] width 360 height 591
click at [1091, 289] on div "hit right go down 1 hit left hit left go down 1 Start go down 1 hit left hit le…" at bounding box center [1212, 324] width 360 height 591
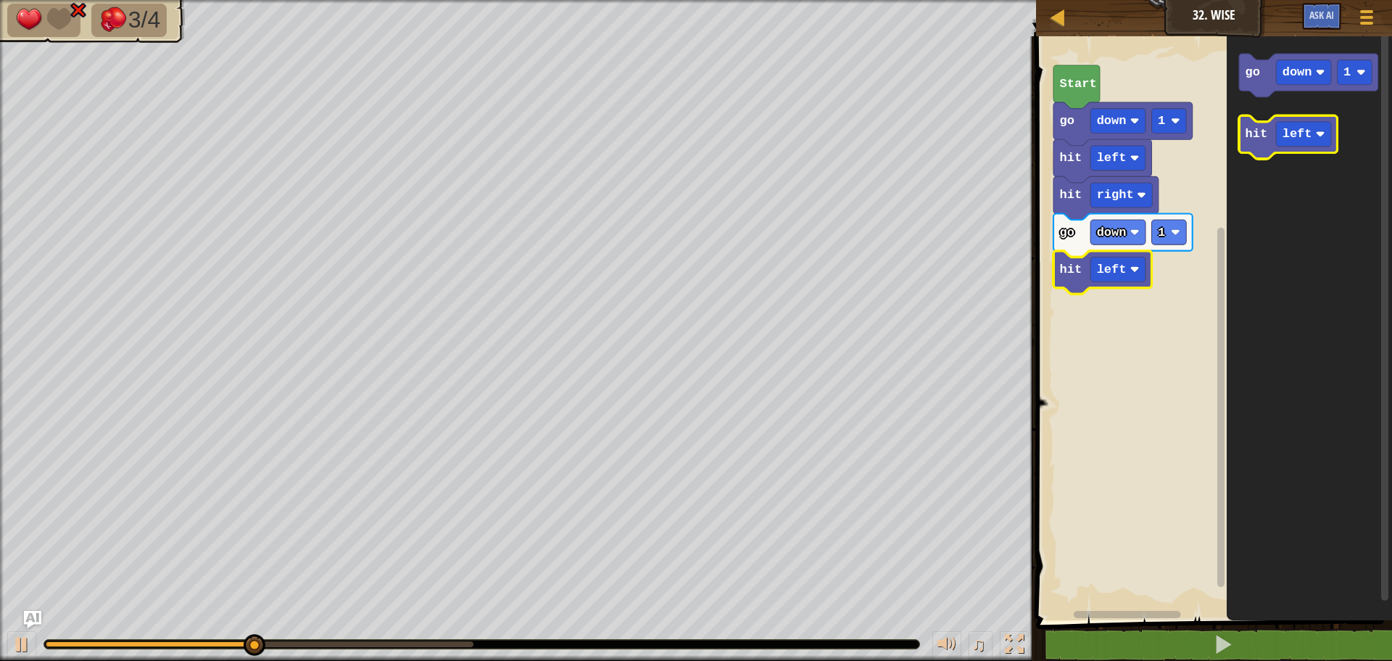
click at [1296, 150] on icon "Blockly Workspace" at bounding box center [1288, 137] width 98 height 44
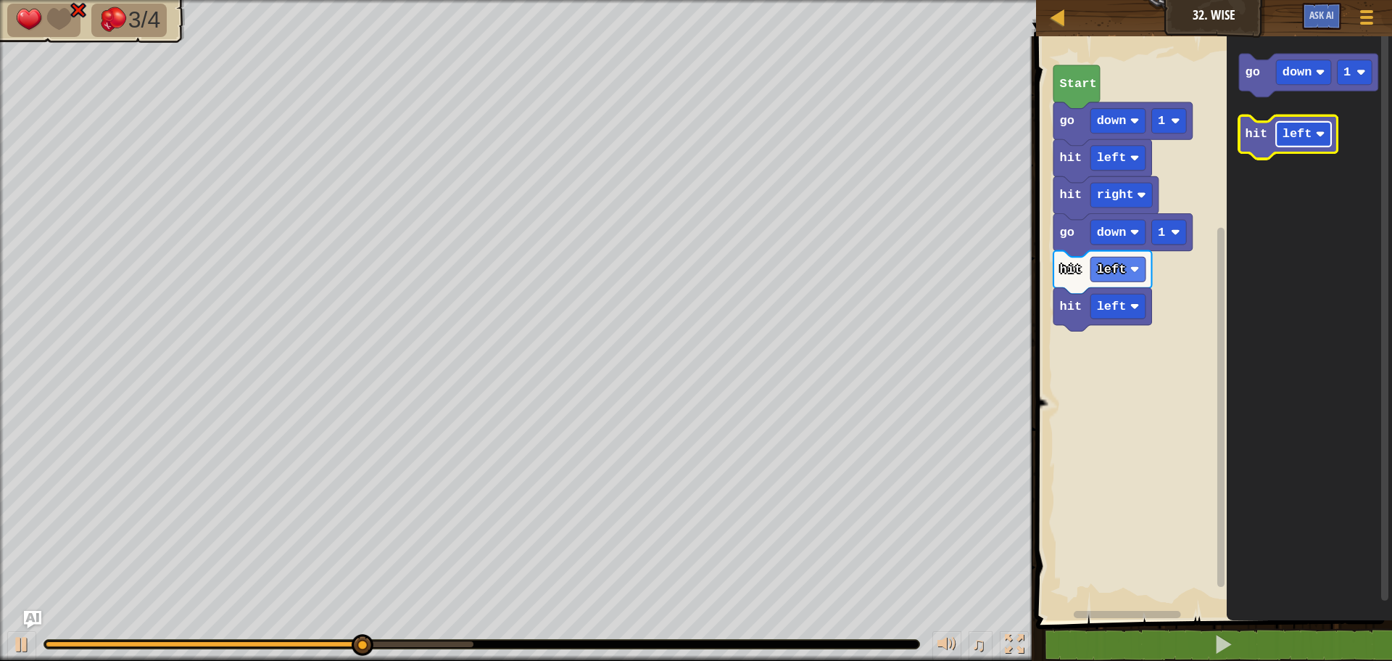
click at [1297, 145] on rect "Blockly Workspace" at bounding box center [1303, 134] width 55 height 25
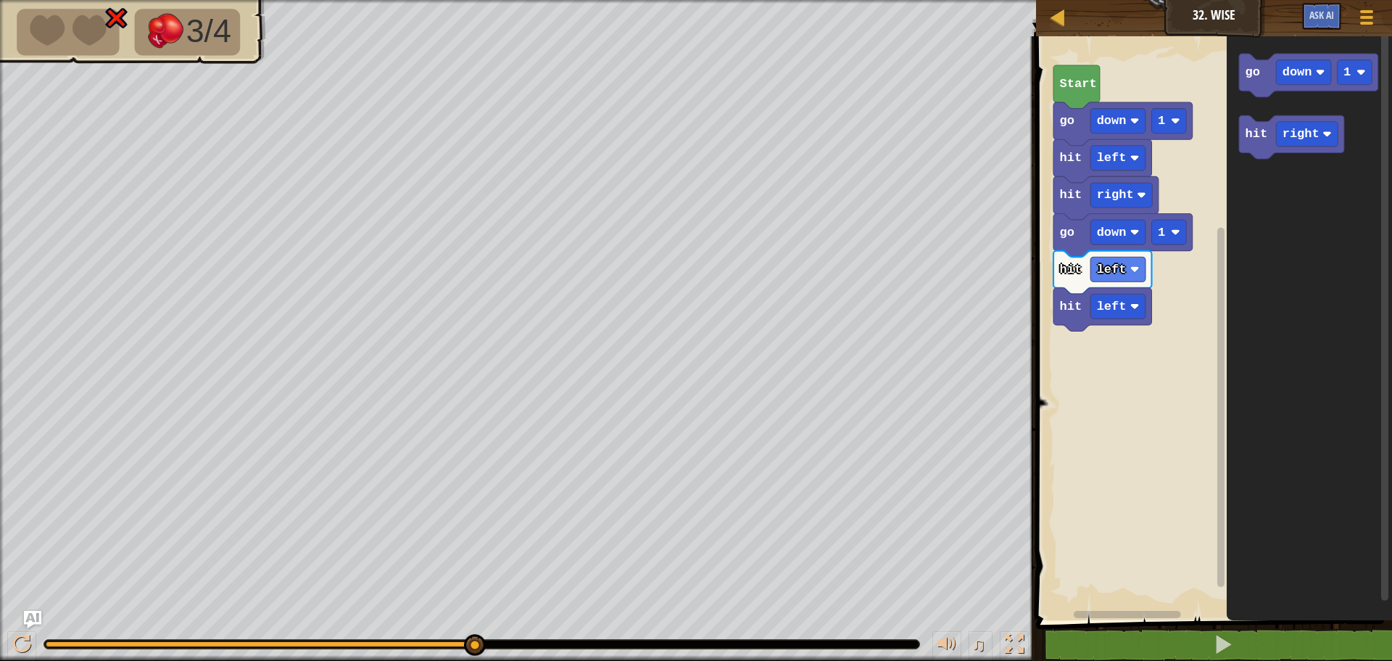
click at [1260, 181] on icon "go down 1 hit right" at bounding box center [1309, 324] width 165 height 591
click at [1070, 351] on div "hit right go down 1 hit left hit left hit right hit left go down 1 Start go dow…" at bounding box center [1212, 324] width 360 height 591
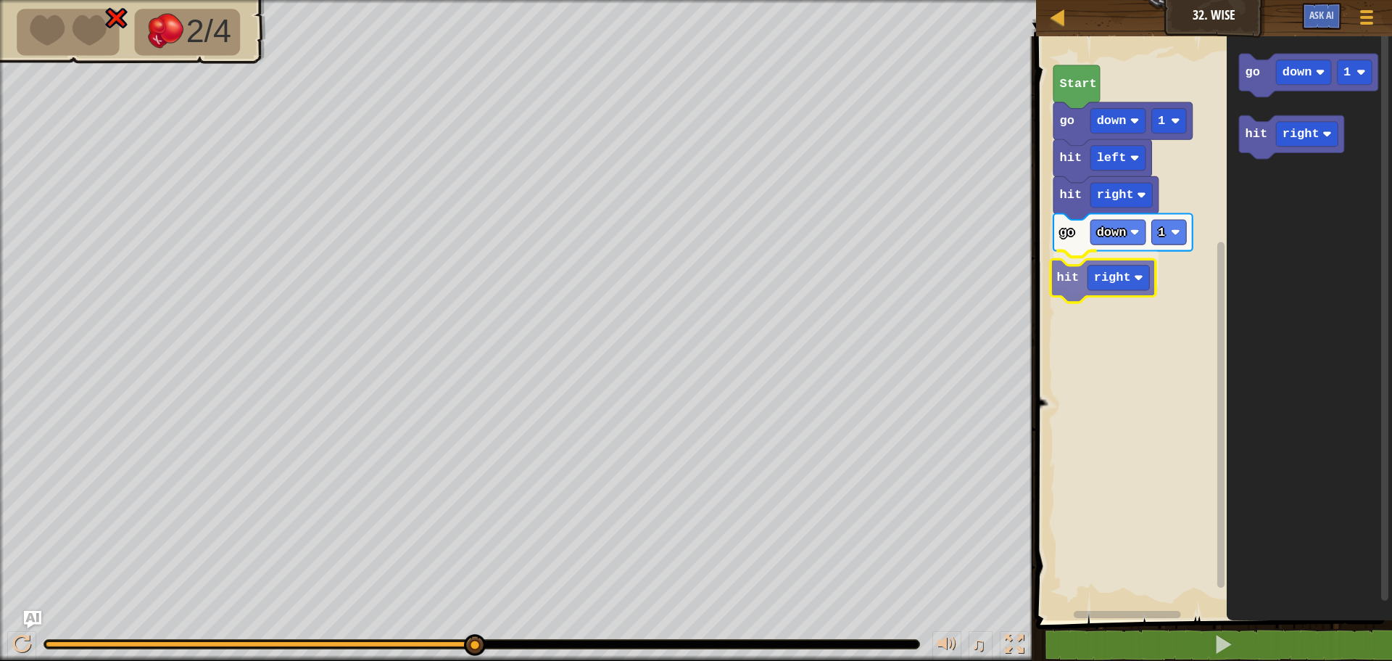
click at [1074, 265] on div "hit right go down 1 hit right hit left go down 1 Start go down 1 hit right hit …" at bounding box center [1212, 324] width 360 height 591
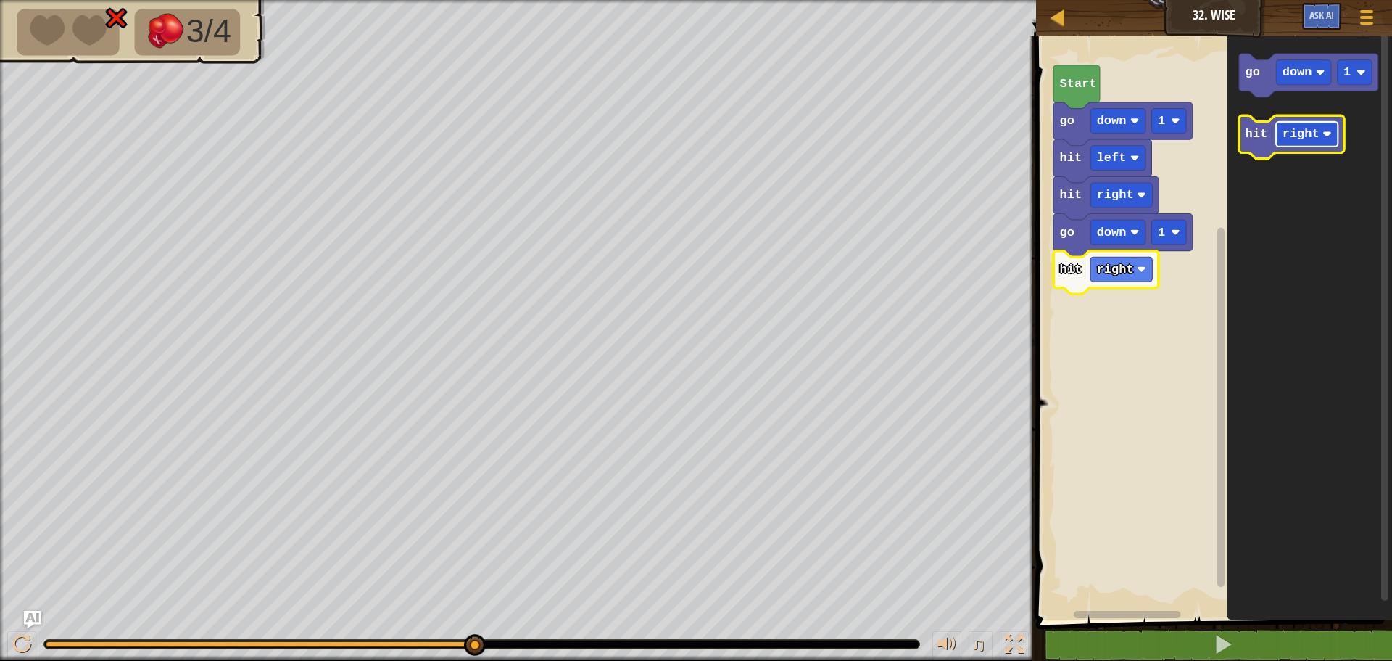
click at [1295, 139] on text "right" at bounding box center [1301, 134] width 37 height 14
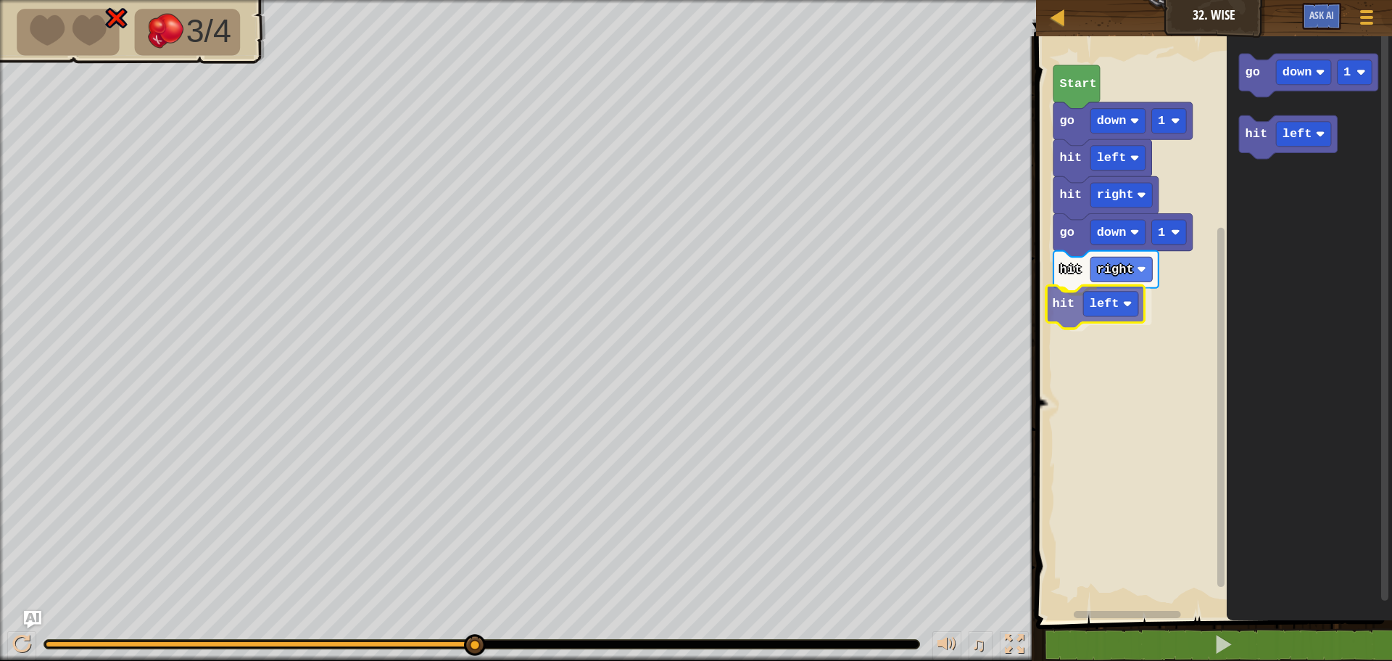
click at [1065, 318] on div "hit right go down 1 hit right hit left hit left go down 1 Start go down 1 hit l…" at bounding box center [1212, 324] width 360 height 591
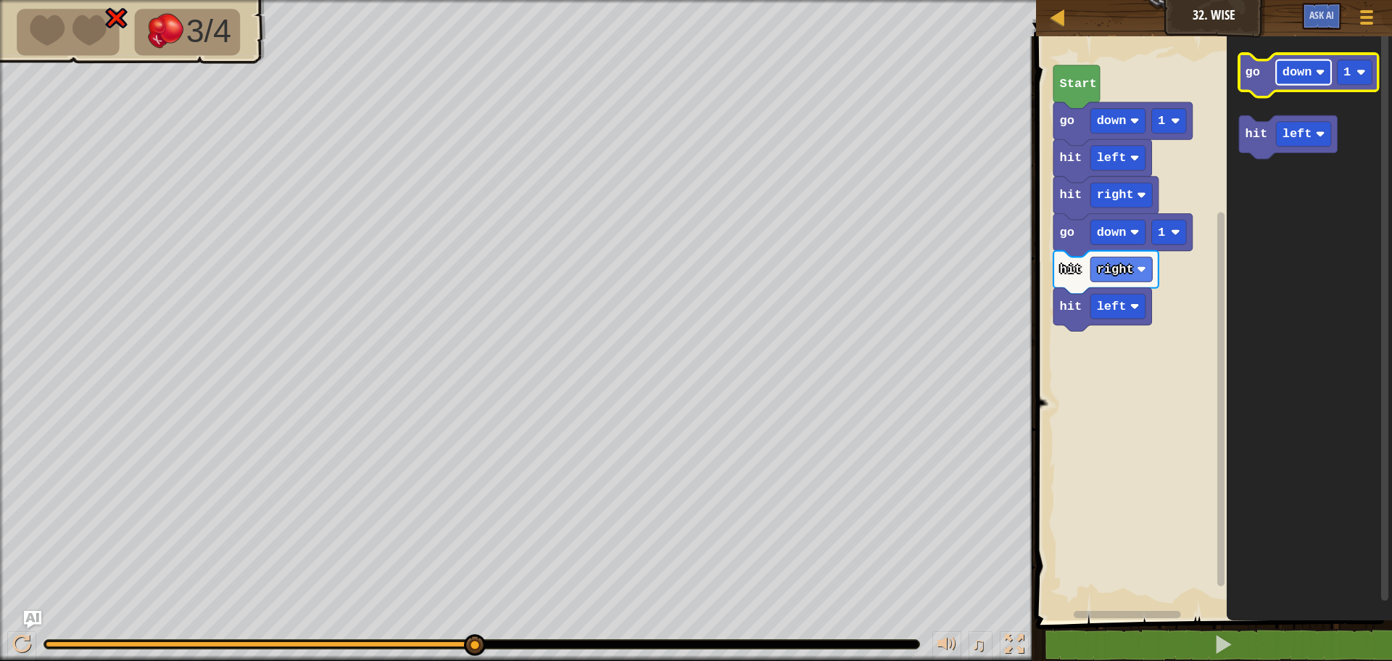
click at [1317, 68] on image "Blockly Workspace" at bounding box center [1320, 71] width 9 height 9
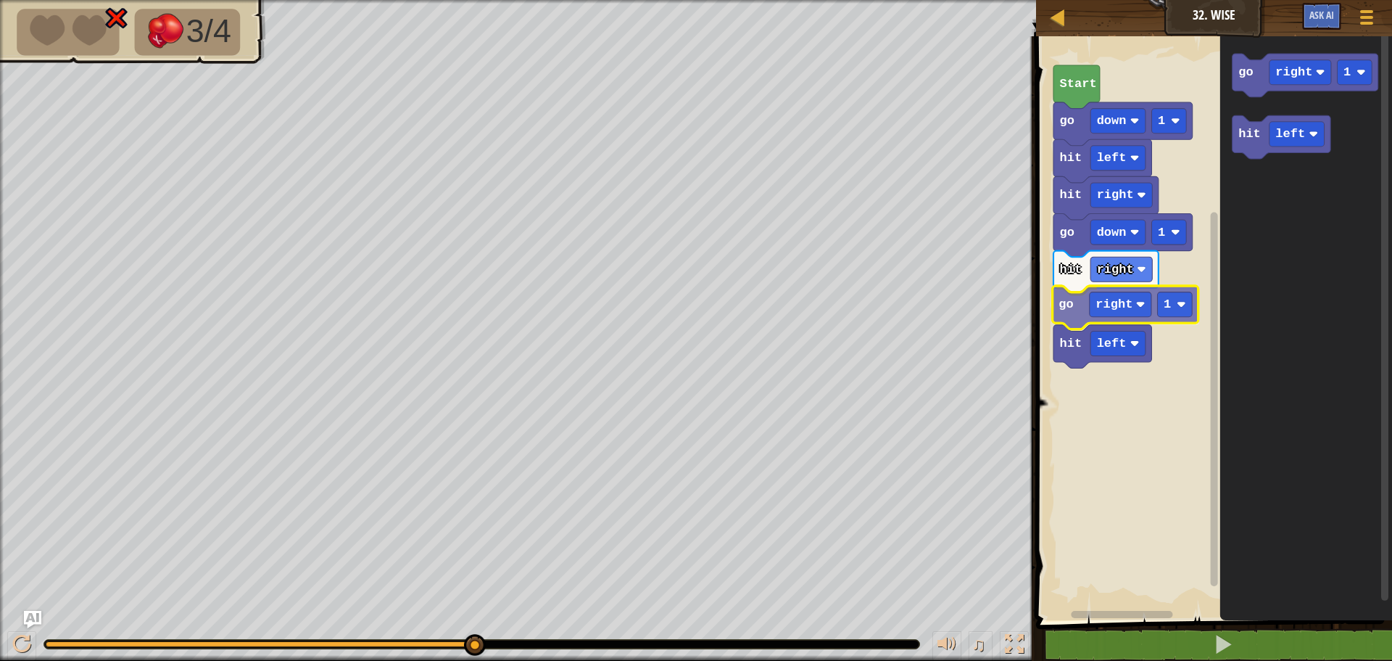
click at [1063, 299] on div "hit right go down 1 hit right go right 1 hit left hit left go down 1 Start go r…" at bounding box center [1212, 324] width 360 height 591
click at [1317, 11] on span "Ask AI" at bounding box center [1322, 15] width 25 height 14
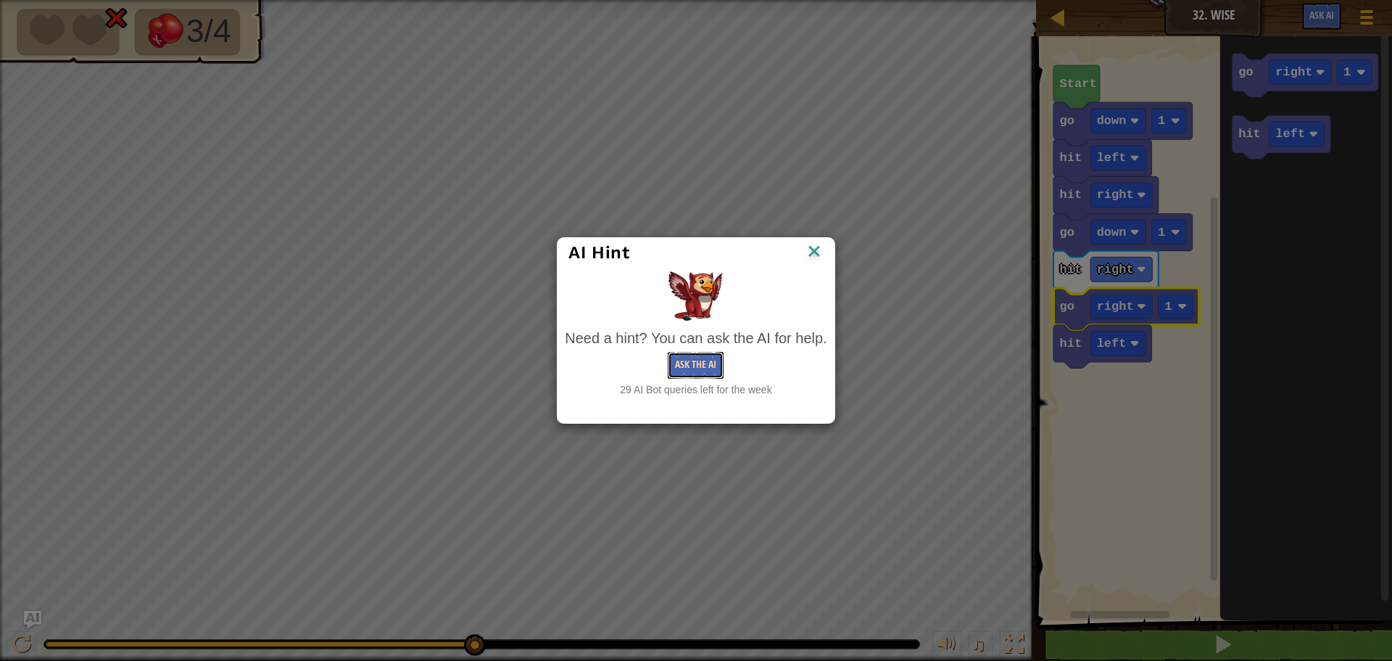
click at [696, 360] on button "Ask the AI" at bounding box center [696, 365] width 56 height 27
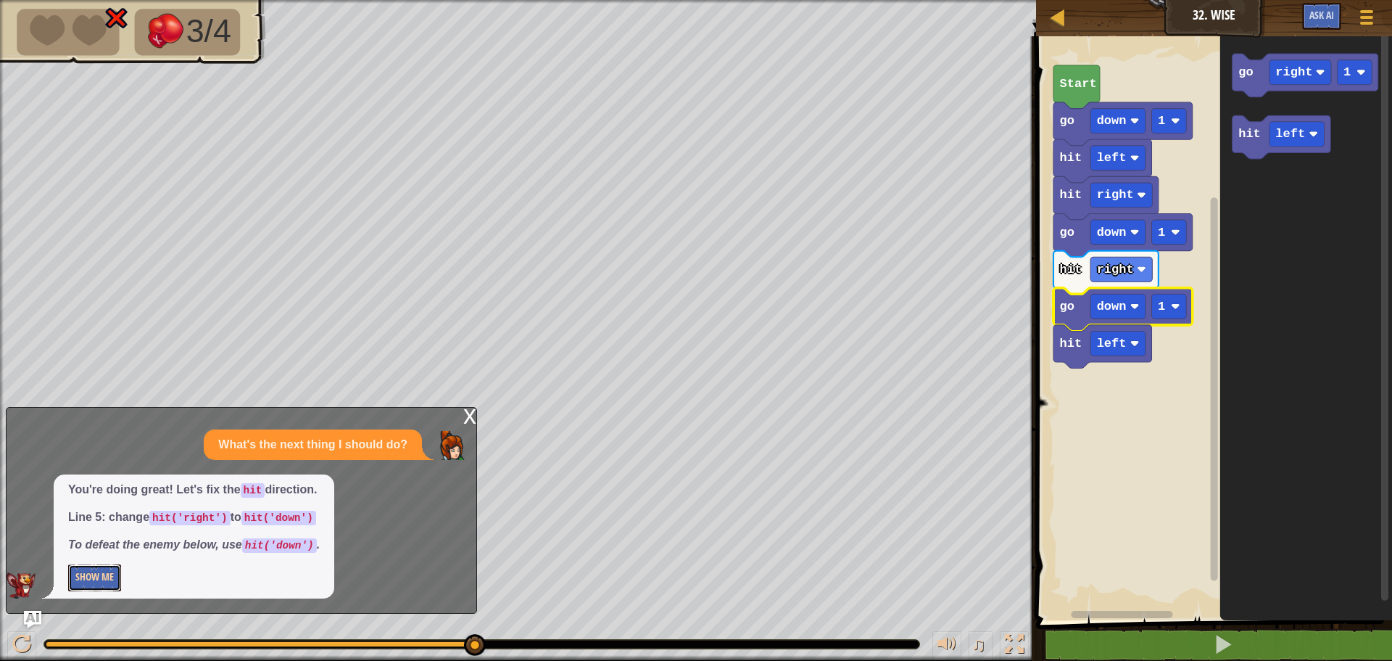
click at [88, 583] on button "Show Me" at bounding box center [94, 577] width 53 height 27
click at [1110, 263] on text "right" at bounding box center [1115, 270] width 37 height 14
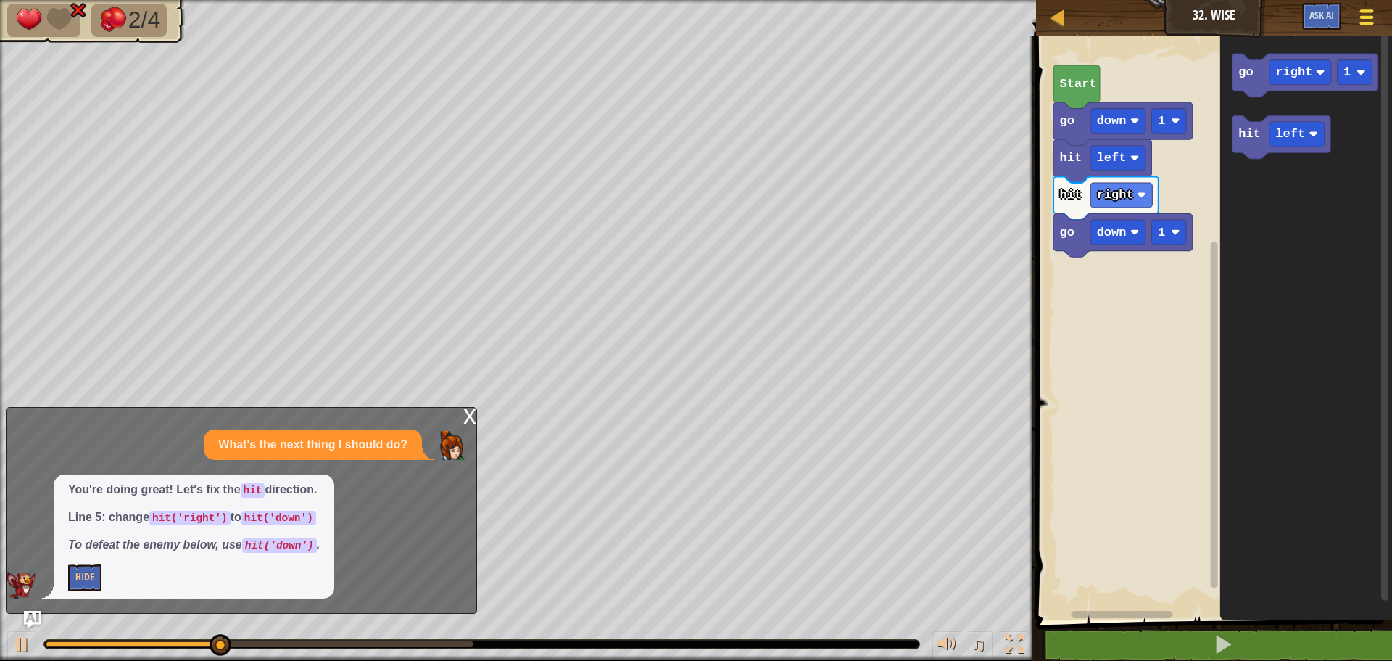
click at [1373, 4] on button "Game Menu" at bounding box center [1367, 20] width 38 height 36
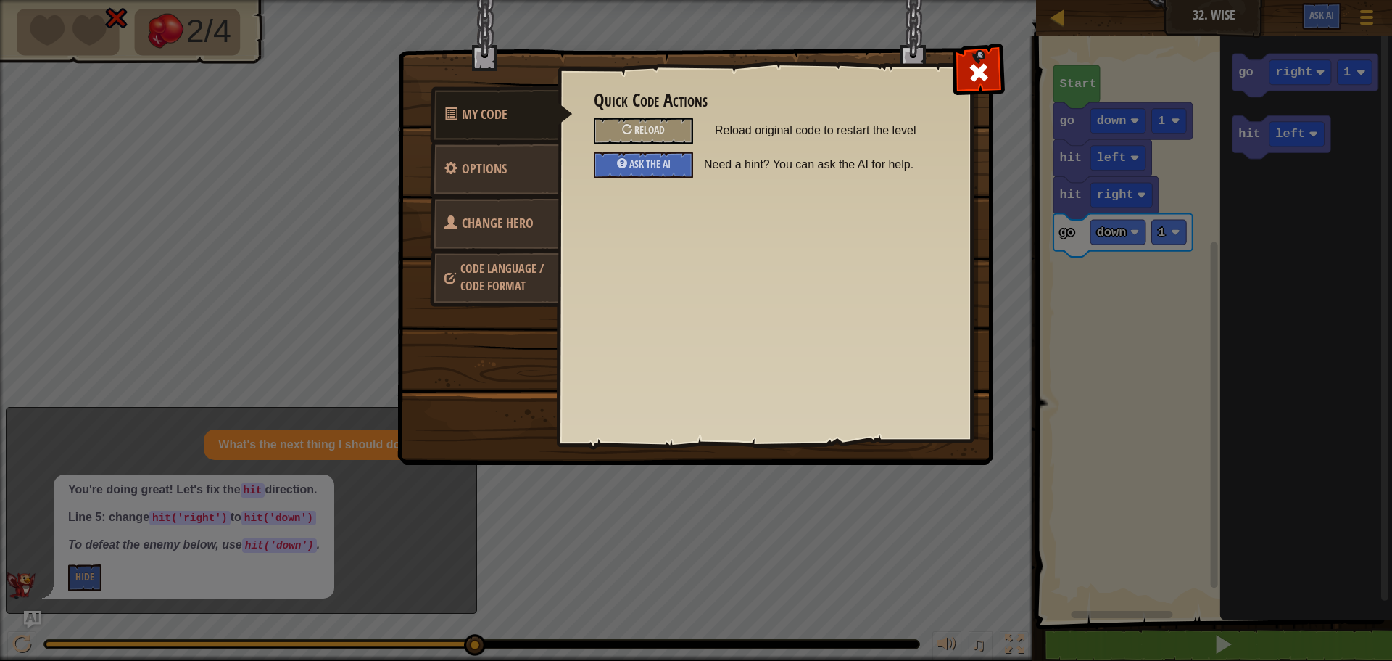
click at [513, 215] on span "Change Hero" at bounding box center [498, 223] width 72 height 18
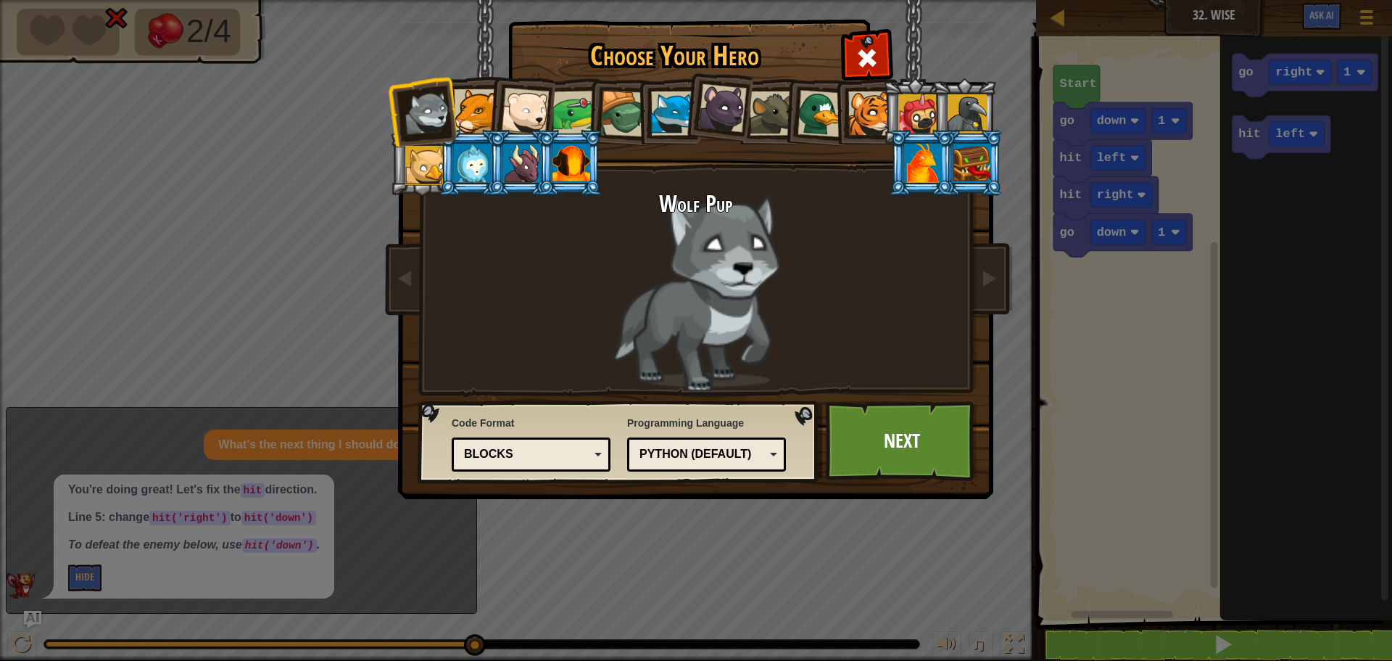
click at [966, 174] on div at bounding box center [973, 163] width 38 height 39
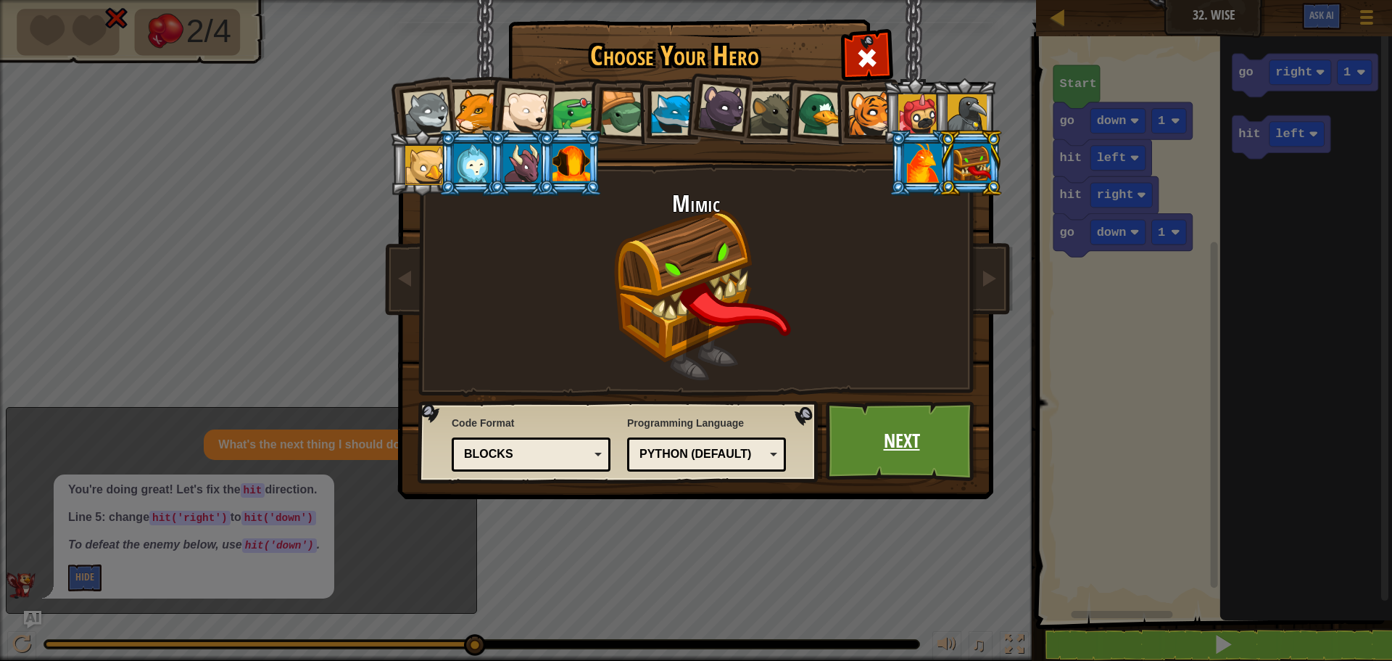
drag, startPoint x: 870, startPoint y: 434, endPoint x: 864, endPoint y: 425, distance: 11.1
click at [864, 425] on link "Next" at bounding box center [902, 441] width 152 height 80
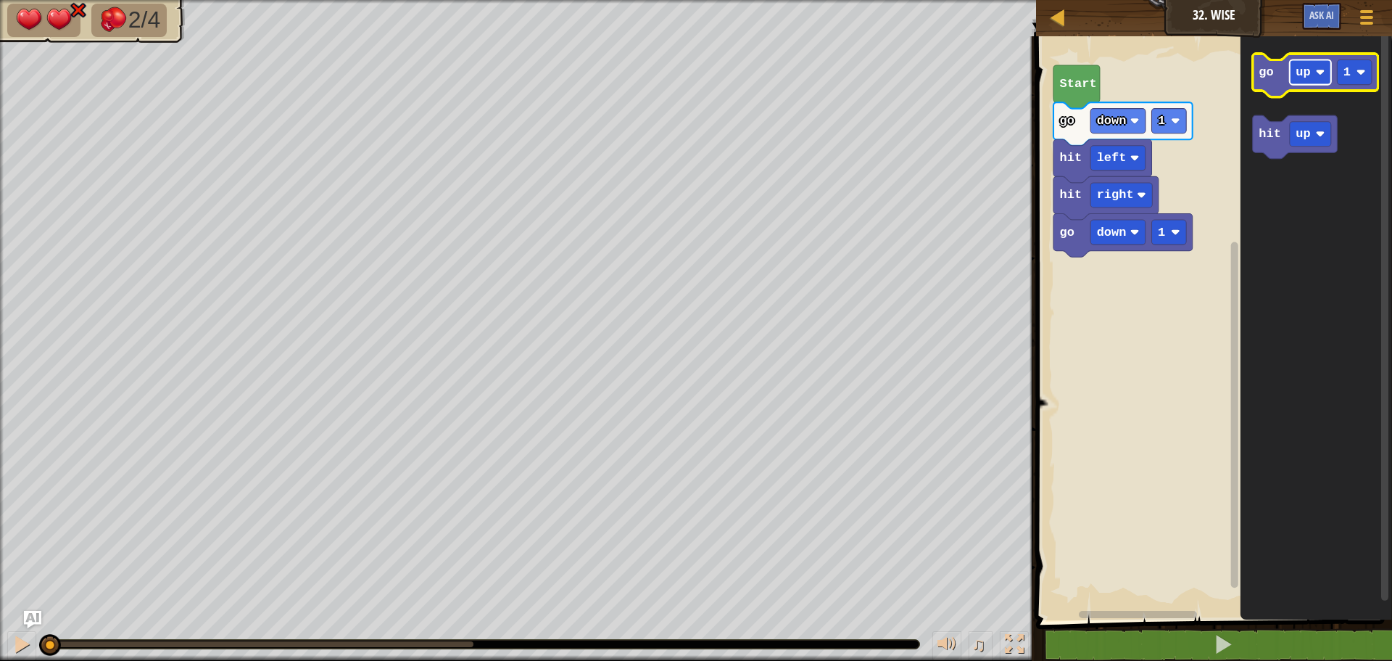
click at [1322, 70] on image "Blockly Workspace" at bounding box center [1320, 71] width 9 height 9
click at [1259, 136] on text "hit" at bounding box center [1270, 134] width 22 height 14
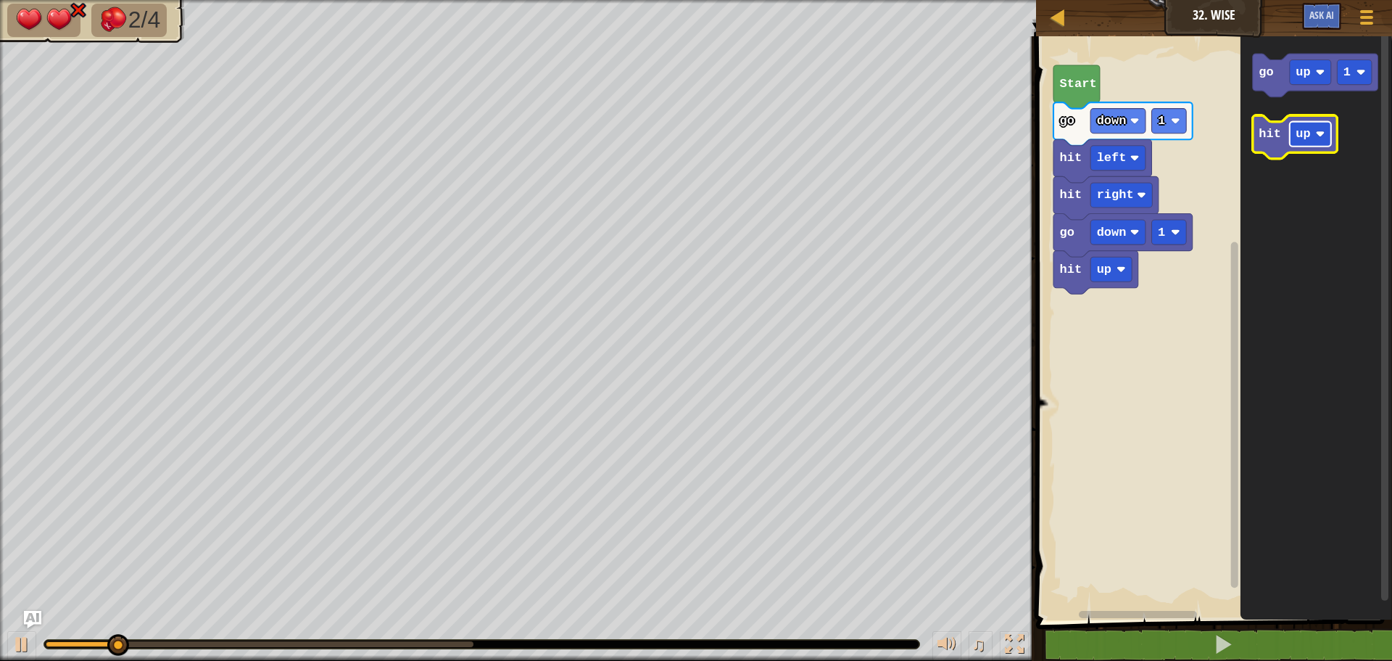
click at [1297, 131] on text "up" at bounding box center [1304, 134] width 15 height 14
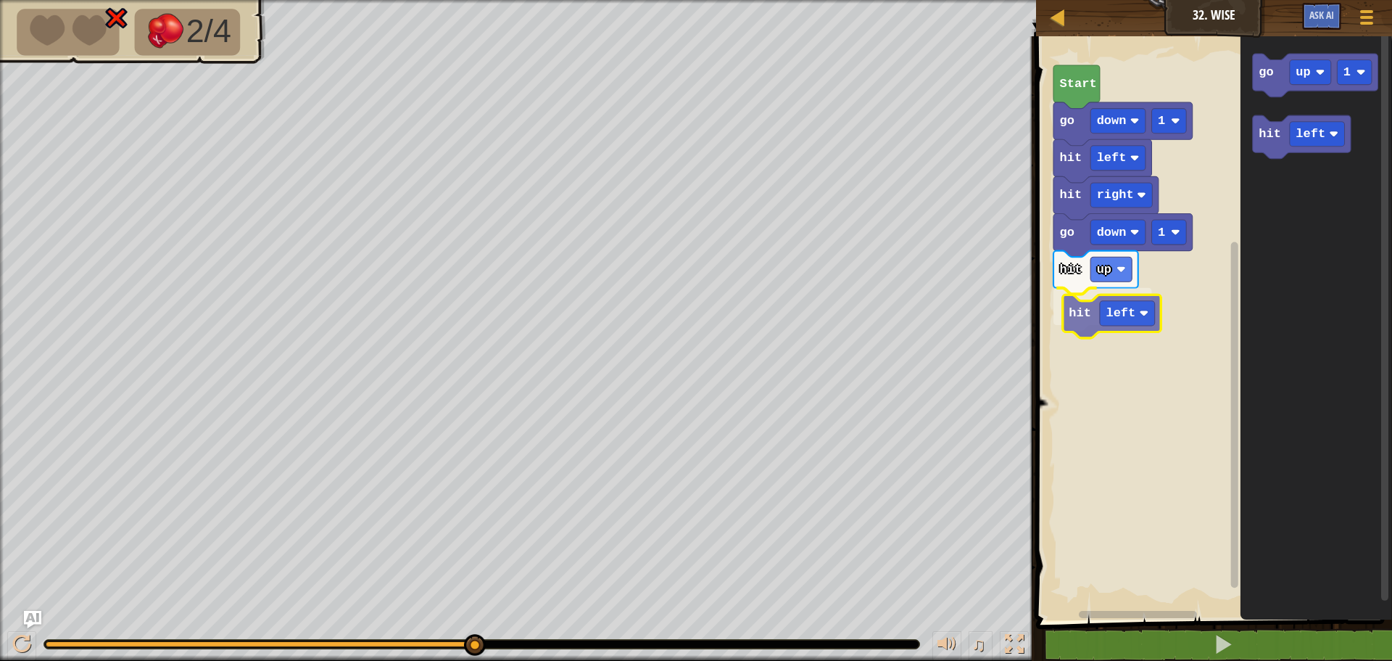
click at [1087, 308] on div "go down 1 hit up hit left hit right hit left go down 1 Start go up 1 hit left h…" at bounding box center [1212, 324] width 360 height 591
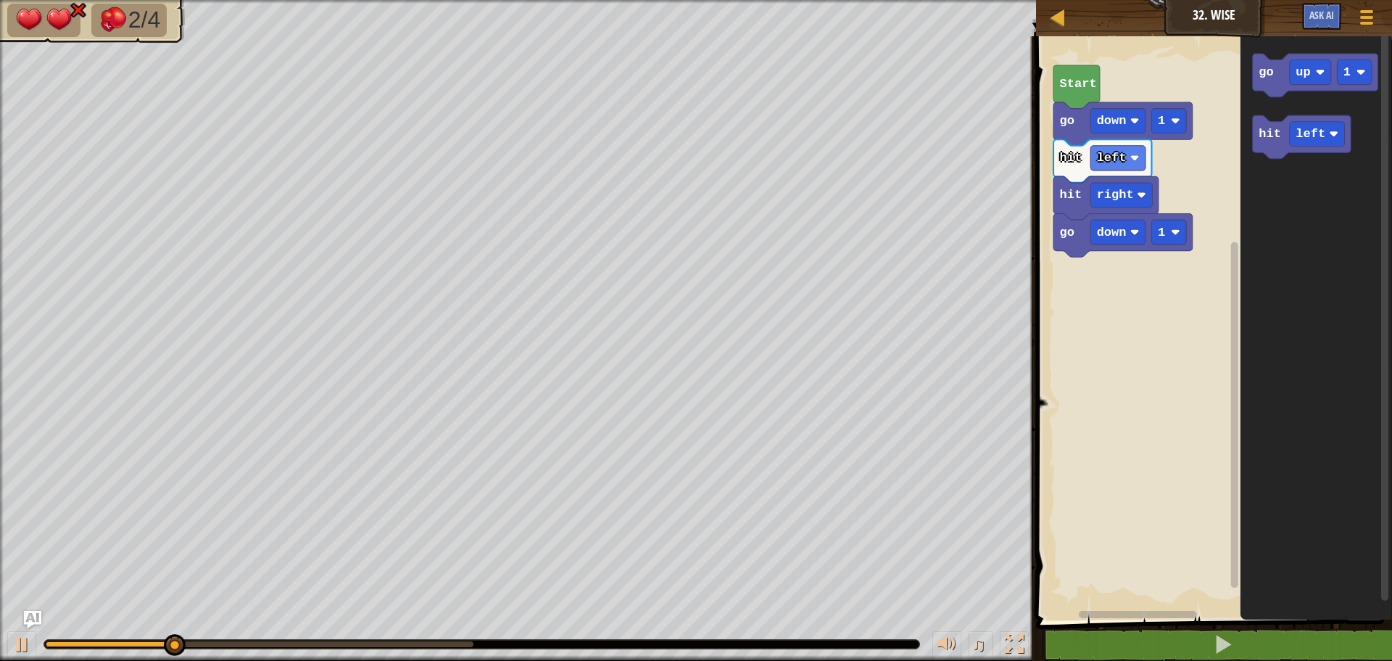
click at [1237, 200] on div "go down 1 hit right hit left go down 1 Start go up 1 hit left" at bounding box center [1212, 324] width 360 height 591
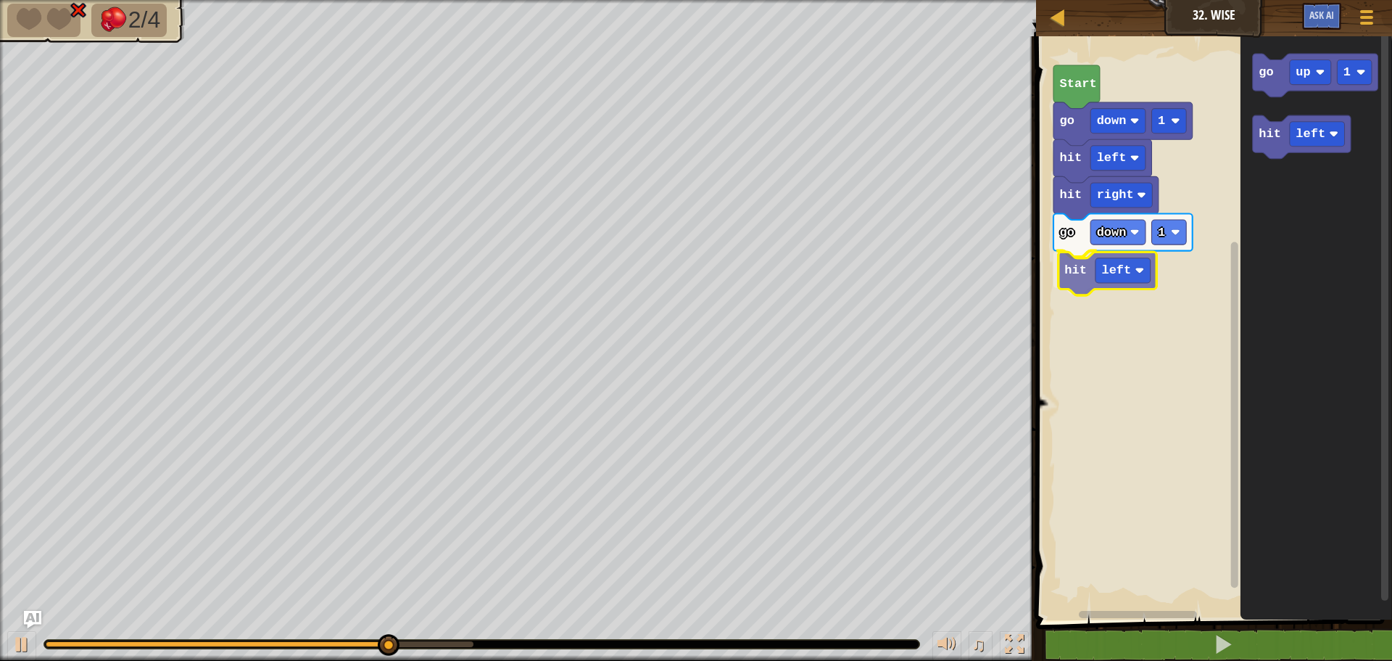
click at [1077, 282] on div "go down 1 hit left hit right hit left go down 1 Start go up 1 hit left hit left" at bounding box center [1212, 324] width 360 height 591
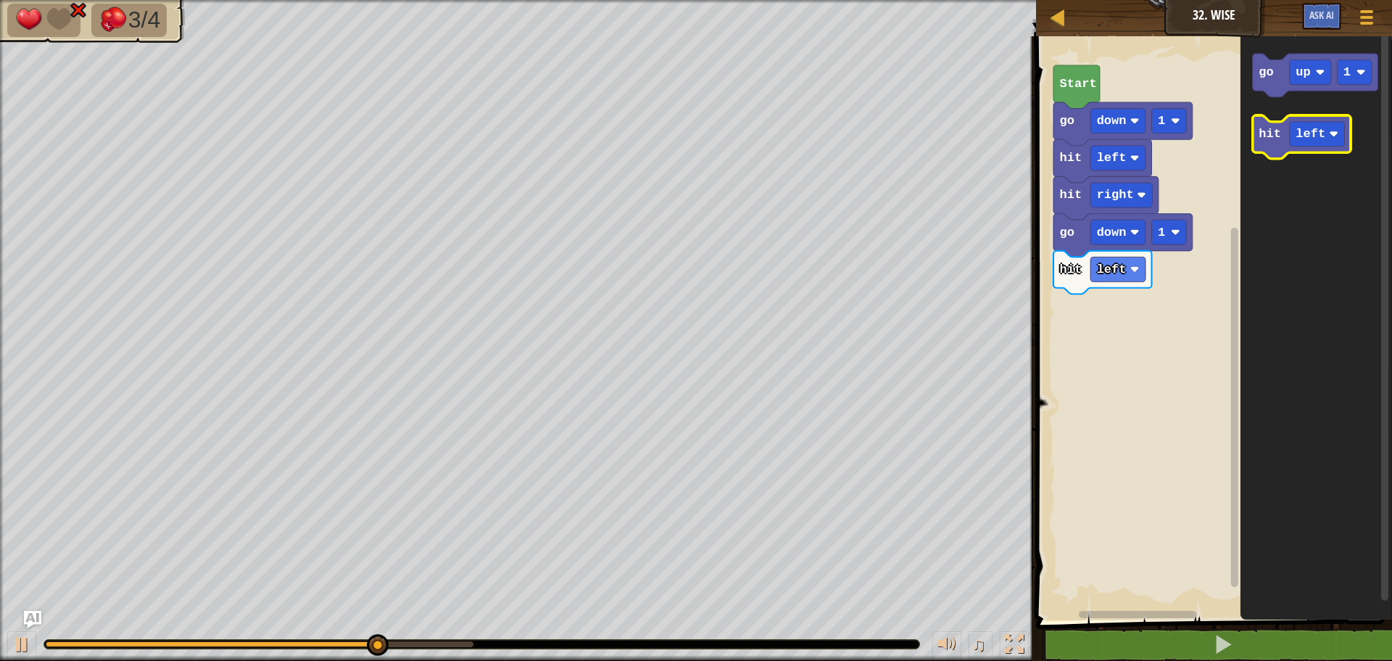
click at [1313, 149] on icon "Blockly Workspace" at bounding box center [1302, 137] width 98 height 44
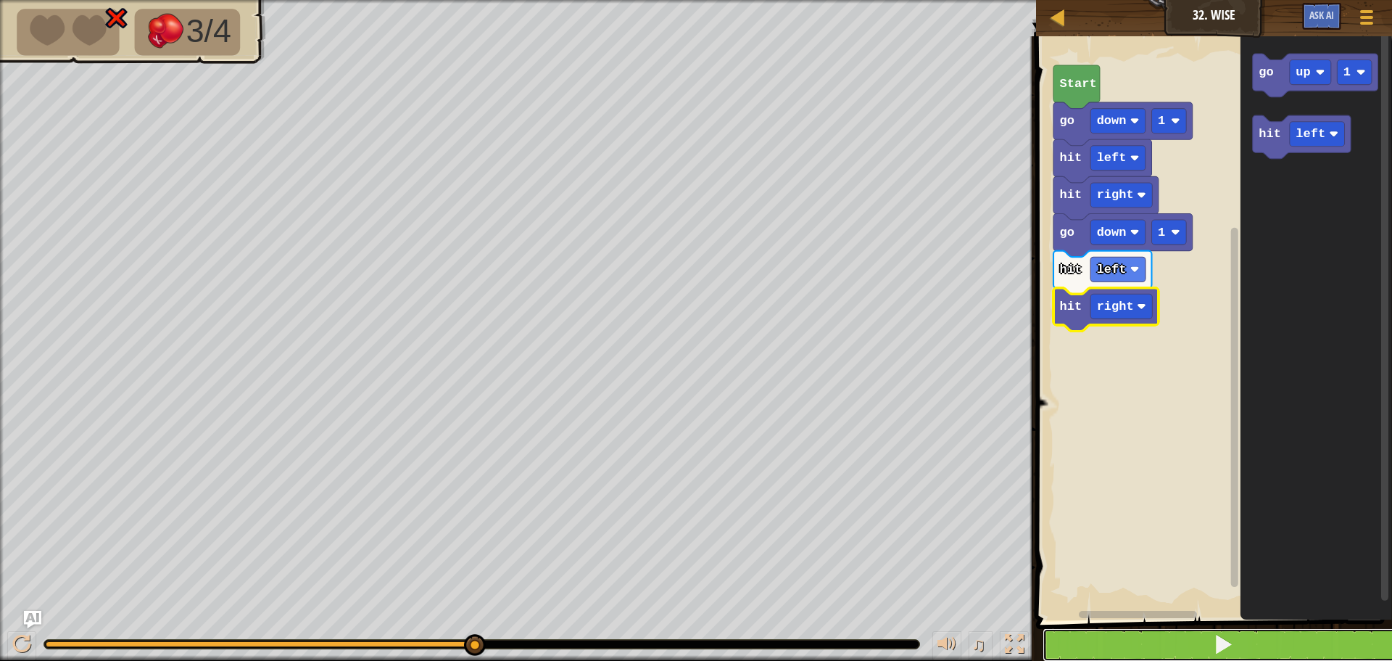
click at [1326, 640] on button at bounding box center [1223, 644] width 360 height 33
click at [1094, 630] on button at bounding box center [1223, 644] width 360 height 33
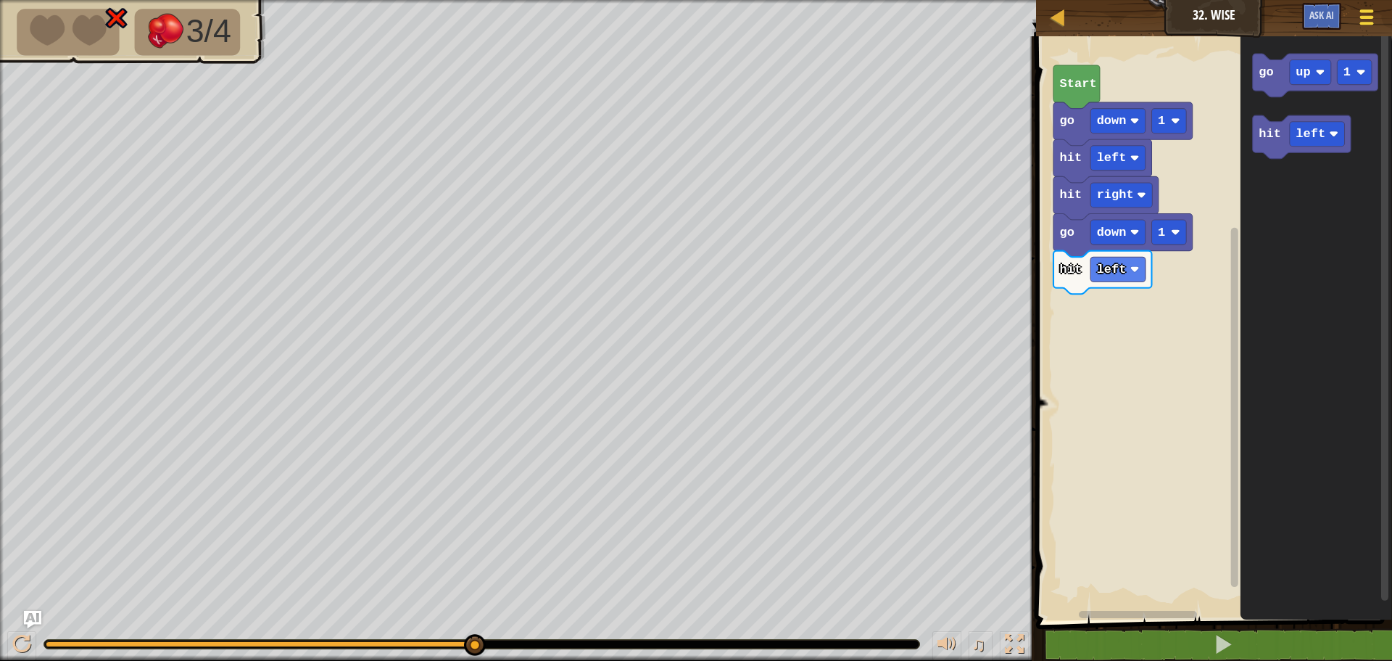
click at [1354, 25] on button "Game Menu" at bounding box center [1367, 20] width 38 height 36
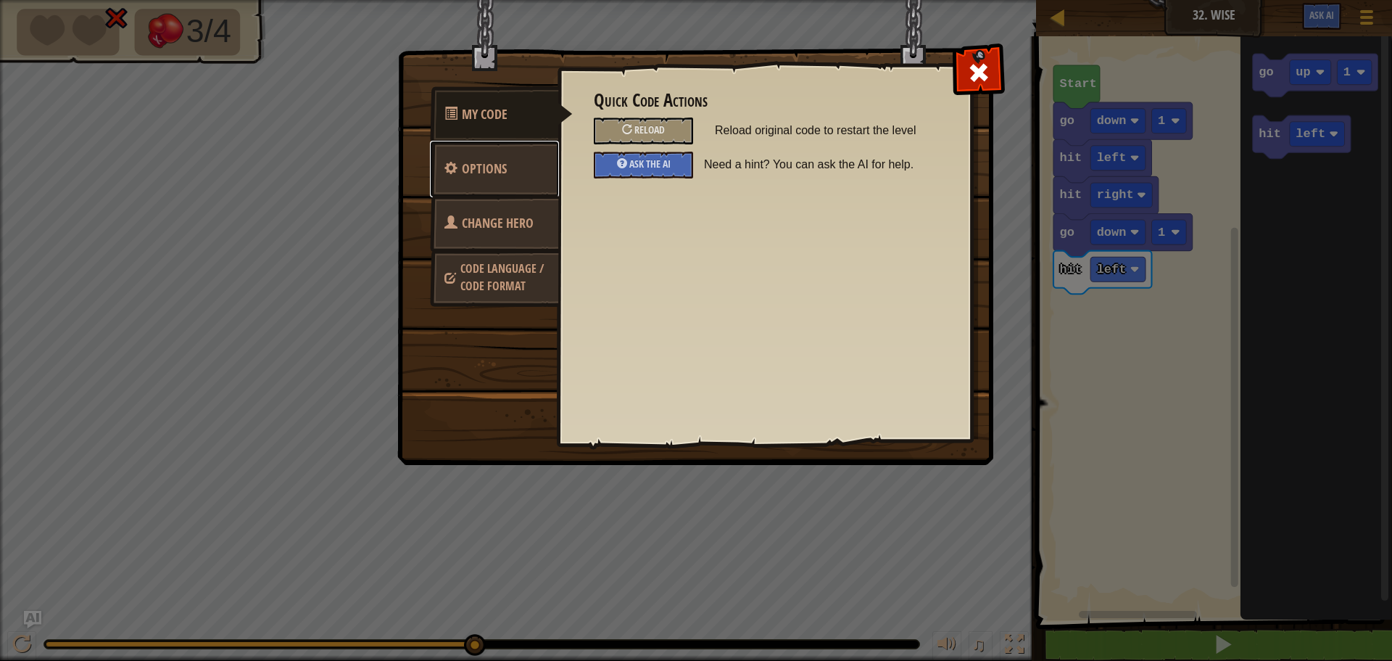
click at [514, 174] on link "Options" at bounding box center [494, 169] width 129 height 57
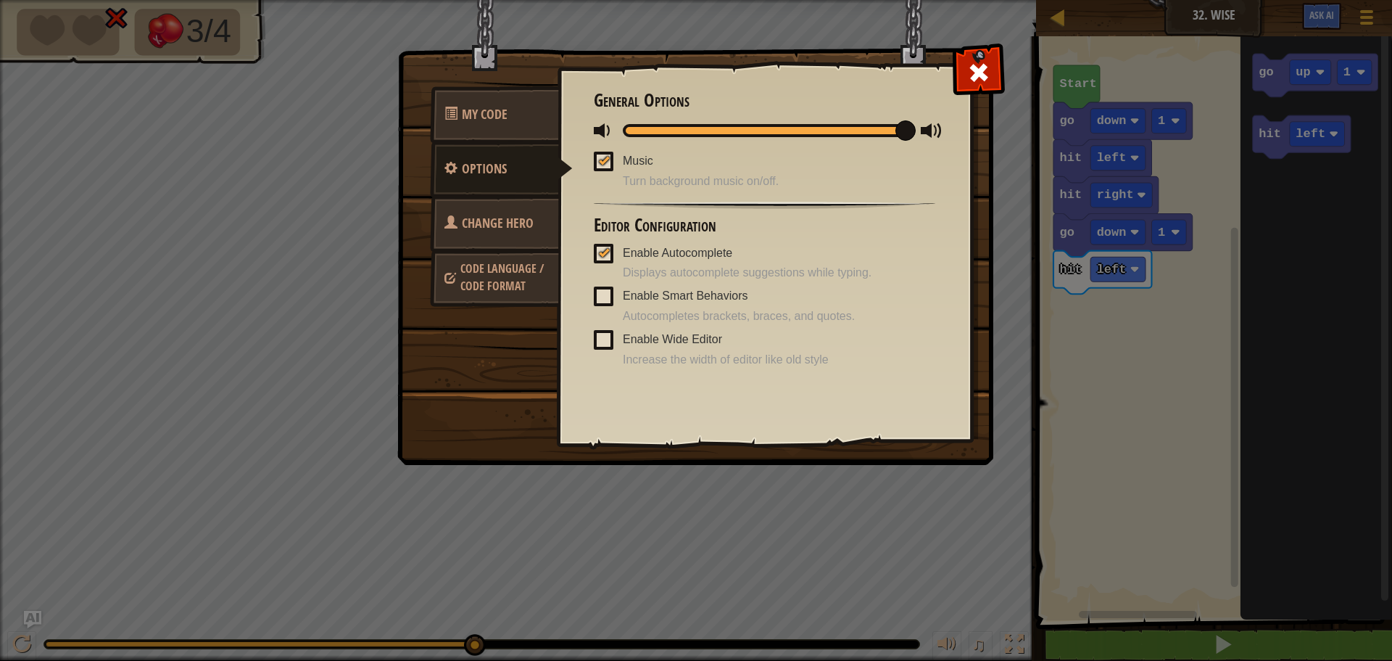
click at [518, 201] on link "Change Hero" at bounding box center [494, 223] width 129 height 57
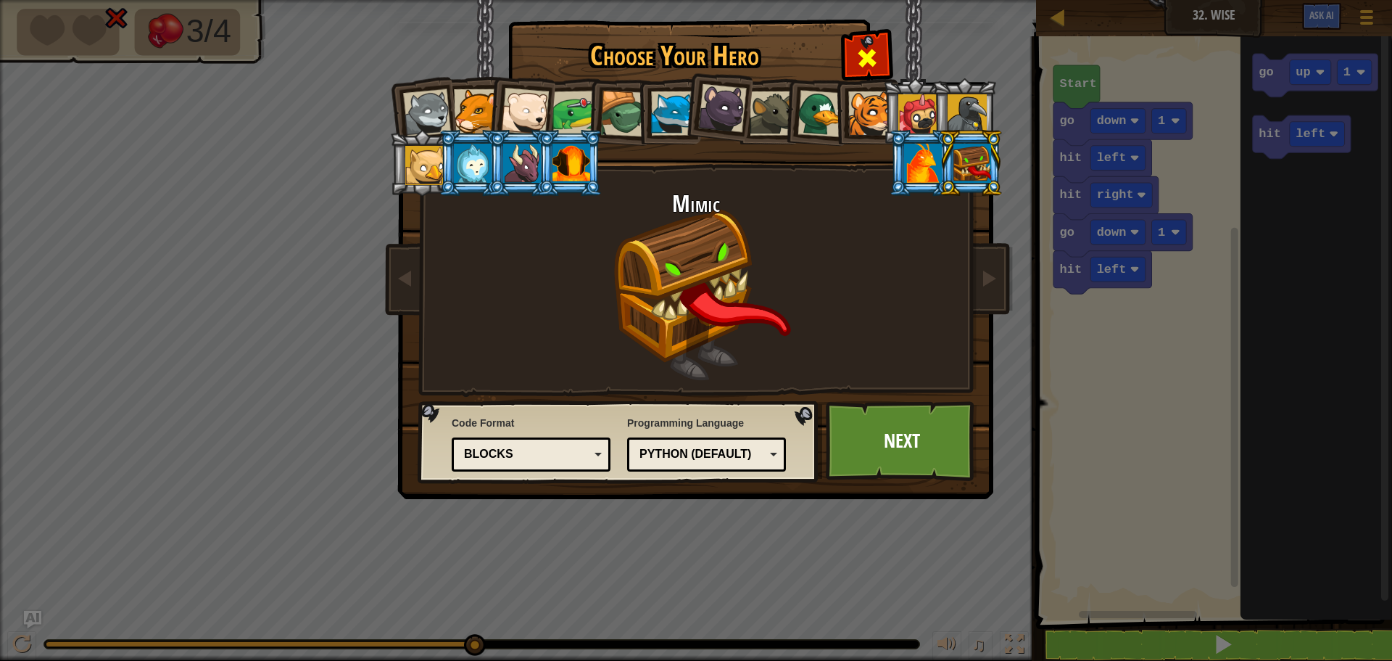
click at [876, 48] on span at bounding box center [867, 57] width 23 height 23
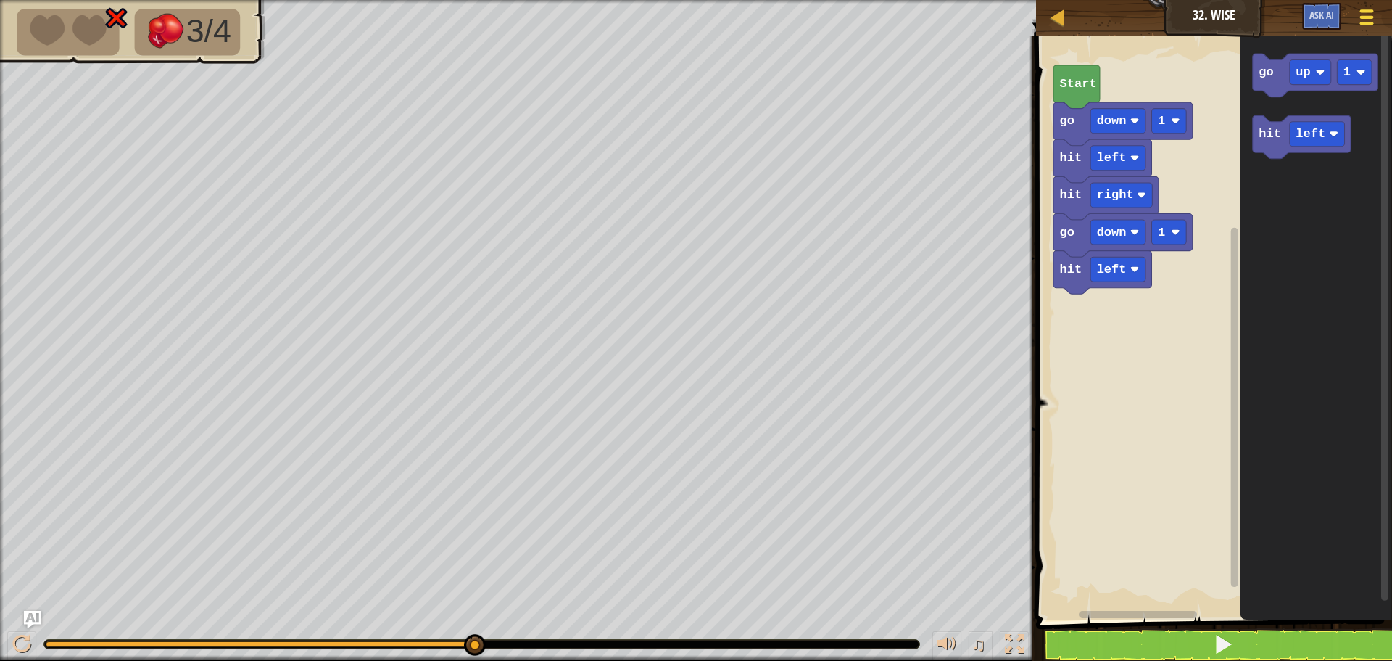
click at [1375, 13] on div at bounding box center [1367, 17] width 20 height 21
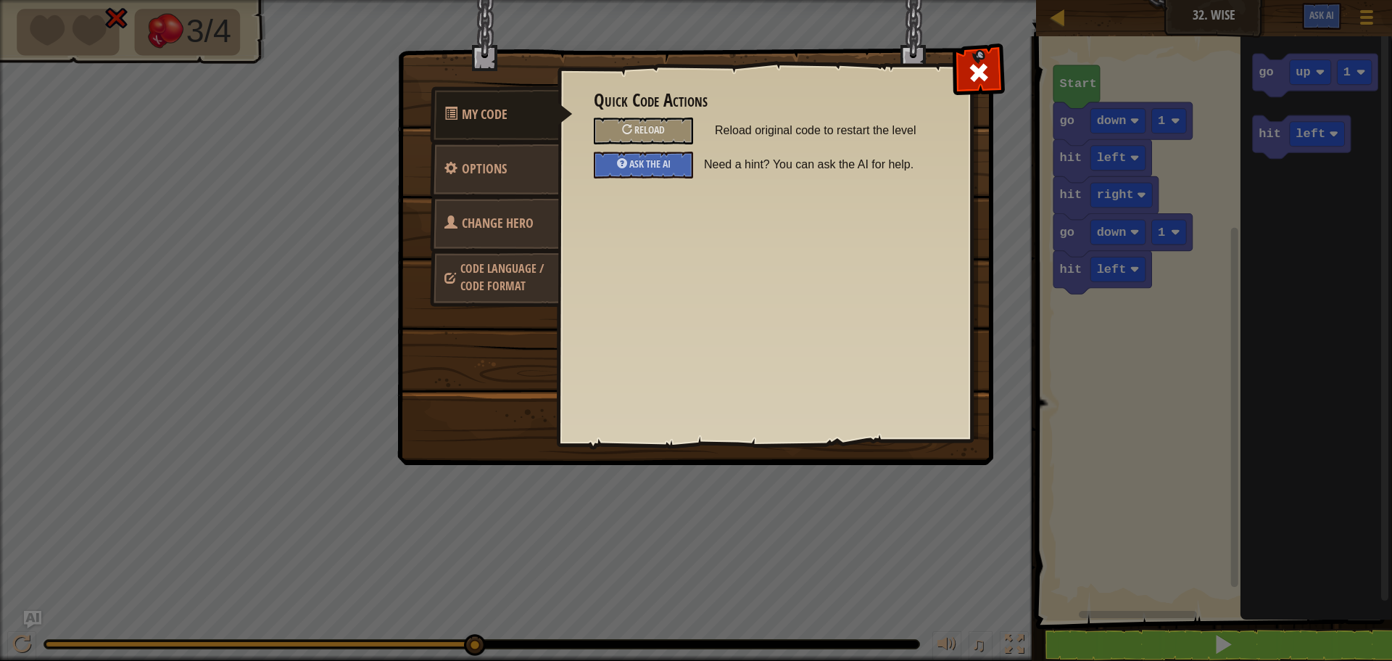
click at [519, 273] on span "Code Language / Code Format" at bounding box center [502, 276] width 83 height 33
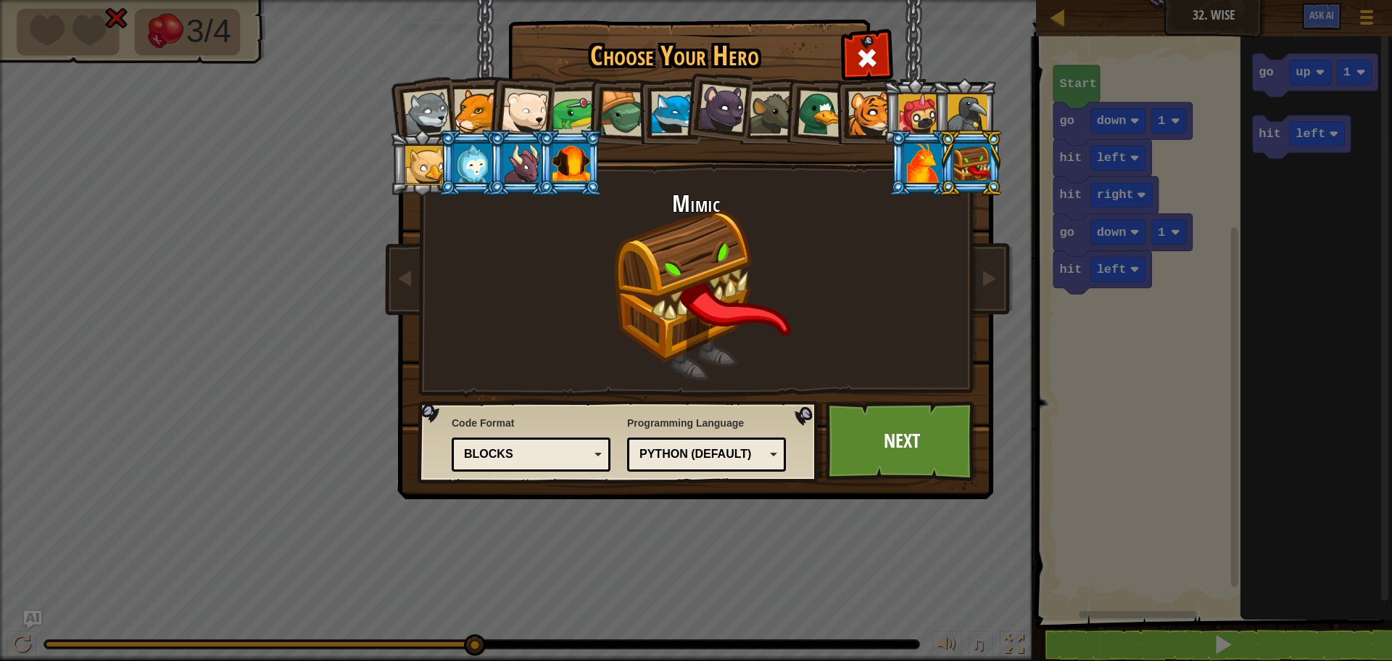
click at [565, 452] on div "Blocks" at bounding box center [526, 454] width 125 height 17
click at [634, 442] on div "Python (Default) JavaScript Lua C++ Java (Experimental) Python (Default)" at bounding box center [706, 454] width 159 height 34
click at [757, 600] on div "Choose Your Hero 691 Wolf Pup Cougar Polar Bear Cub Frog Turtle Blue Fox Panthe…" at bounding box center [696, 330] width 1392 height 661
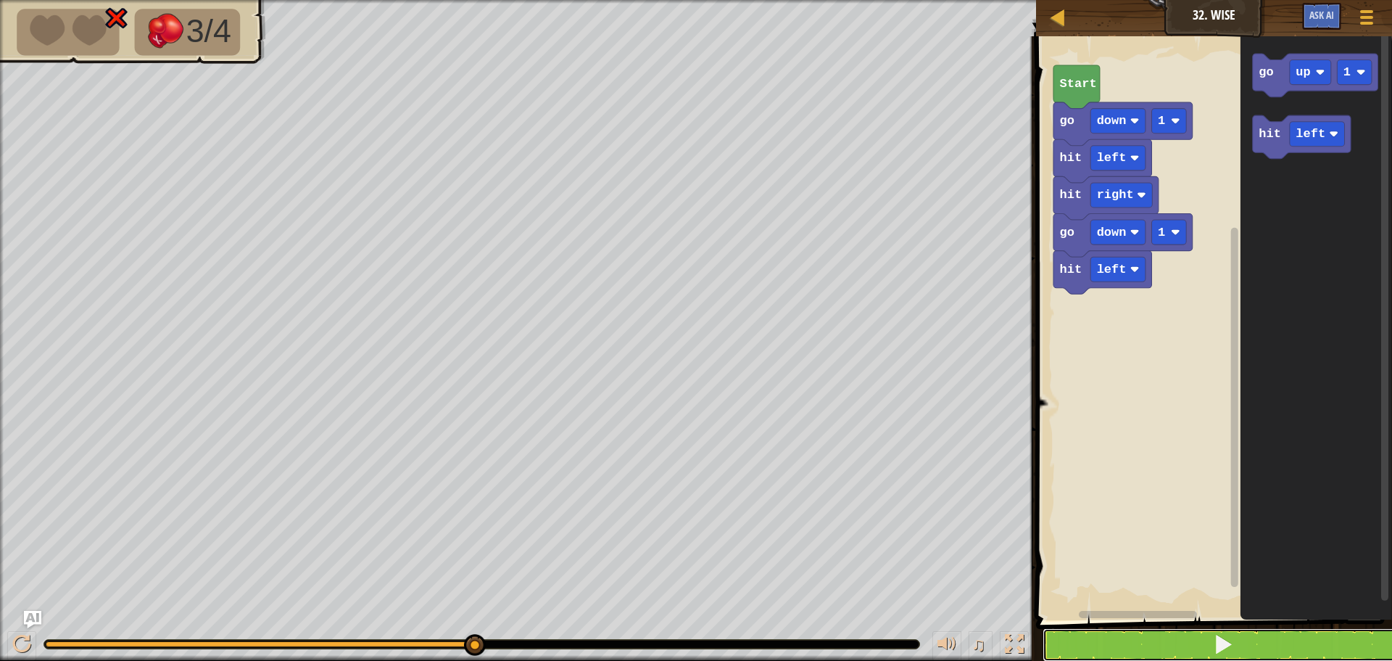
click at [1297, 638] on button at bounding box center [1223, 644] width 360 height 33
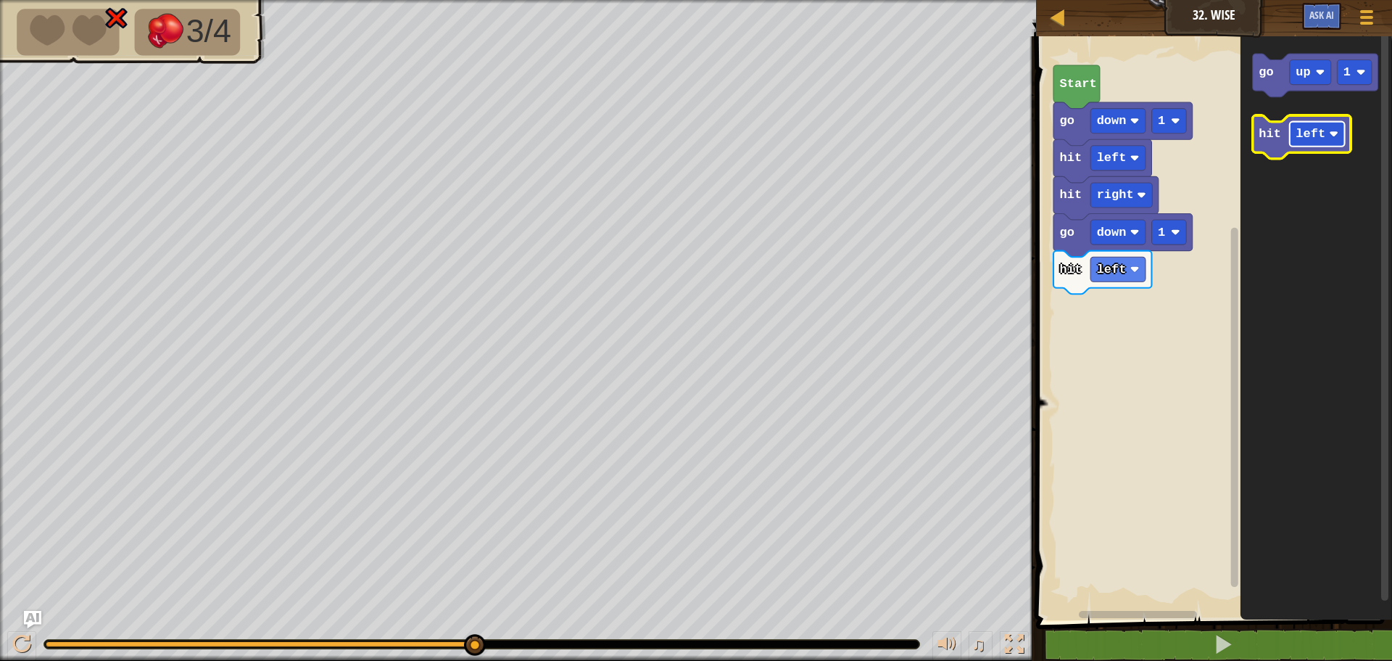
click at [1310, 138] on text "left" at bounding box center [1312, 134] width 30 height 14
click at [1331, 234] on icon "Blockly Workspace" at bounding box center [1317, 324] width 152 height 591
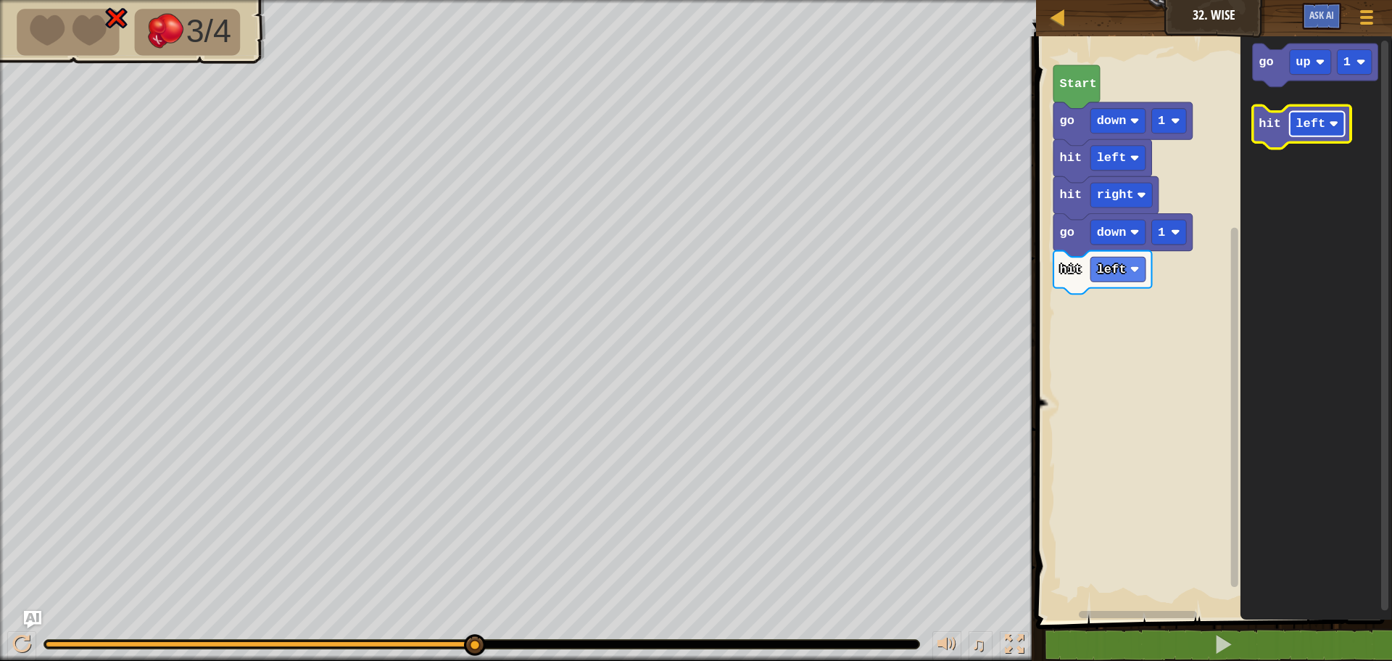
click at [1303, 136] on rect "Blockly Workspace" at bounding box center [1317, 124] width 55 height 25
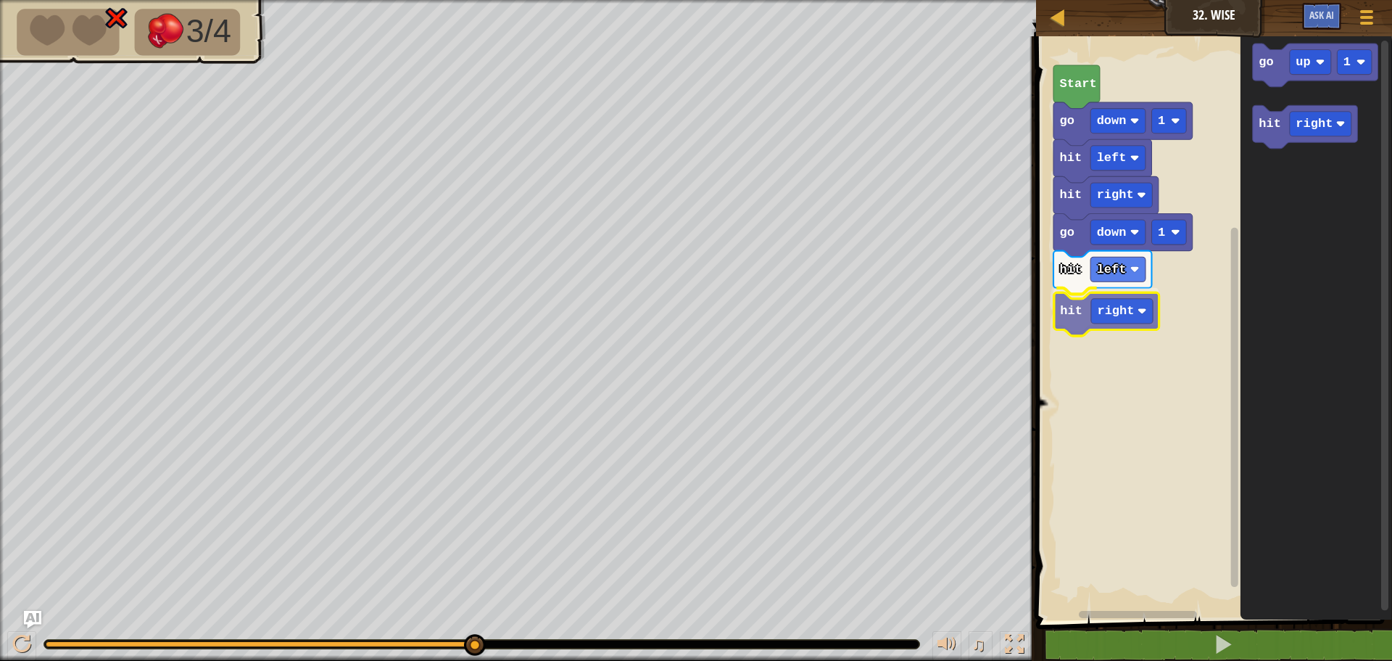
click at [1068, 326] on div "Start go down 1 hit left hit right go down 1 hit left hit right go up 1 hit rig…" at bounding box center [1212, 324] width 360 height 591
